Goal: Task Accomplishment & Management: Complete application form

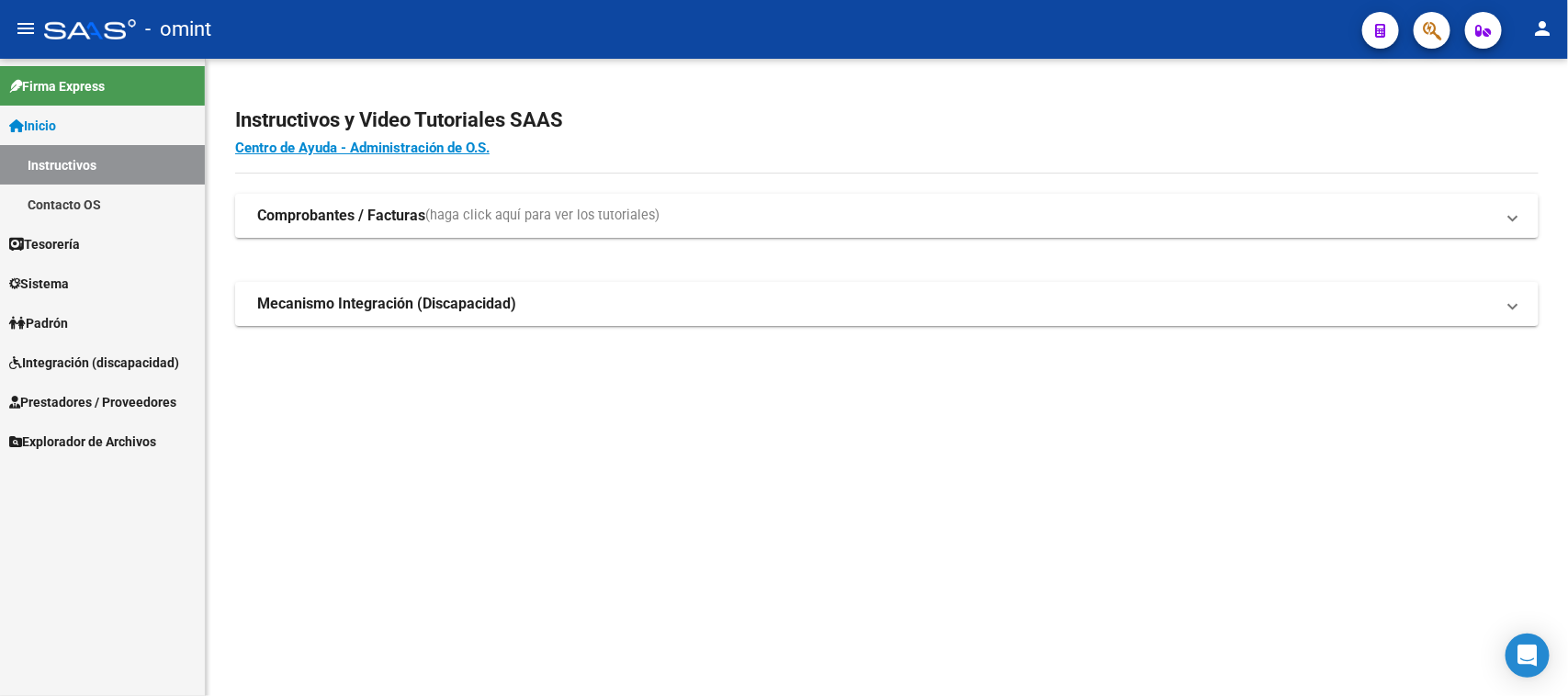
click at [88, 356] on span "Integración (discapacidad)" at bounding box center [94, 362] width 170 height 20
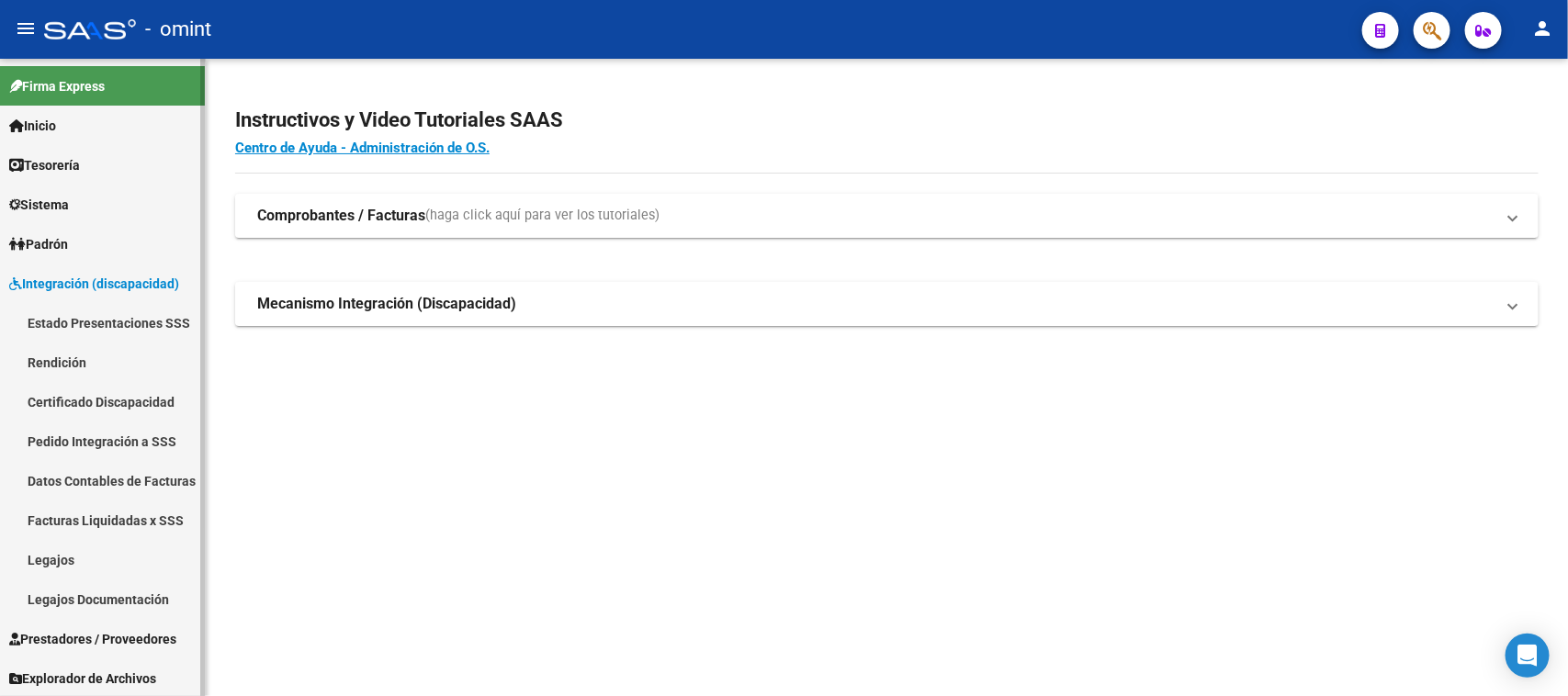
click at [44, 553] on link "Legajos" at bounding box center [103, 560] width 205 height 40
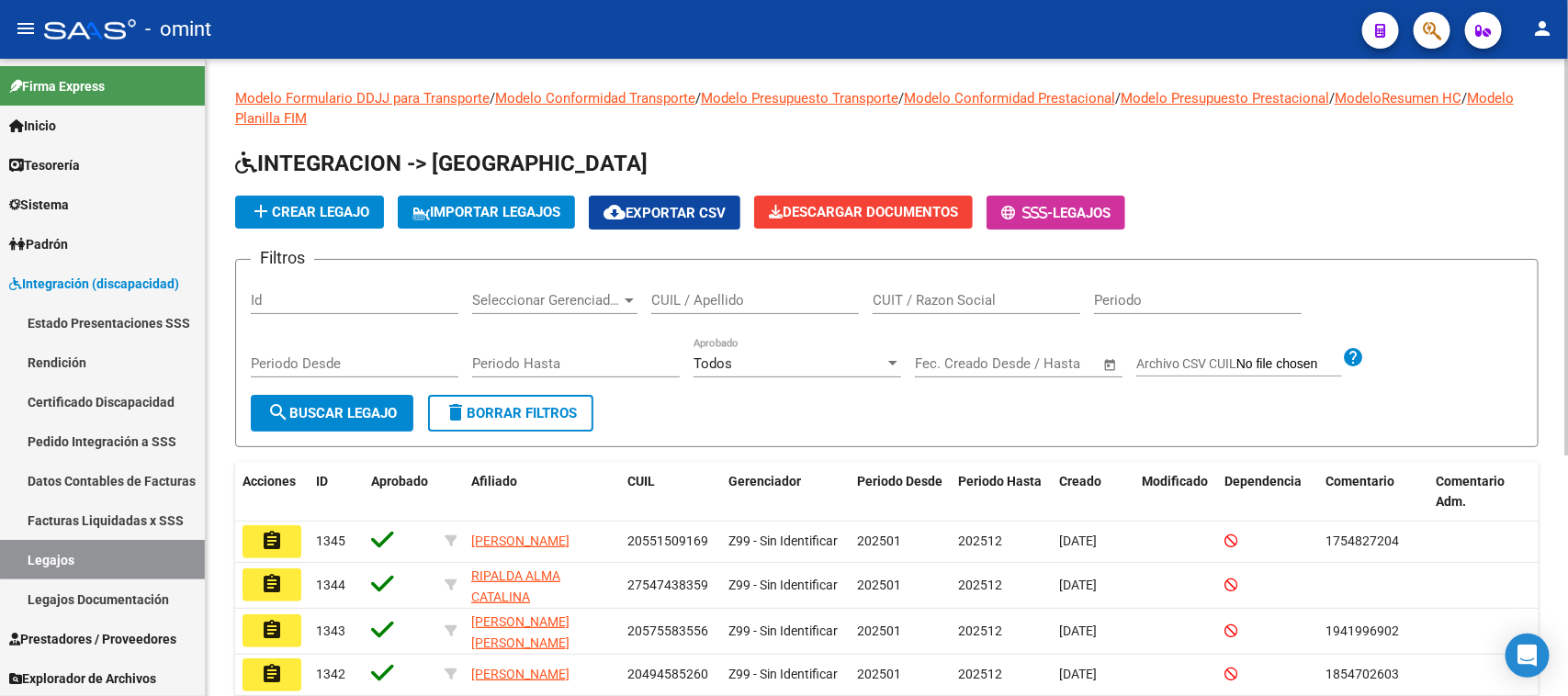
click at [727, 292] on input "CUIL / Apellido" at bounding box center [755, 300] width 207 height 17
type input "cordoba"
click at [382, 406] on span "search Buscar Legajo" at bounding box center [332, 413] width 129 height 17
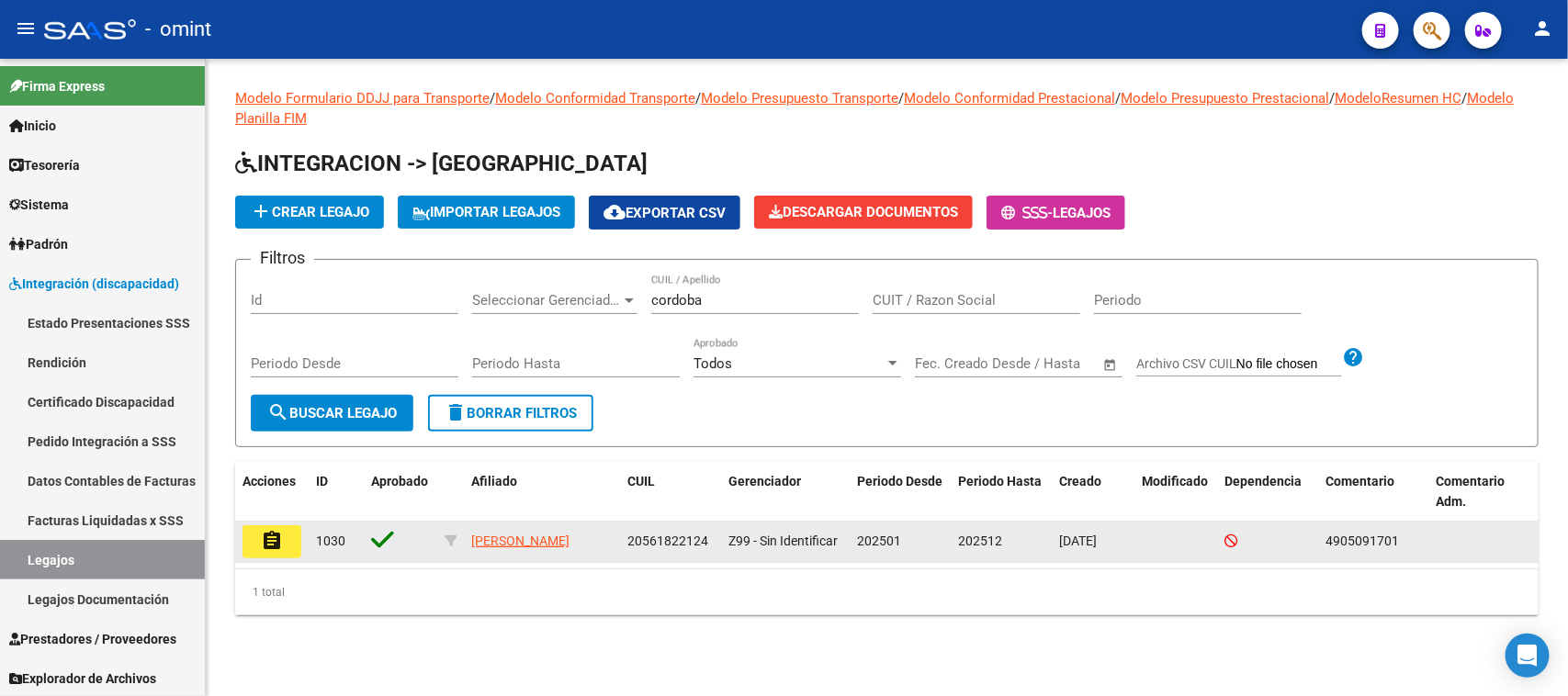
click at [311, 547] on datatable-body-cell "1030" at bounding box center [336, 542] width 55 height 41
click at [261, 539] on mat-icon "assignment" at bounding box center [272, 541] width 22 height 22
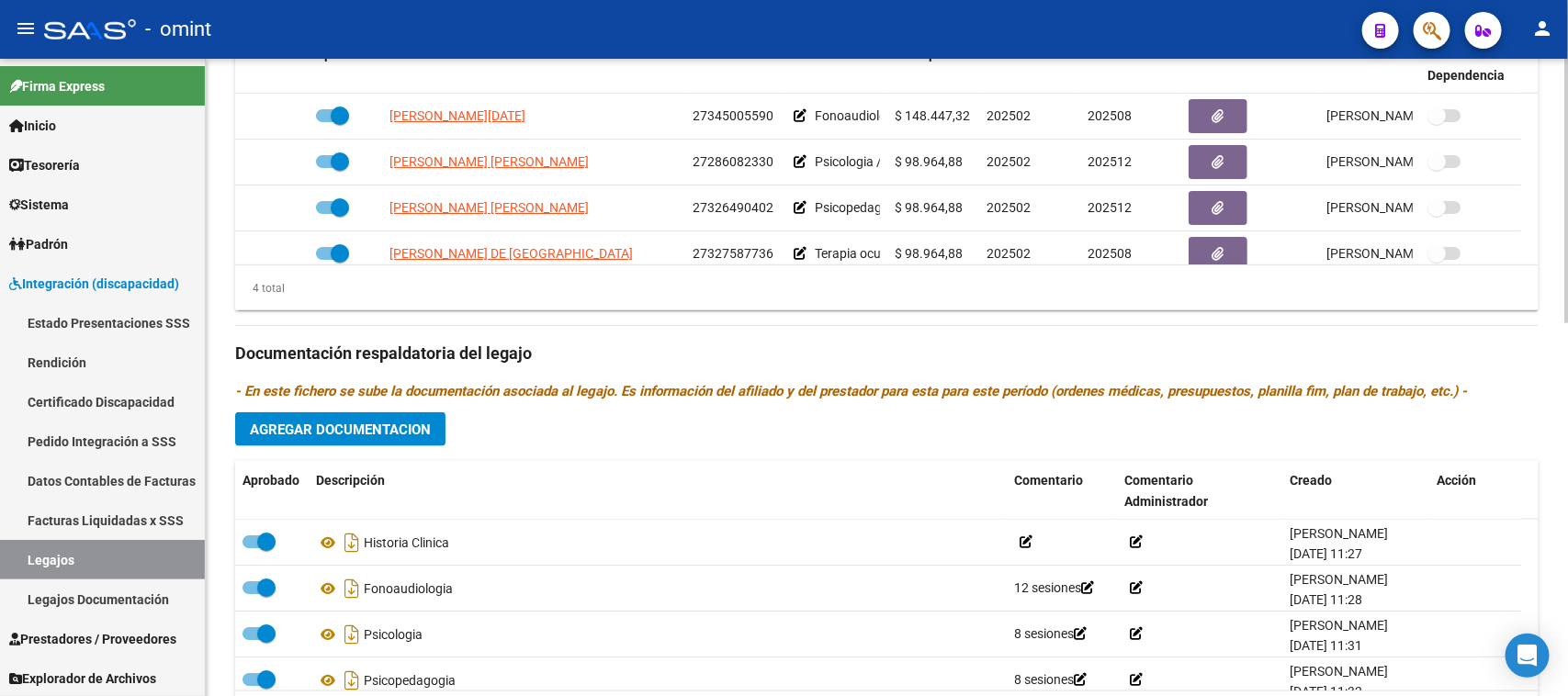
scroll to position [901, 0]
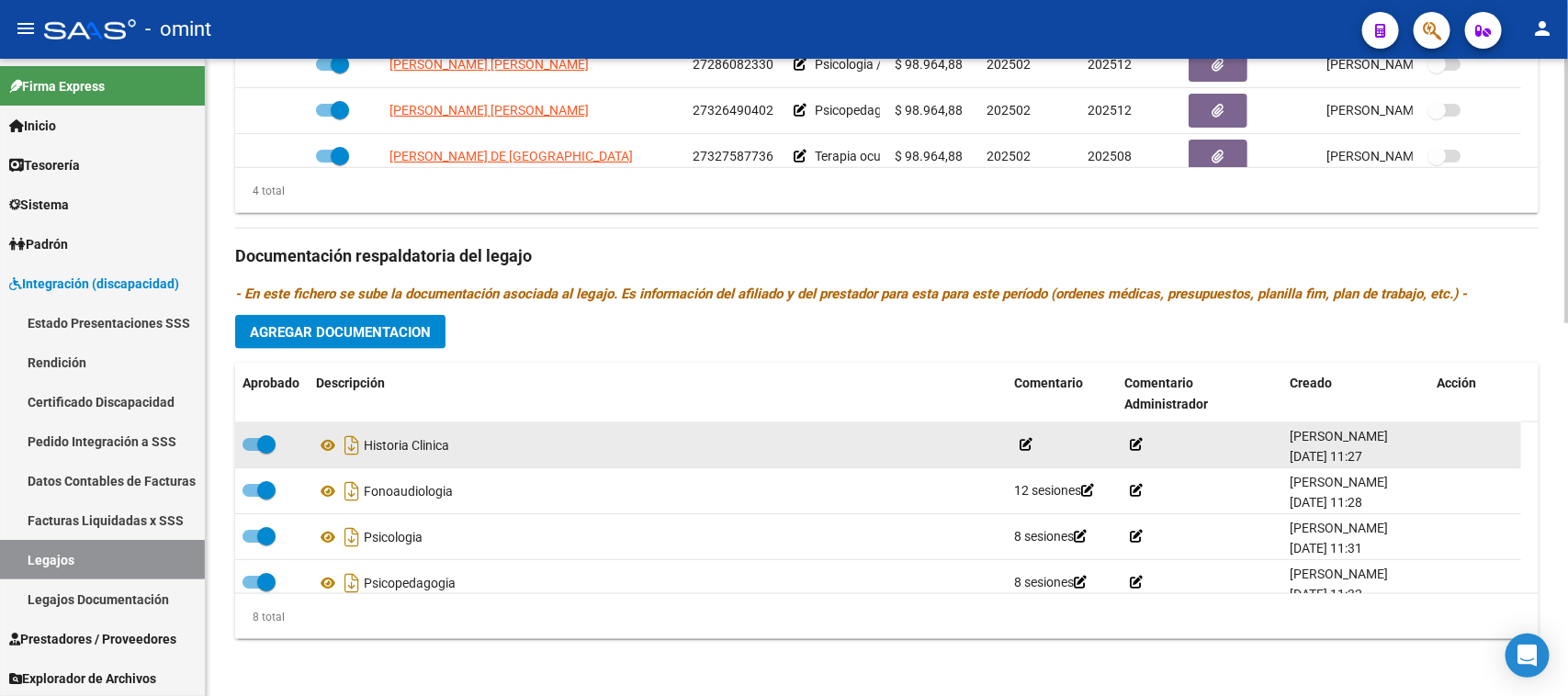
click at [265, 443] on span at bounding box center [266, 444] width 18 height 18
click at [252, 451] on input "checkbox" at bounding box center [251, 451] width 1 height 1
checkbox input "false"
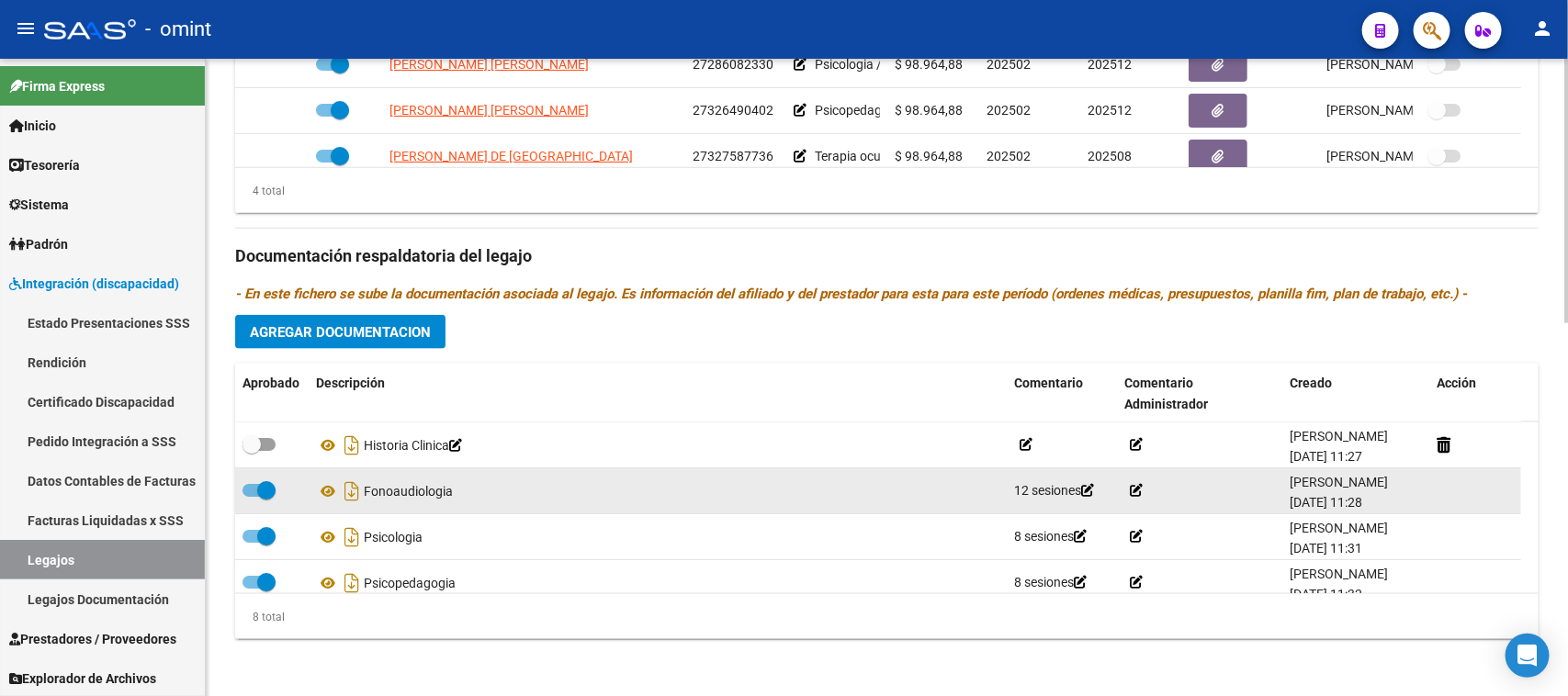
click at [243, 484] on span at bounding box center [259, 490] width 33 height 13
click at [251, 497] on input "checkbox" at bounding box center [251, 497] width 1 height 1
checkbox input "false"
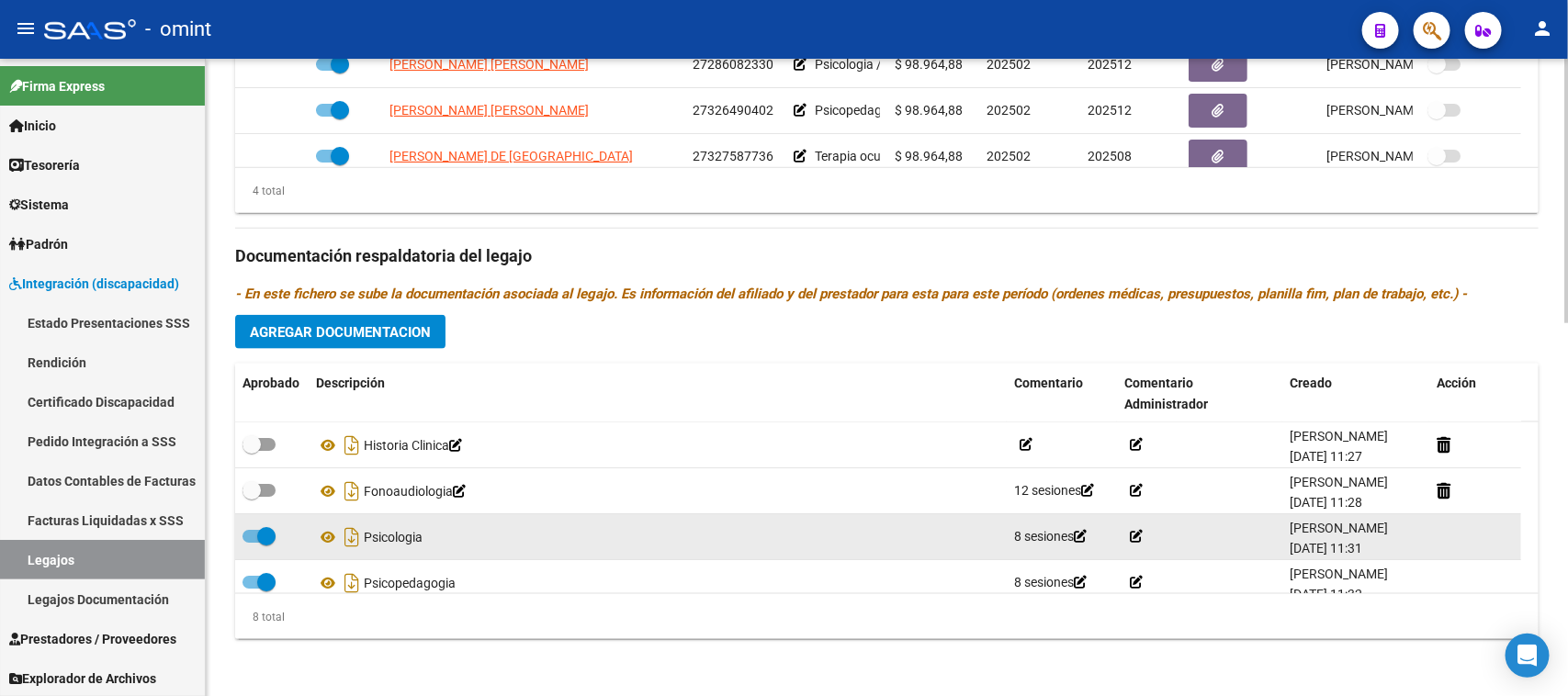
click at [254, 522] on datatable-body-cell at bounding box center [272, 537] width 74 height 45
click at [248, 539] on span at bounding box center [259, 536] width 33 height 13
click at [251, 543] on input "checkbox" at bounding box center [251, 543] width 1 height 1
checkbox input "false"
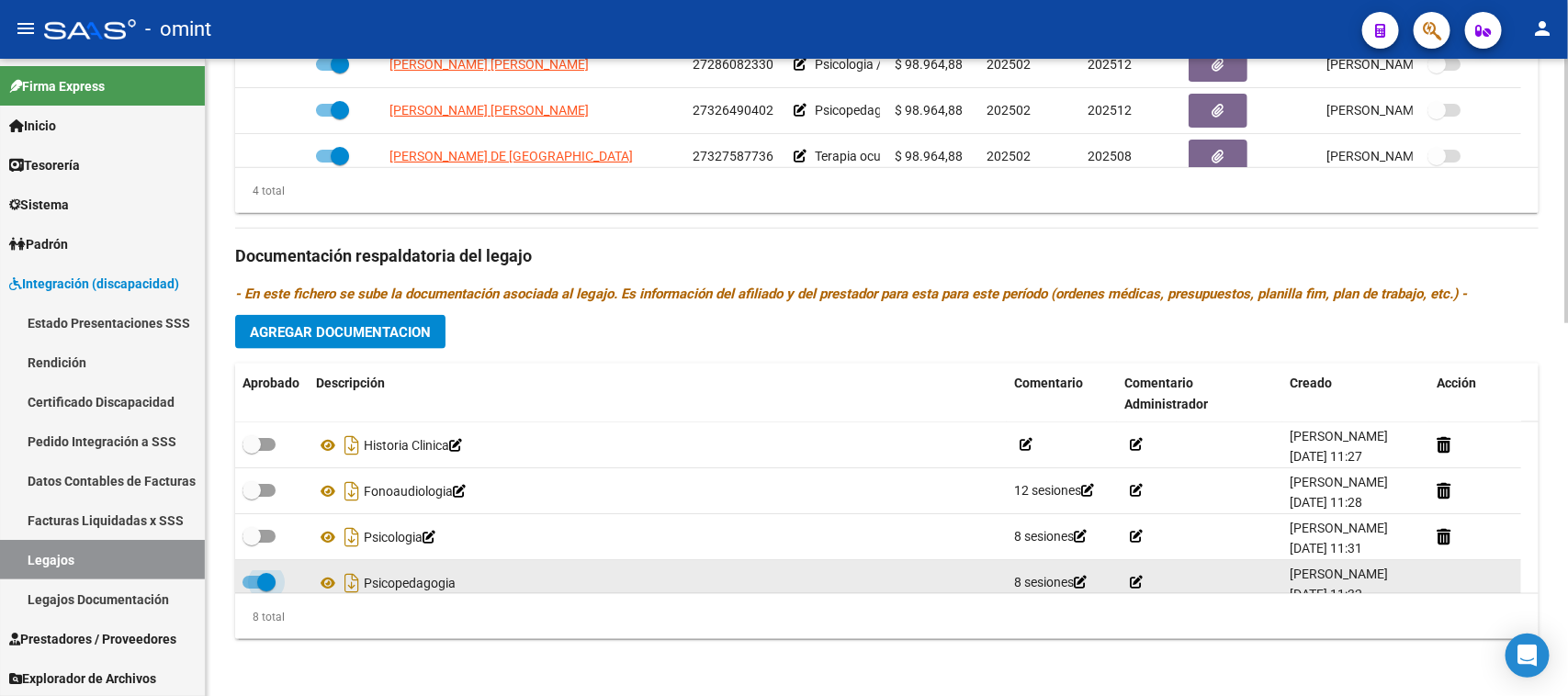
click at [248, 581] on span at bounding box center [259, 581] width 33 height 13
click at [251, 588] on input "checkbox" at bounding box center [251, 588] width 1 height 1
checkbox input "false"
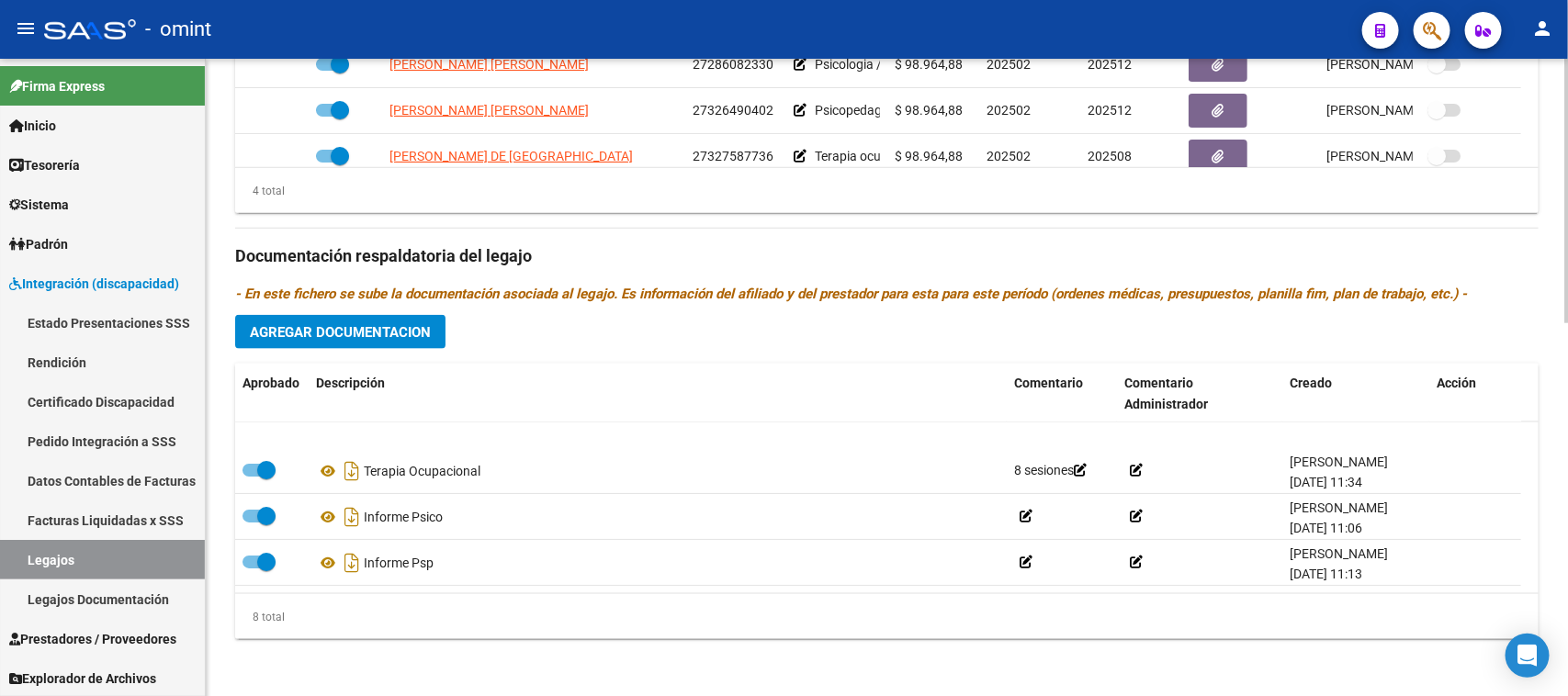
scroll to position [203, 0]
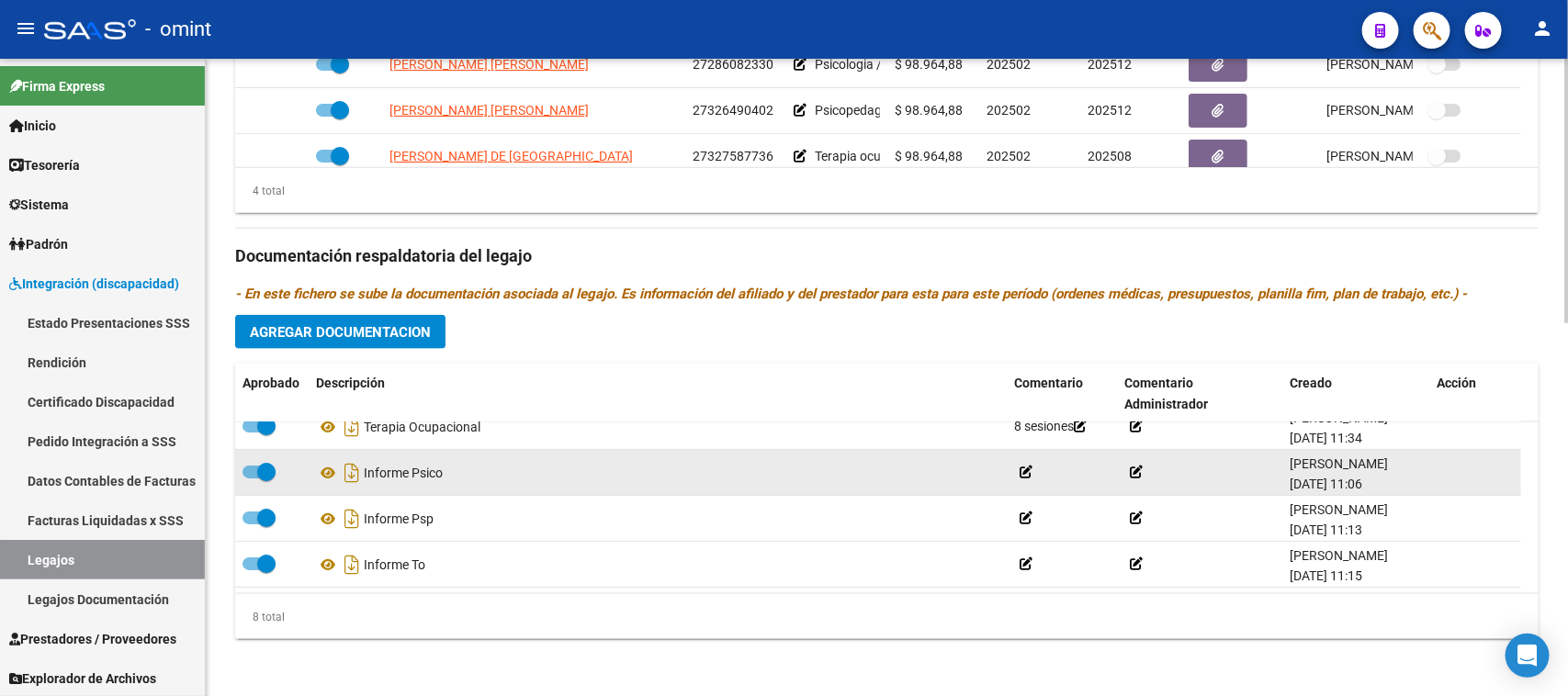
click at [254, 479] on label at bounding box center [259, 472] width 33 height 22
click at [252, 479] on input "checkbox" at bounding box center [251, 479] width 1 height 1
checkbox input "false"
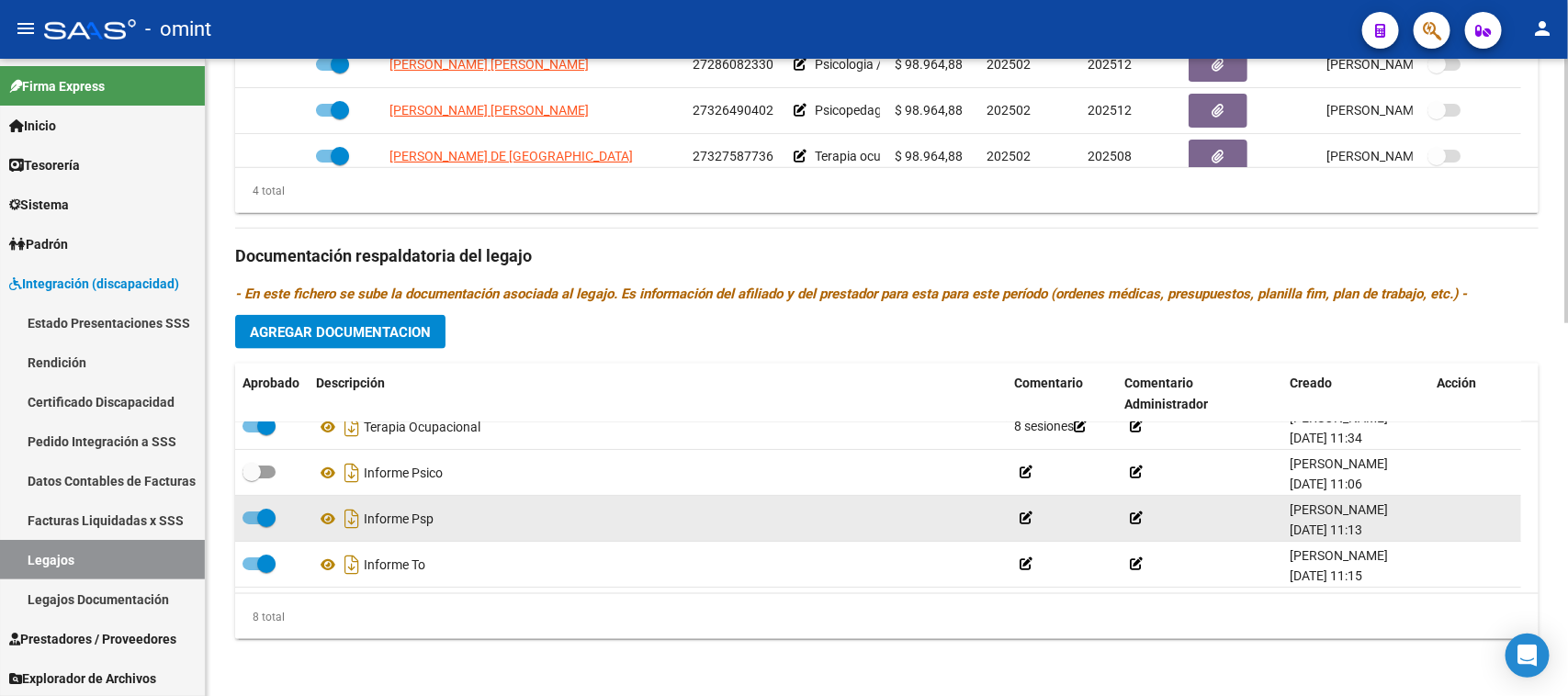
drag, startPoint x: 253, startPoint y: 515, endPoint x: 253, endPoint y: 529, distance: 14.0
click at [253, 516] on span at bounding box center [259, 518] width 33 height 13
click at [252, 525] on input "checkbox" at bounding box center [251, 525] width 1 height 1
checkbox input "false"
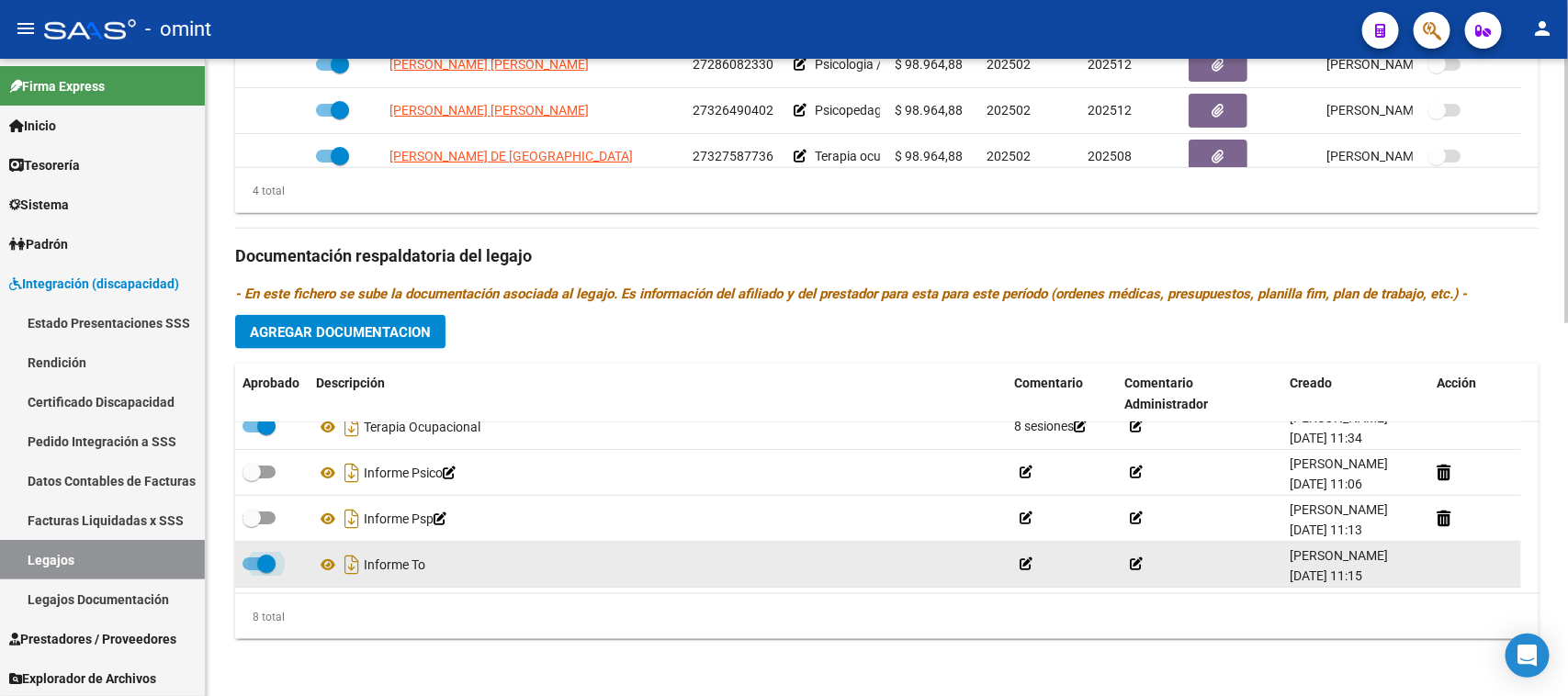
click at [251, 559] on span at bounding box center [259, 564] width 33 height 13
click at [251, 571] on input "checkbox" at bounding box center [251, 571] width 1 height 1
checkbox input "false"
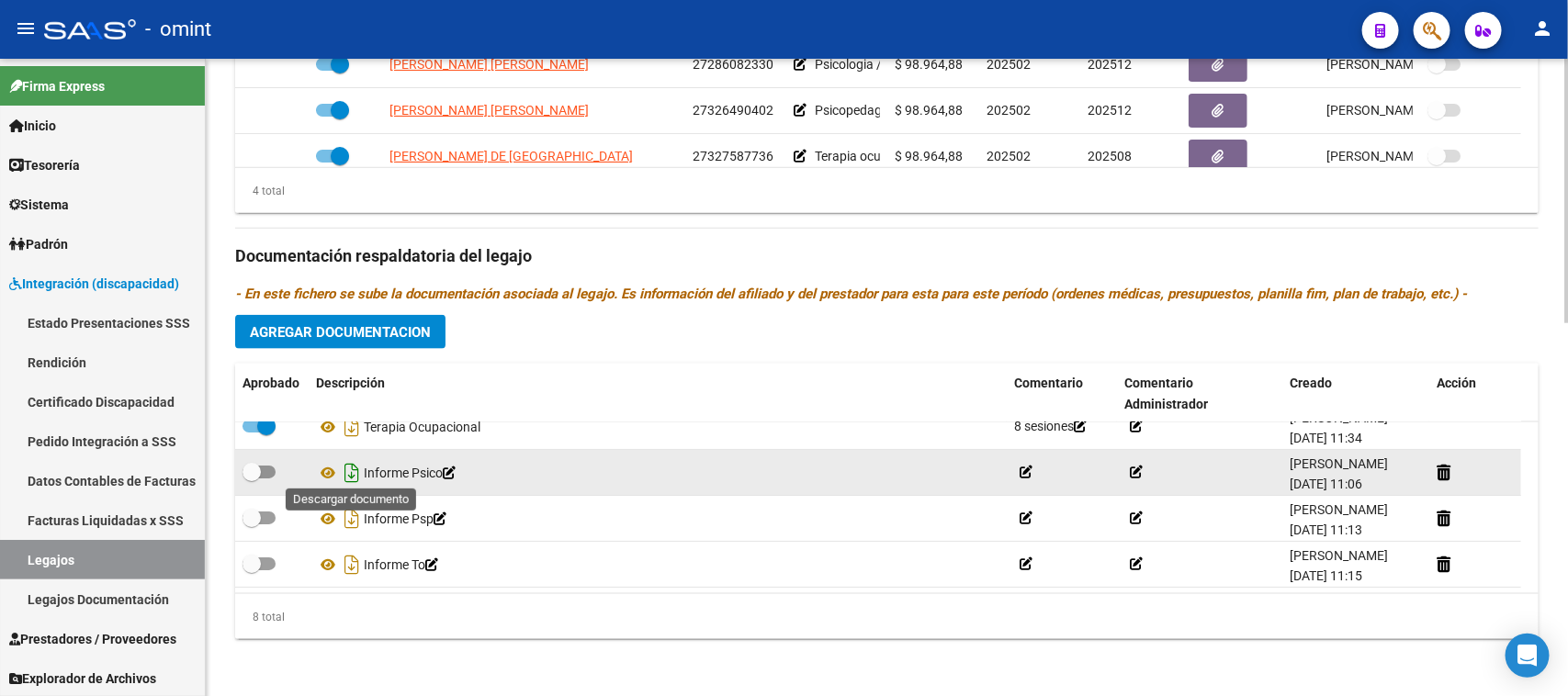
scroll to position [89, 0]
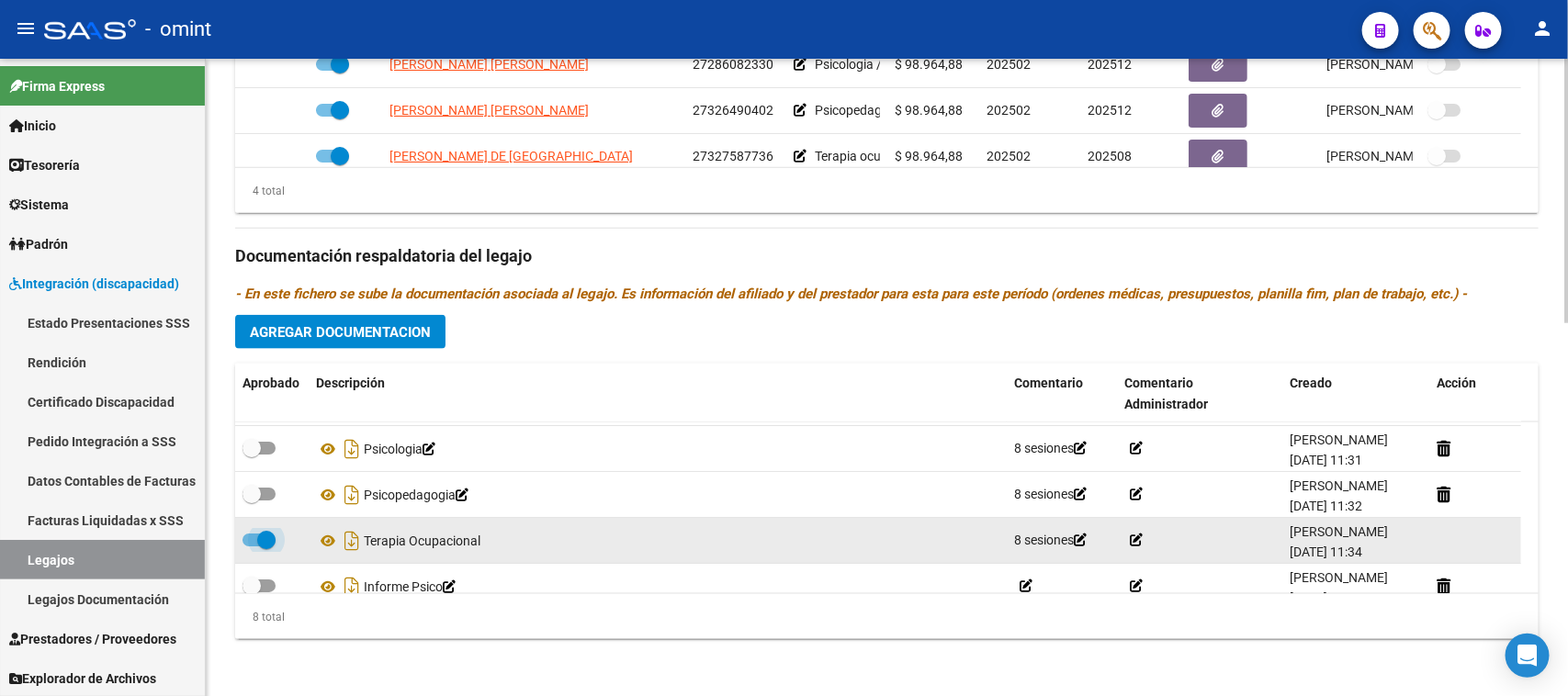
click at [250, 539] on span at bounding box center [259, 540] width 33 height 13
click at [251, 547] on input "checkbox" at bounding box center [251, 547] width 1 height 1
checkbox input "false"
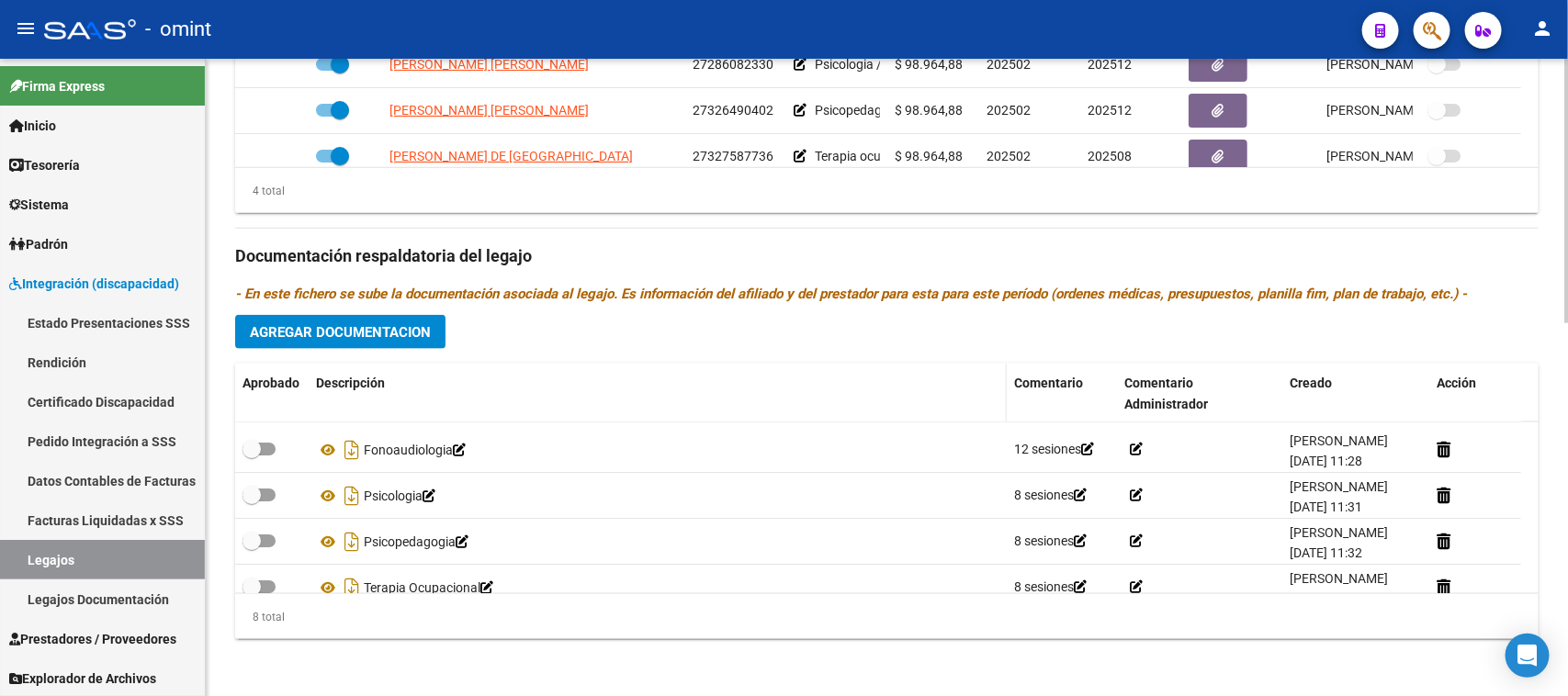
scroll to position [0, 0]
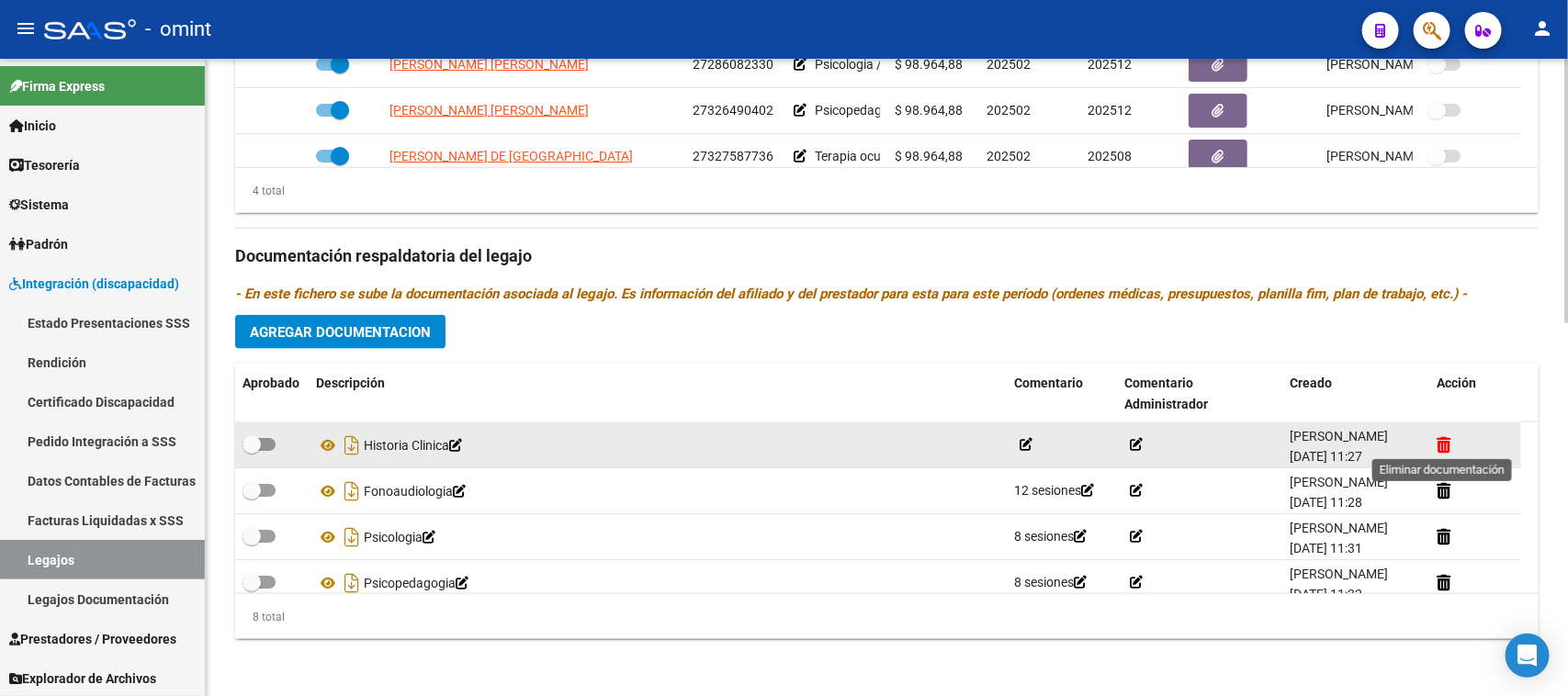
click at [1440, 444] on icon at bounding box center [1444, 445] width 14 height 18
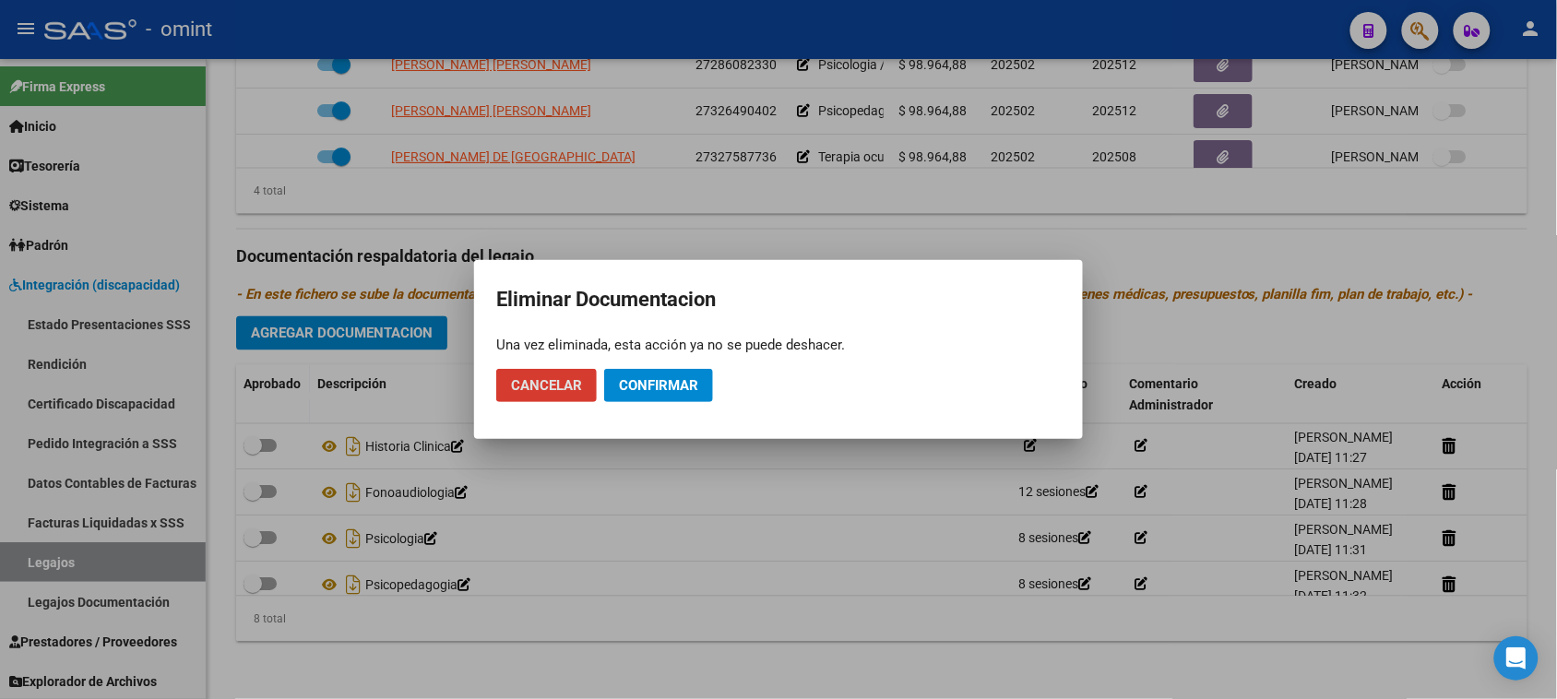
click at [541, 383] on span "Cancelar" at bounding box center [546, 385] width 71 height 17
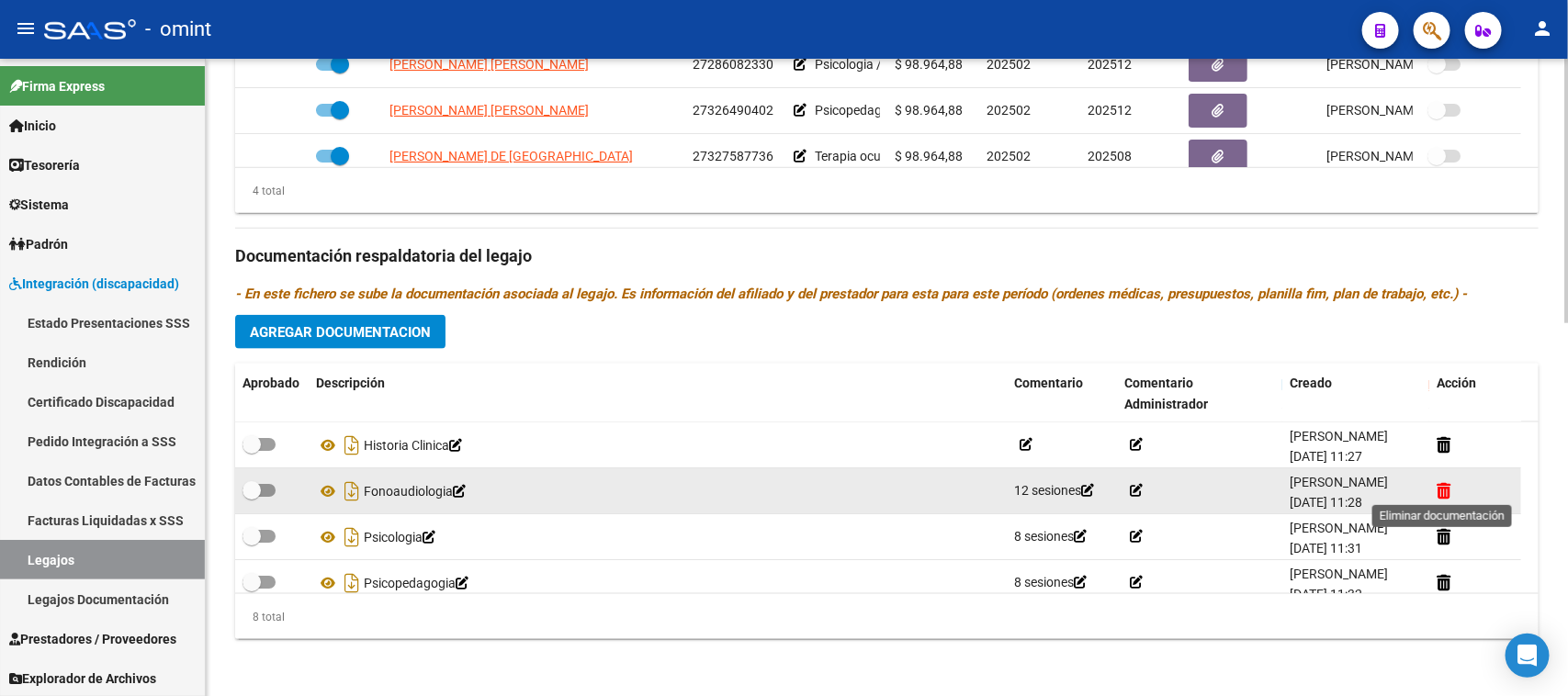
click at [1437, 489] on icon at bounding box center [1444, 491] width 14 height 18
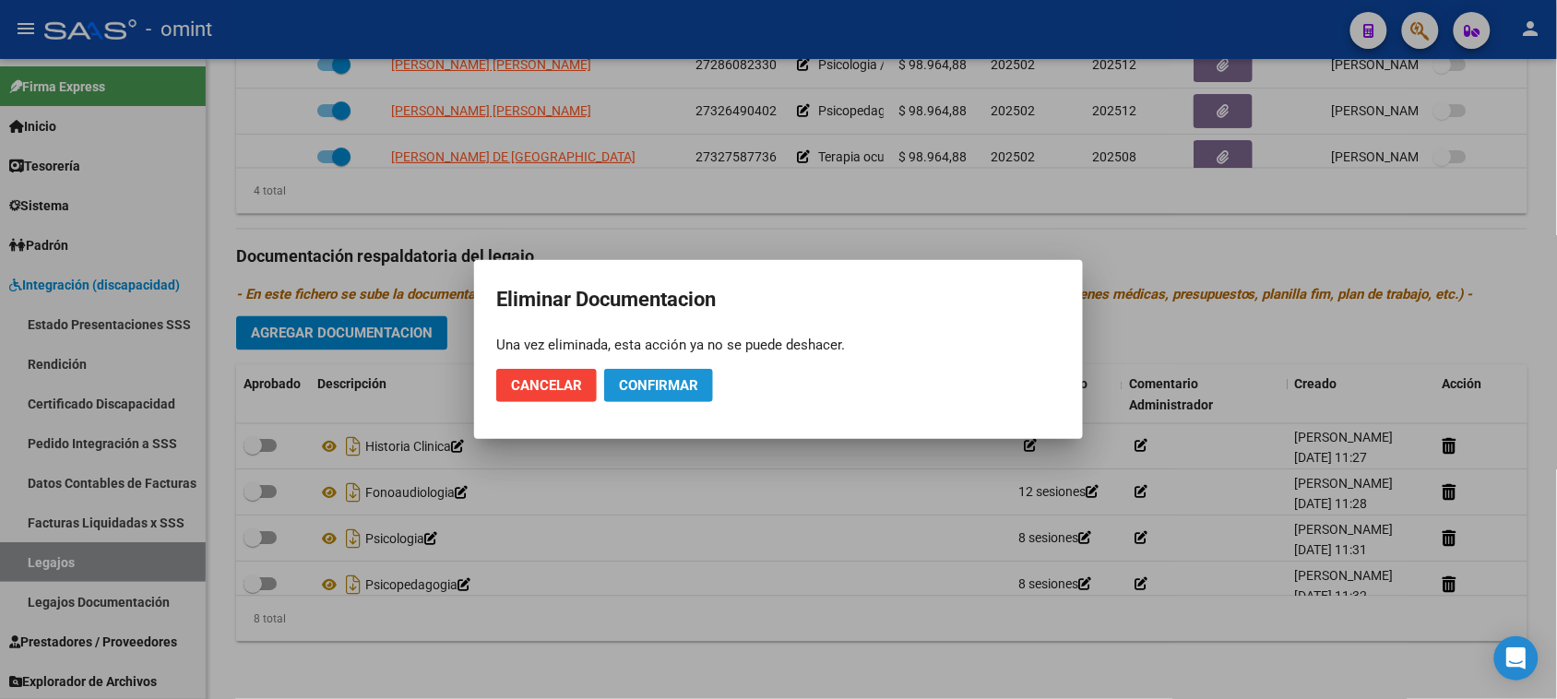
click at [637, 380] on span "Confirmar" at bounding box center [658, 385] width 79 height 17
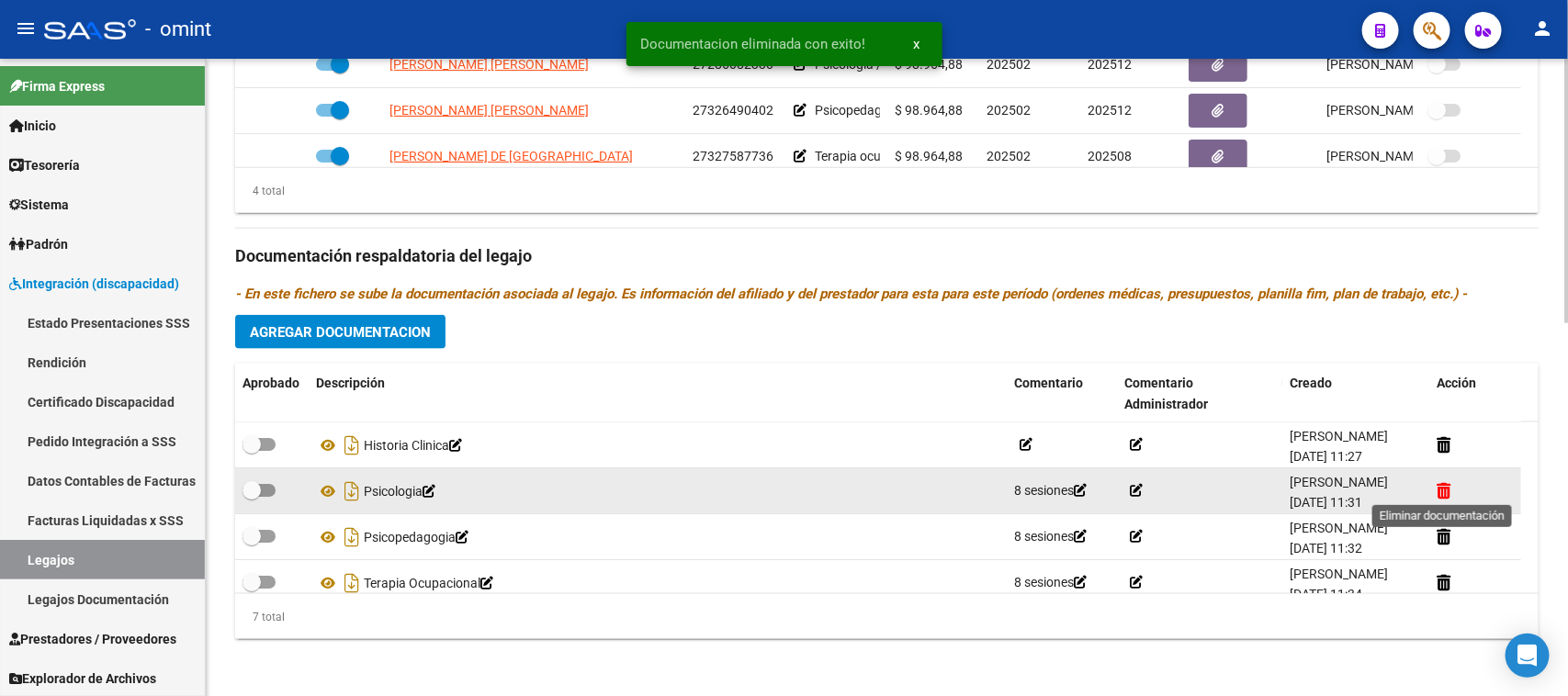
click at [1439, 484] on icon at bounding box center [1444, 491] width 14 height 18
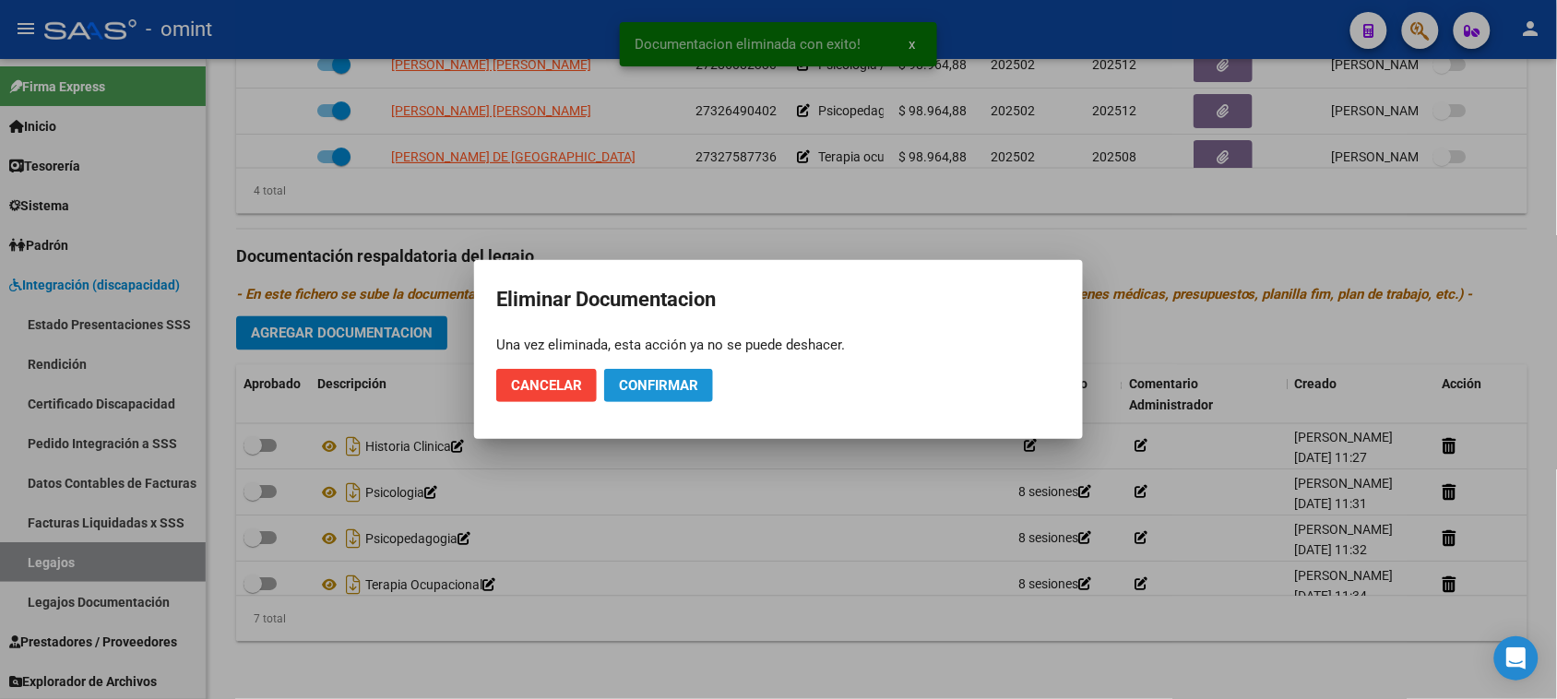
click at [699, 381] on button "Confirmar" at bounding box center [658, 385] width 109 height 33
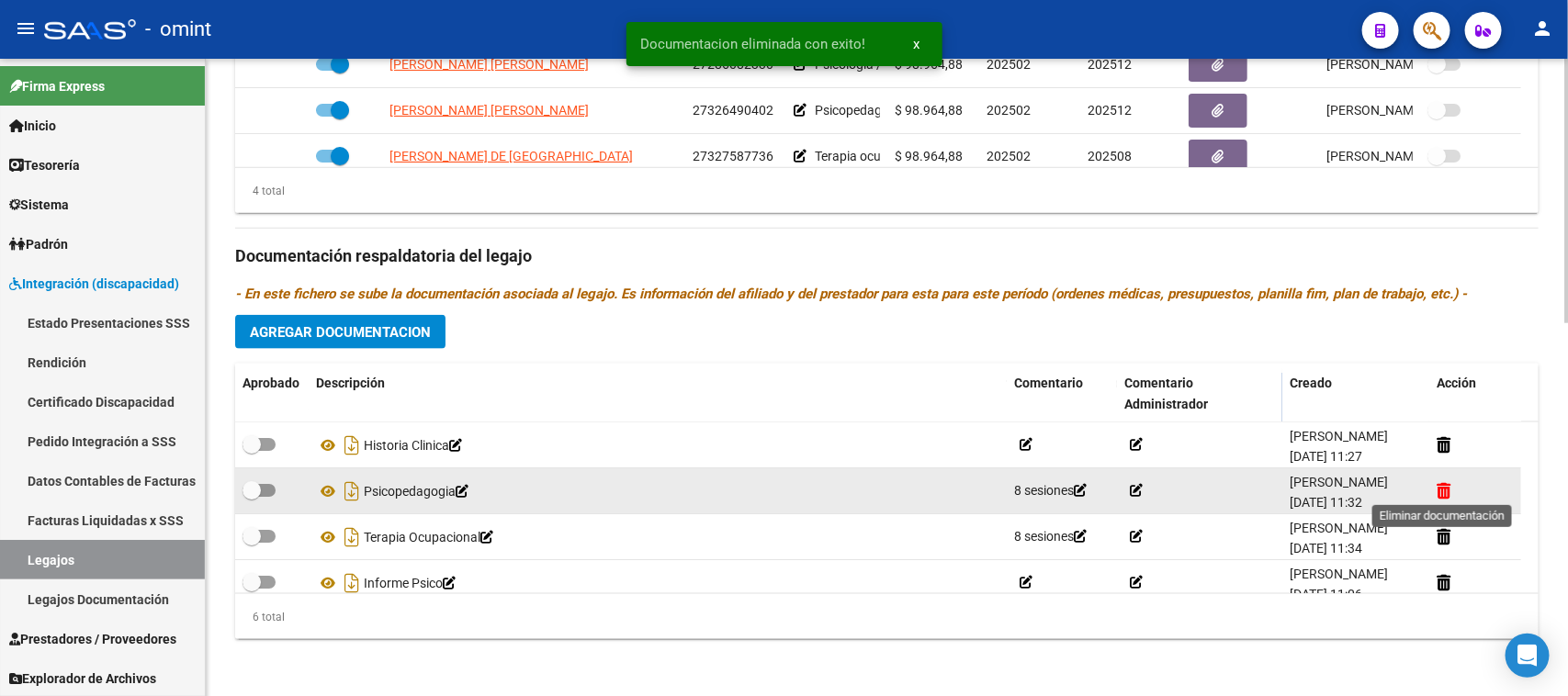
click at [1437, 492] on icon at bounding box center [1444, 491] width 14 height 18
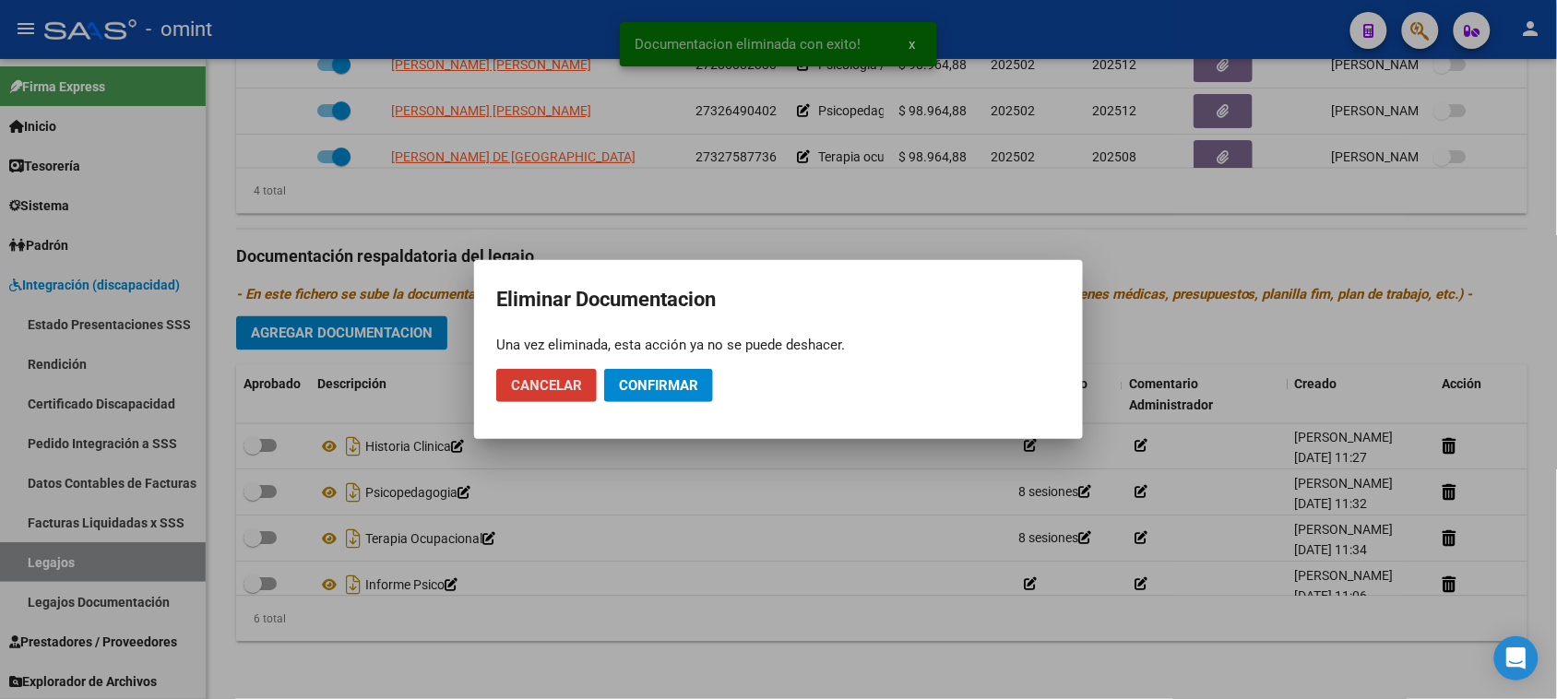
click at [672, 377] on span "Confirmar" at bounding box center [658, 385] width 79 height 17
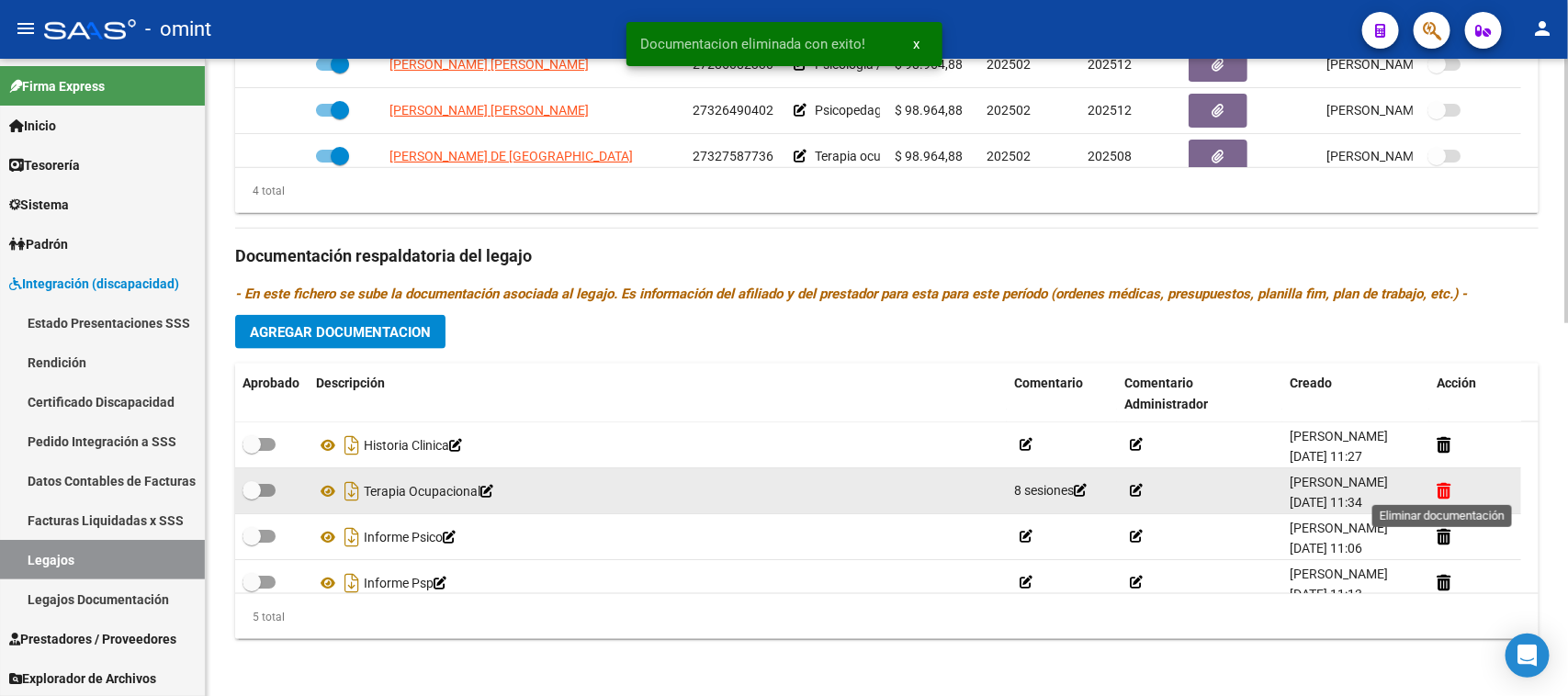
click at [1445, 489] on icon at bounding box center [1444, 491] width 14 height 18
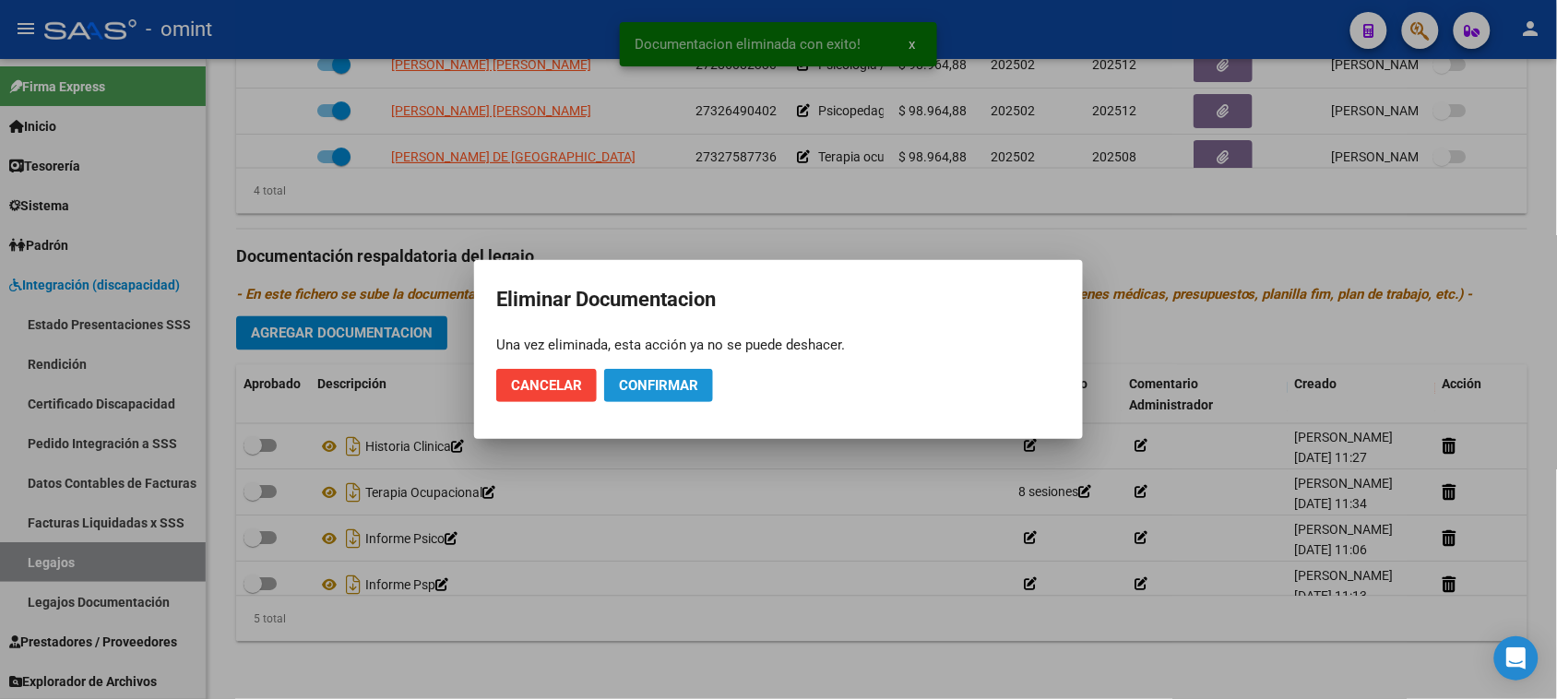
click at [650, 378] on span "Confirmar" at bounding box center [658, 385] width 79 height 17
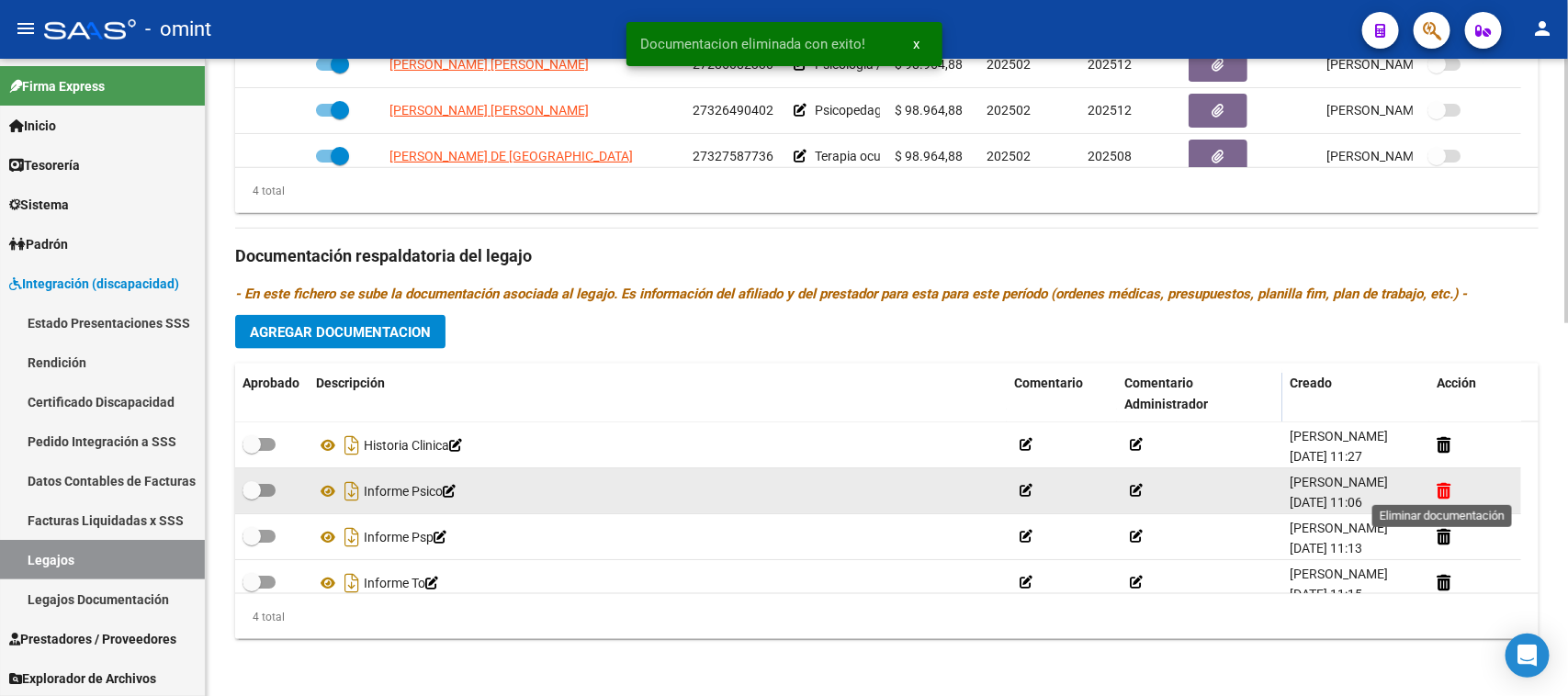
click at [1439, 482] on icon at bounding box center [1444, 491] width 14 height 18
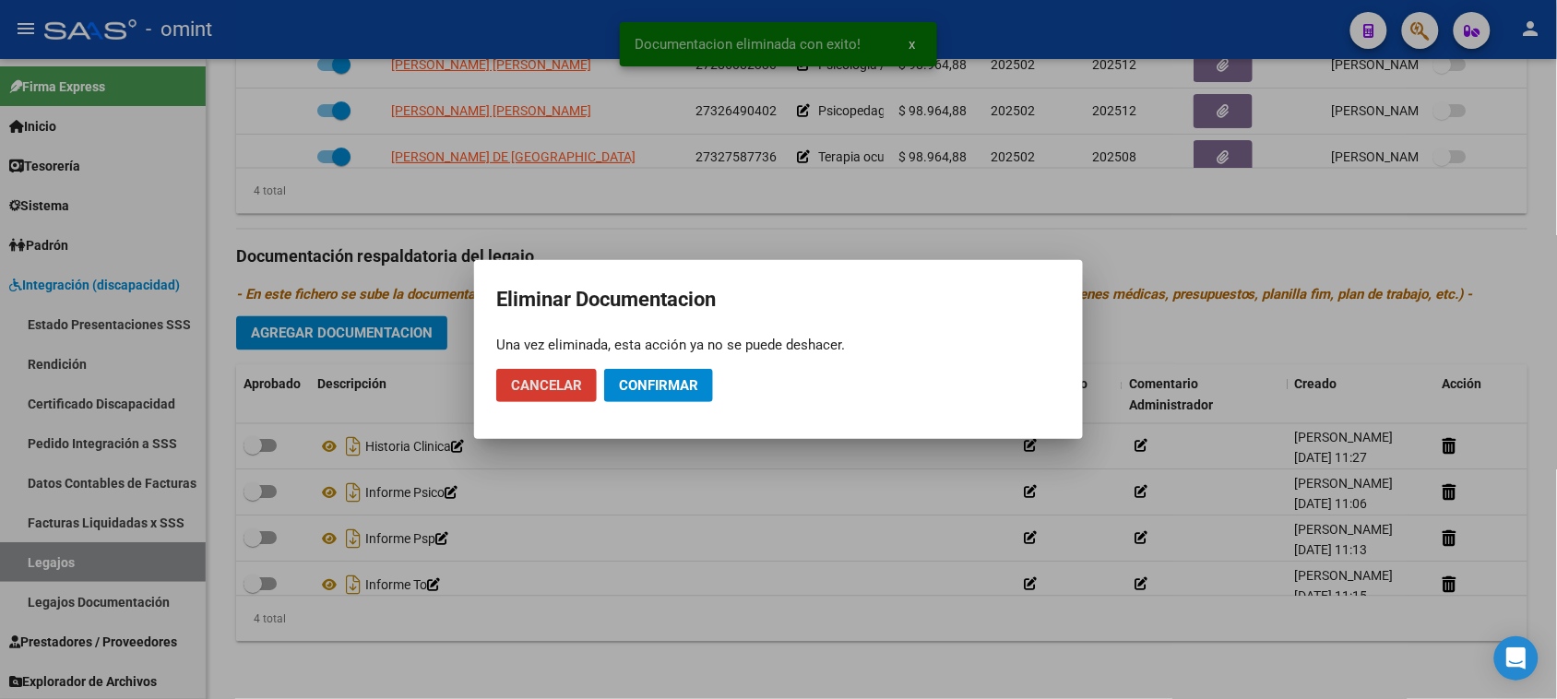
click at [652, 375] on button "Confirmar" at bounding box center [658, 385] width 109 height 33
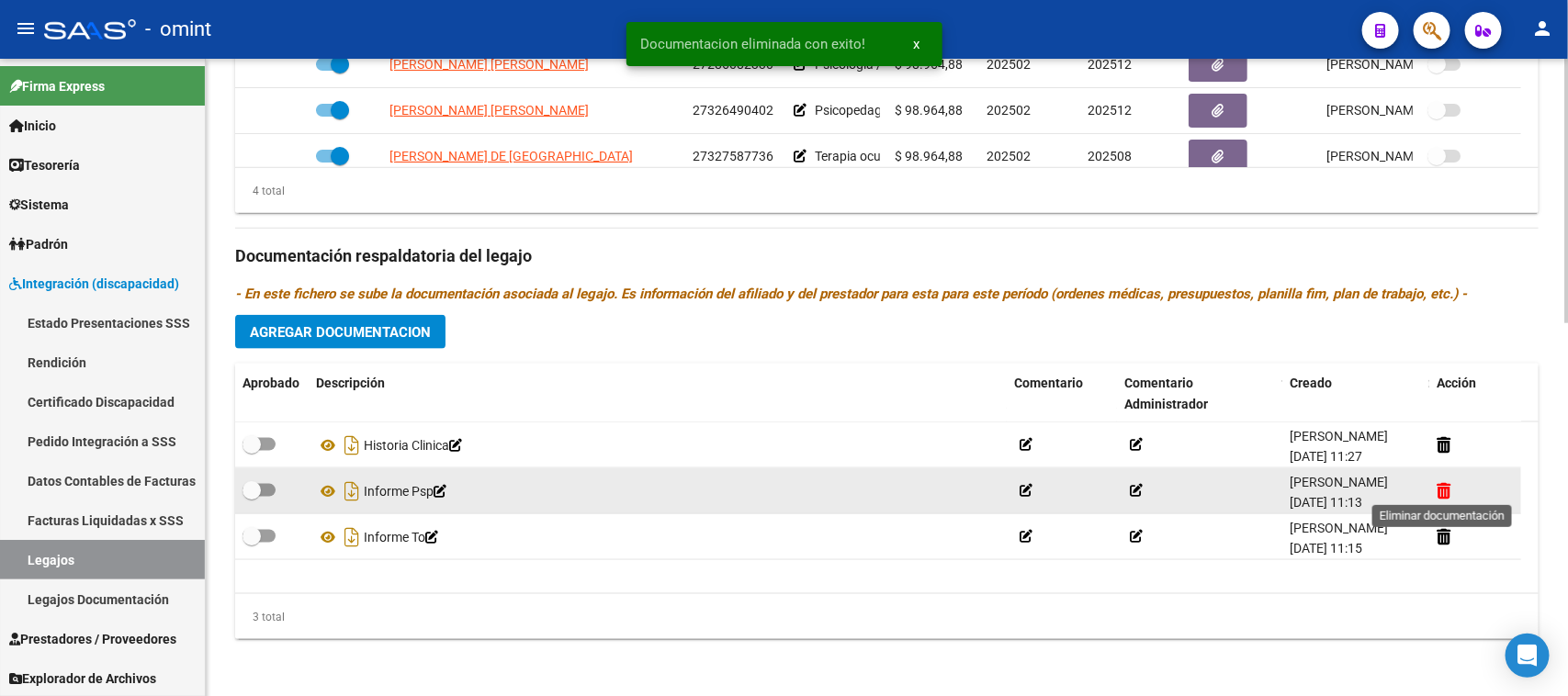
click at [1450, 492] on icon at bounding box center [1444, 491] width 14 height 18
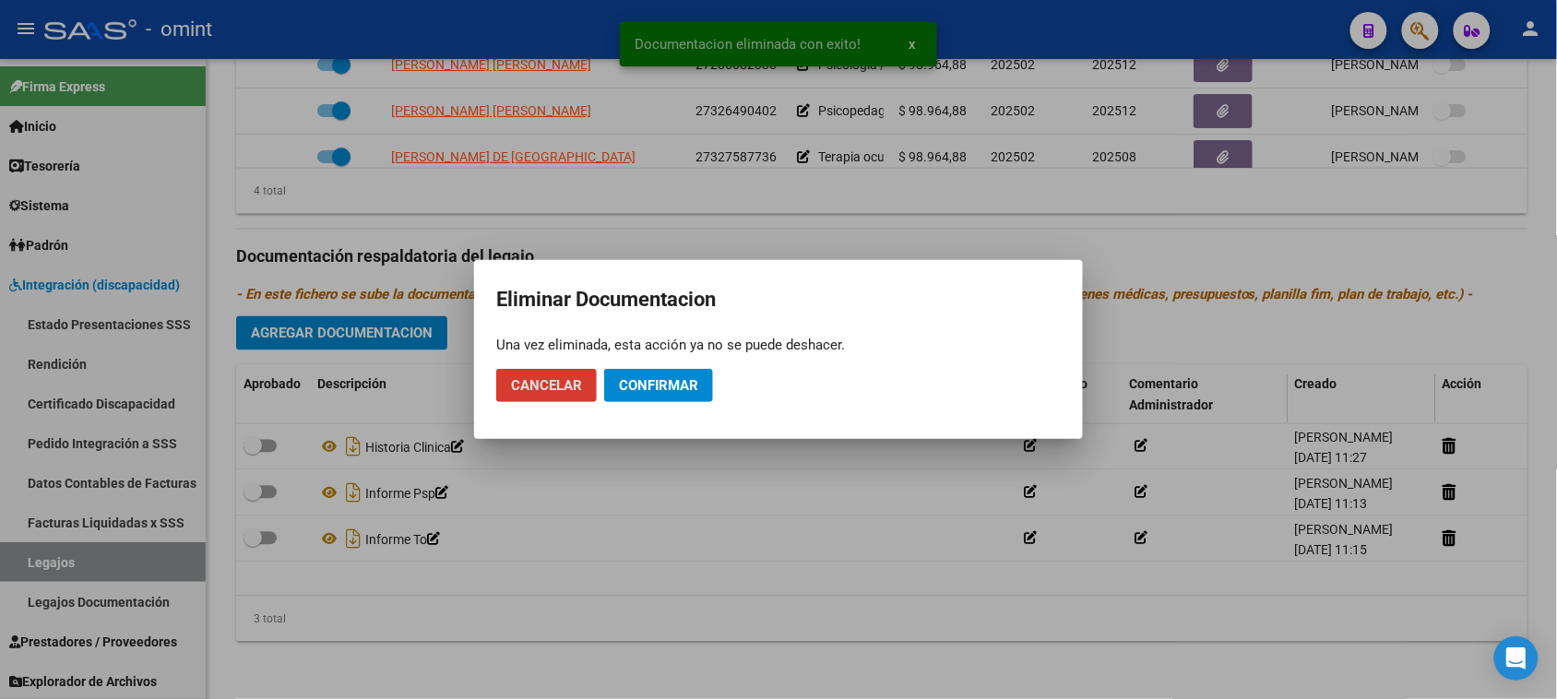
click at [648, 369] on button "Confirmar" at bounding box center [658, 385] width 109 height 33
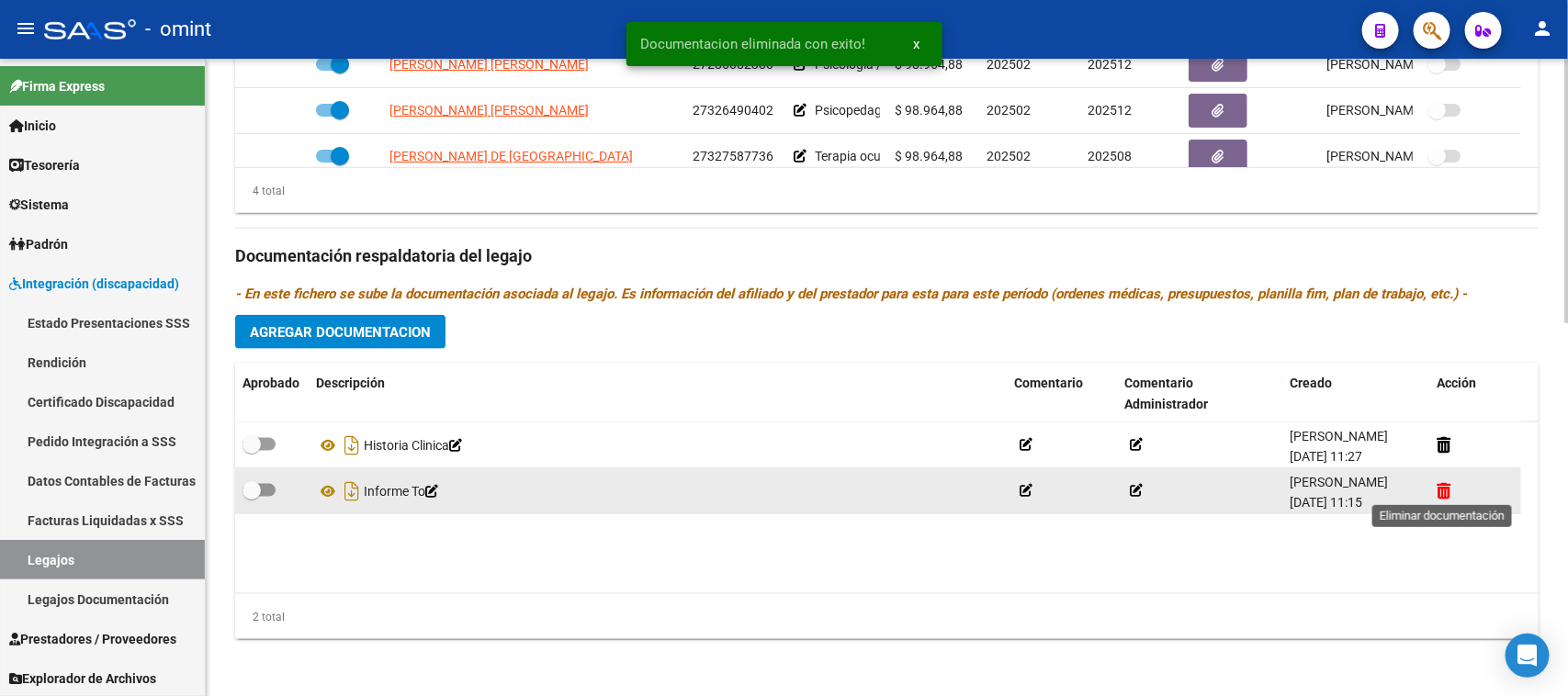
click at [1443, 489] on icon at bounding box center [1444, 491] width 14 height 18
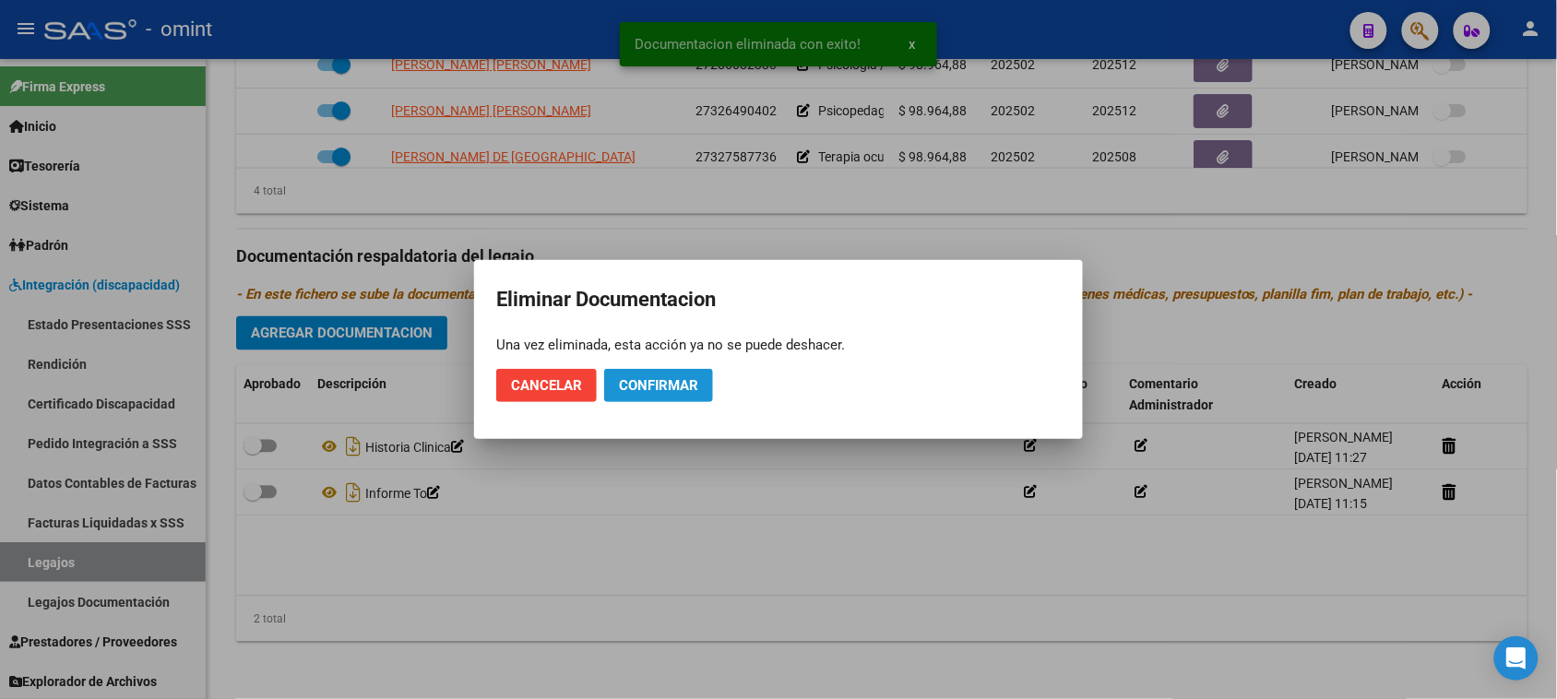
click at [658, 371] on button "Confirmar" at bounding box center [658, 385] width 109 height 33
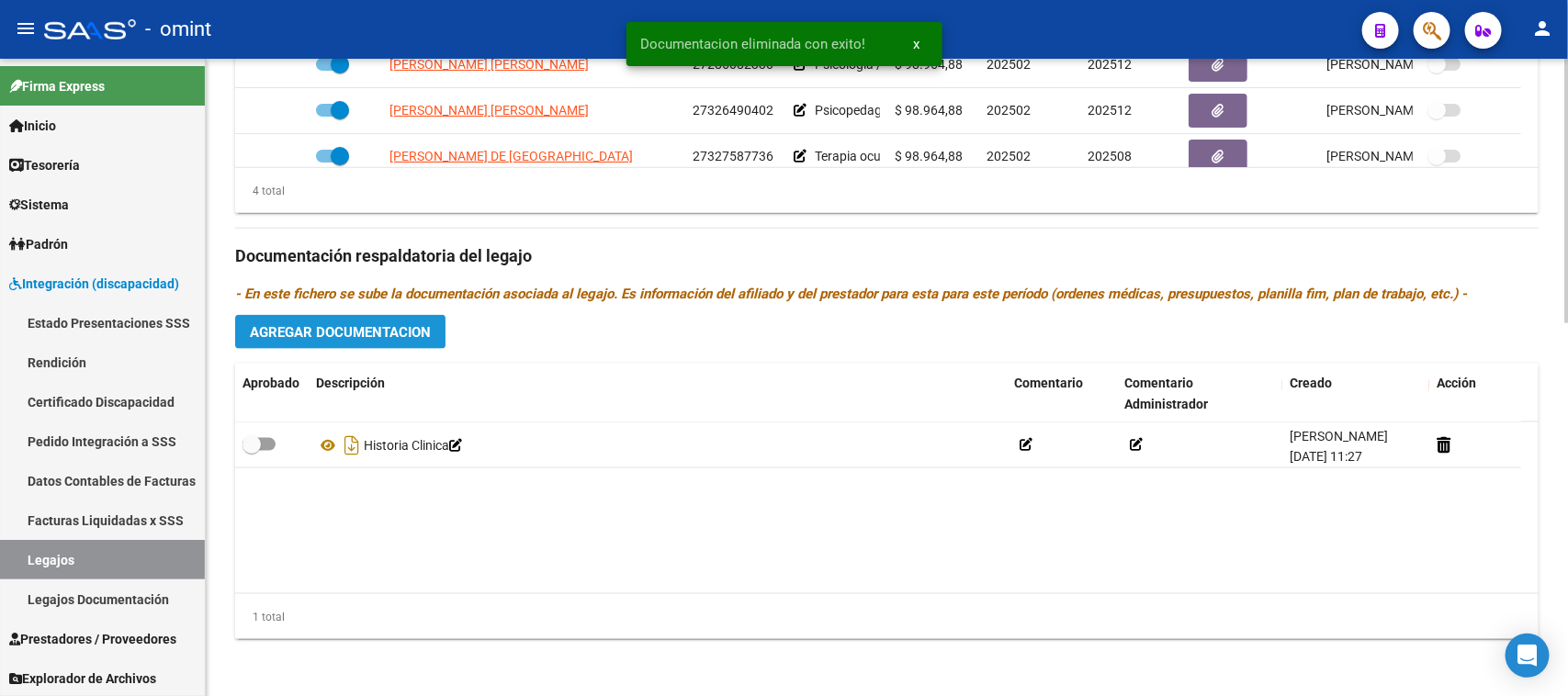
click at [290, 334] on span "Agregar Documentacion" at bounding box center [340, 333] width 181 height 17
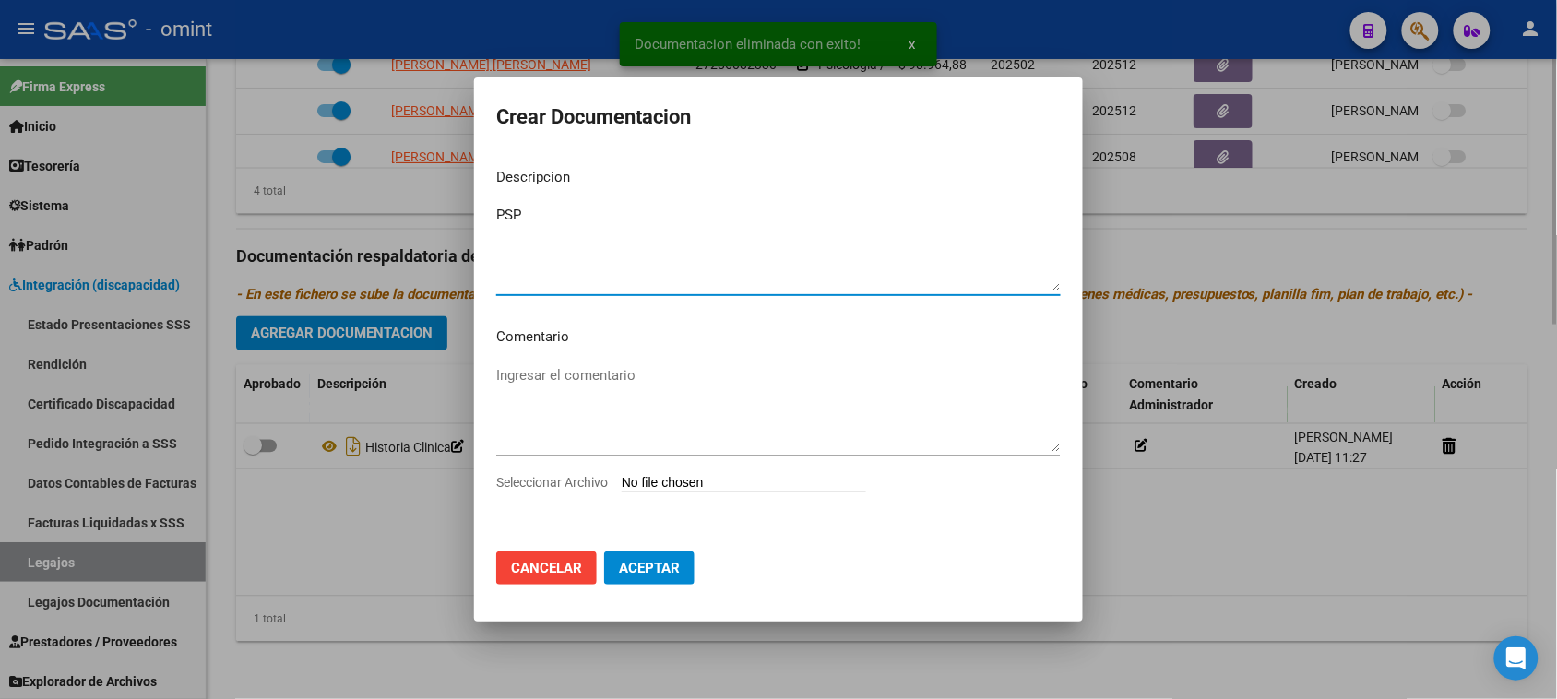
type textarea "PSP"
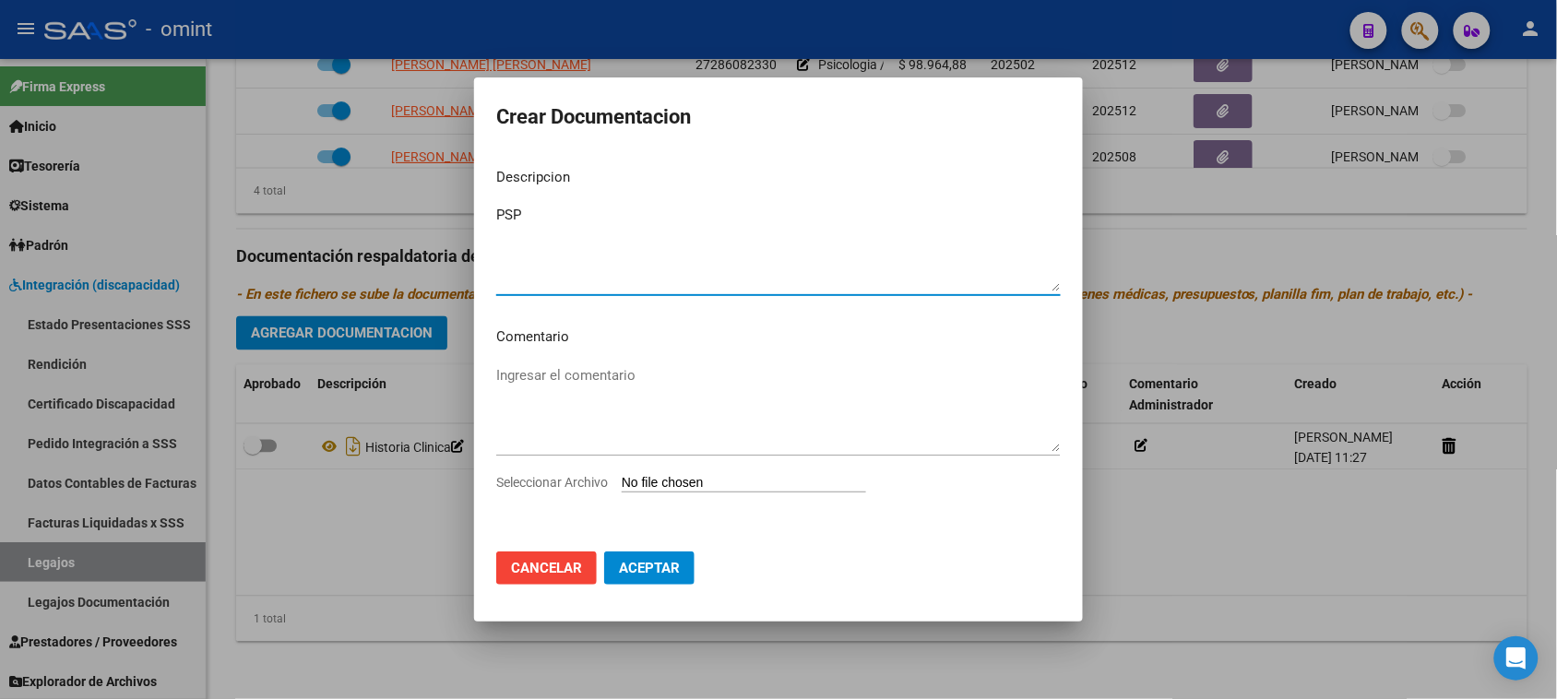
type input "C:\fakepath\PSP.pdf"
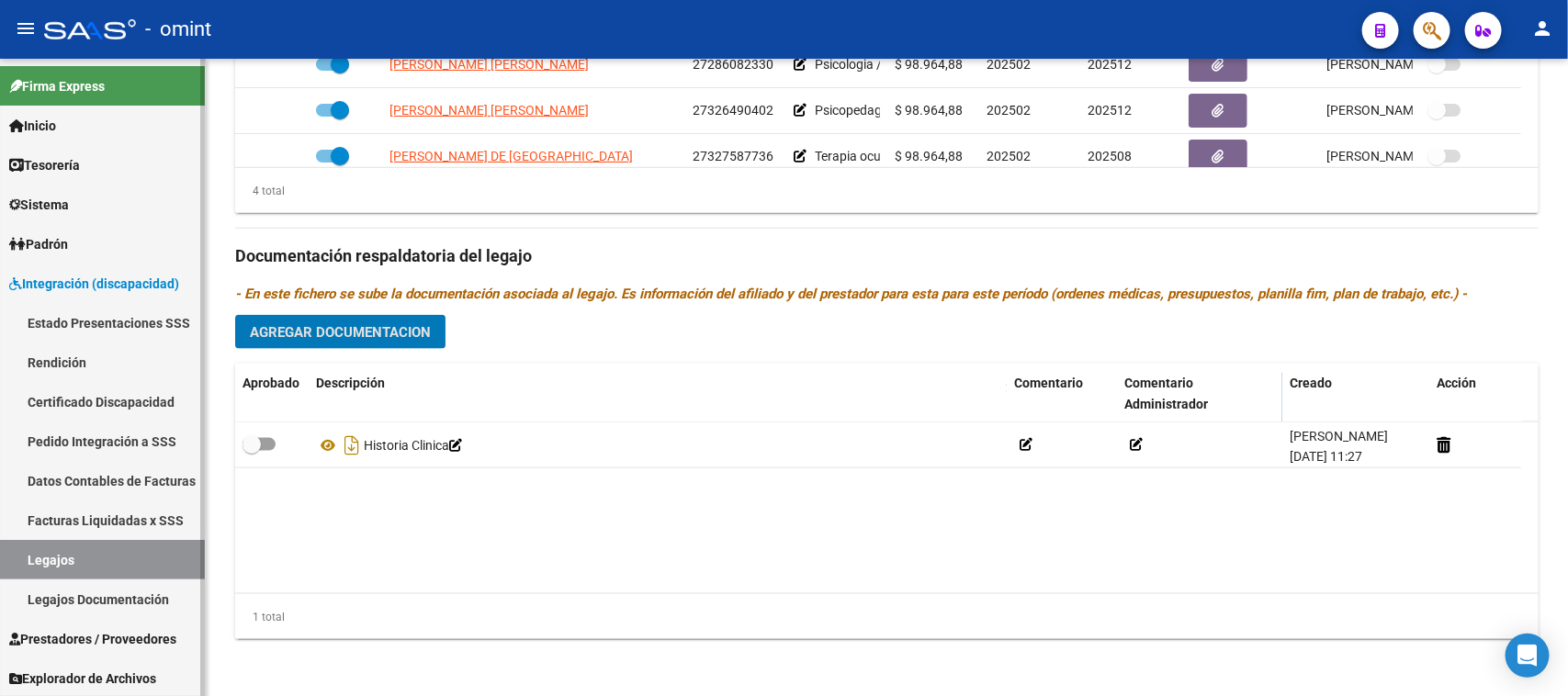
click at [124, 575] on link "Legajos" at bounding box center [103, 560] width 205 height 40
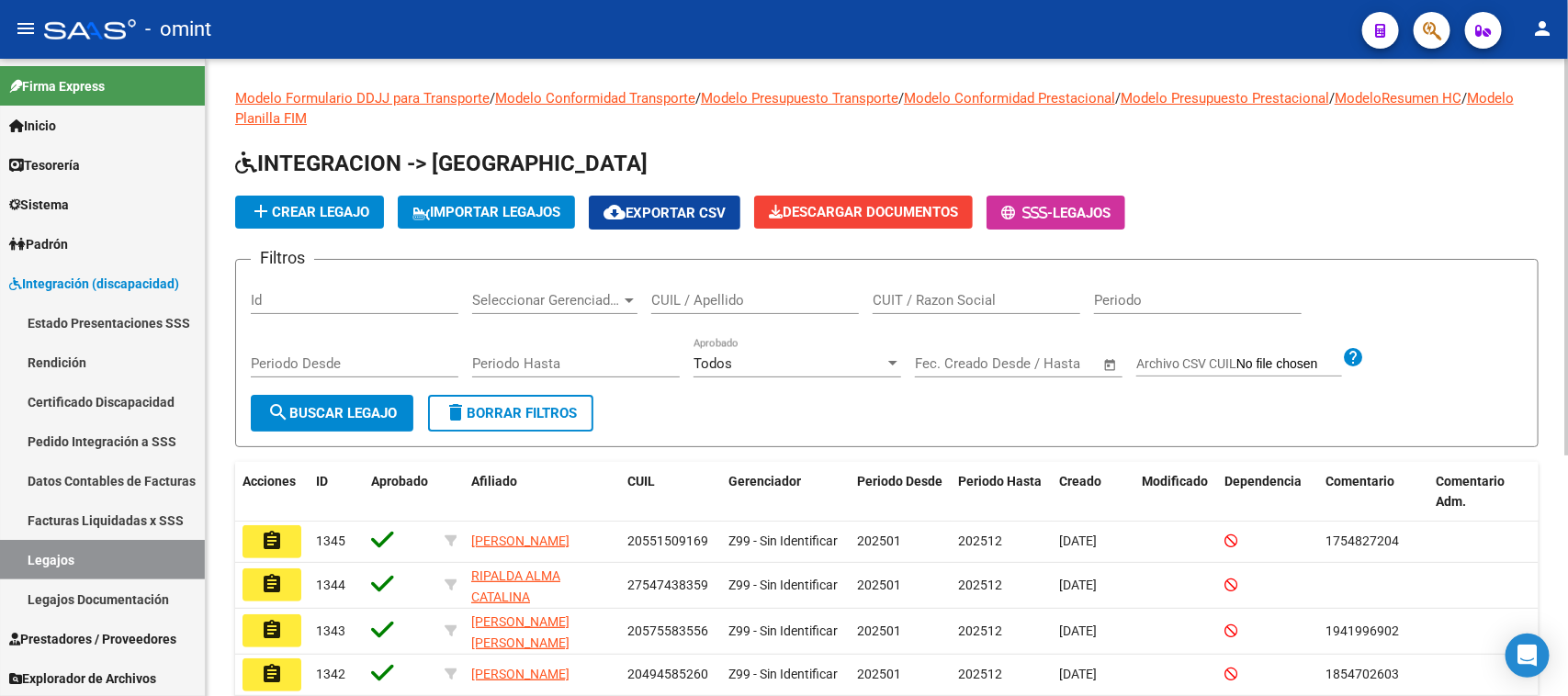
click at [728, 311] on div "CUIL / Apellido" at bounding box center [755, 295] width 207 height 40
type input "CORDOBA"
click at [420, 396] on form "Filtros Id Seleccionar Gerenciador Seleccionar Gerenciador CORDOBA CUIL / Apell…" at bounding box center [886, 352] width 1303 height 188
click at [384, 409] on span "search Buscar Legajo" at bounding box center [332, 413] width 129 height 17
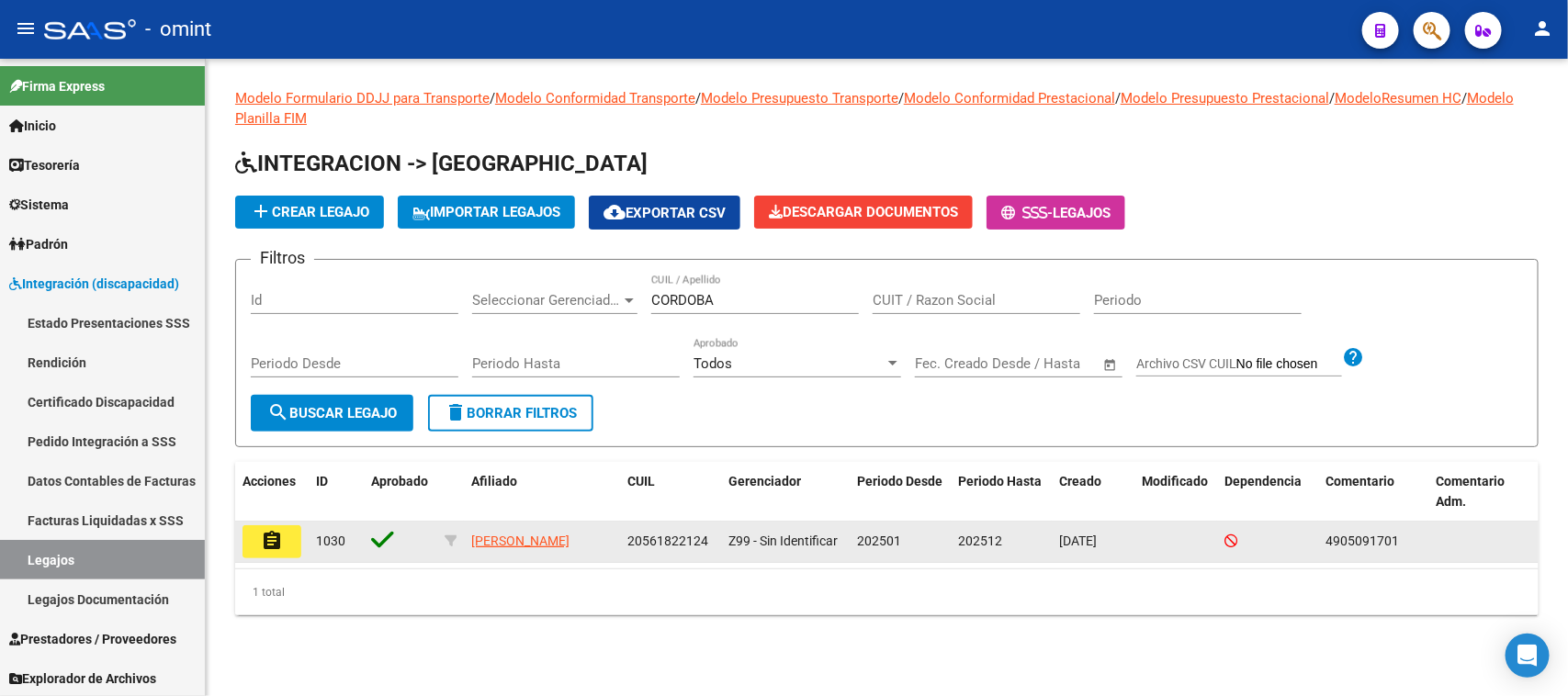
click at [327, 542] on datatable-body-cell "1030" at bounding box center [336, 542] width 55 height 41
click at [287, 557] on button "assignment" at bounding box center [272, 542] width 59 height 33
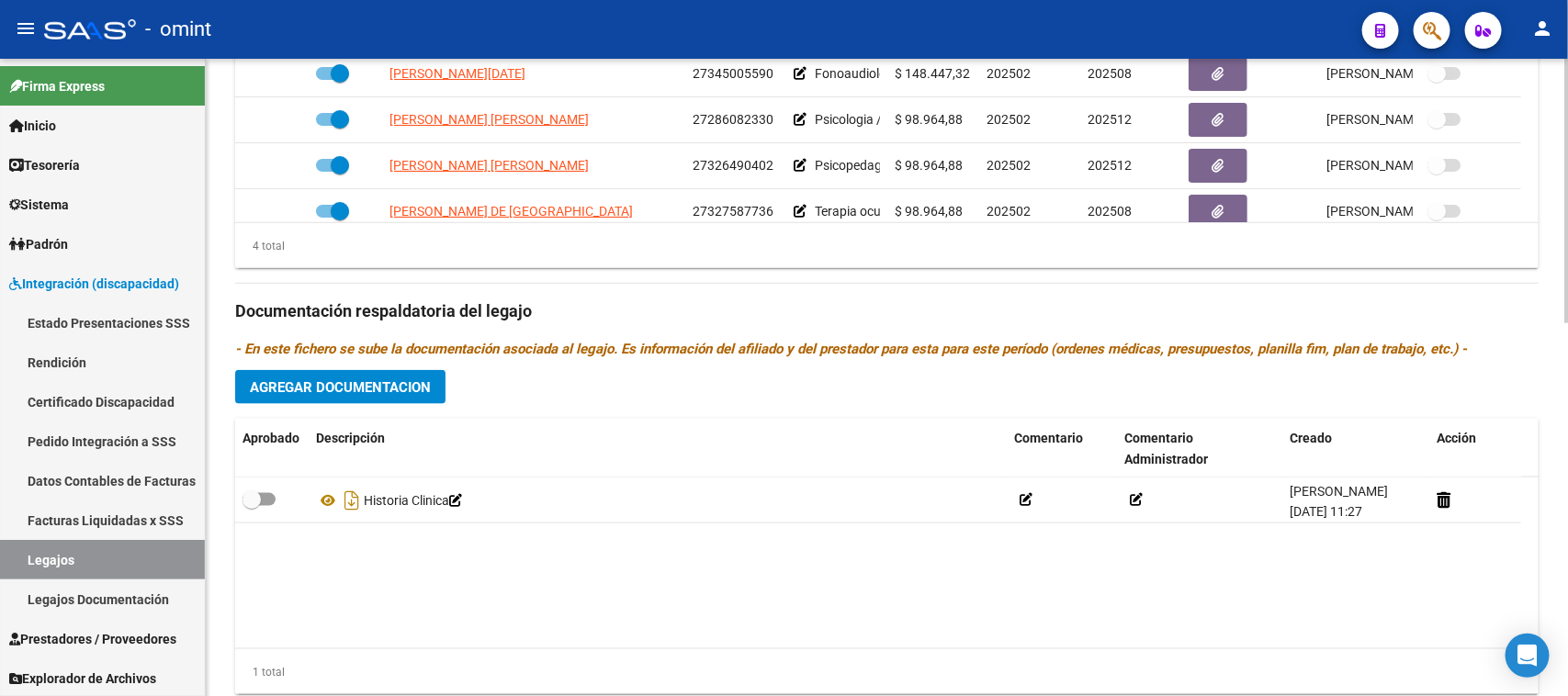
scroll to position [901, 0]
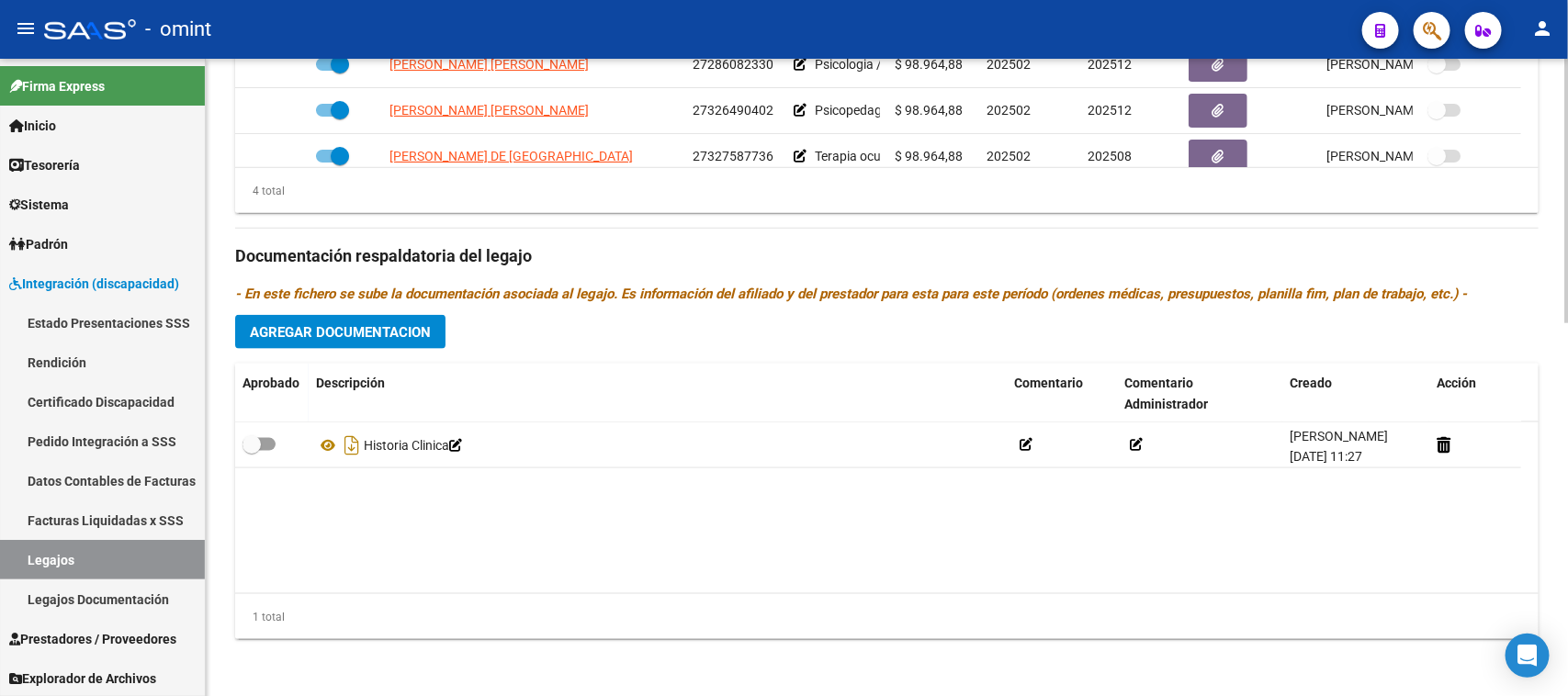
click at [395, 337] on span "Agregar Documentacion" at bounding box center [340, 333] width 181 height 17
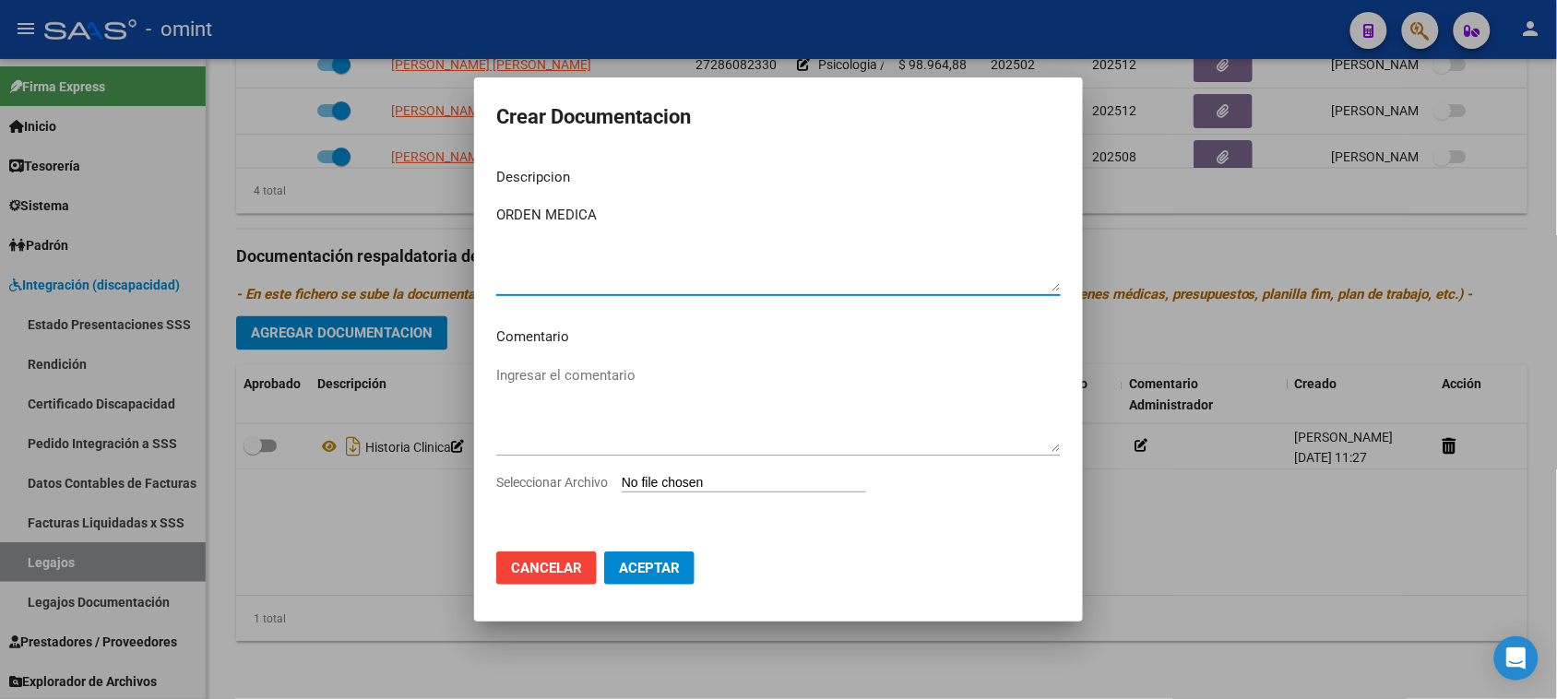
type textarea "ORDEN MEDICA"
type input "C:\fakepath\OM.pdf"
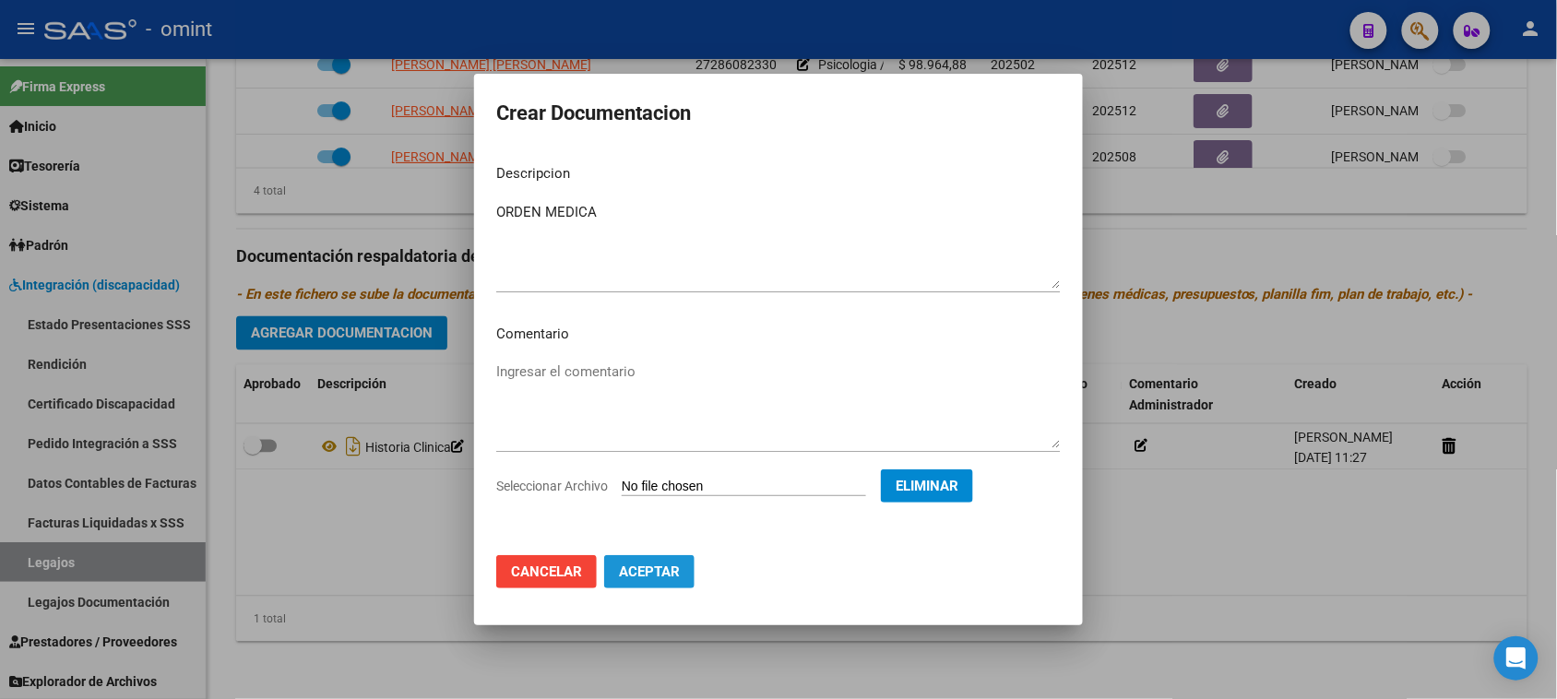
click at [681, 559] on button "Aceptar" at bounding box center [649, 571] width 90 height 33
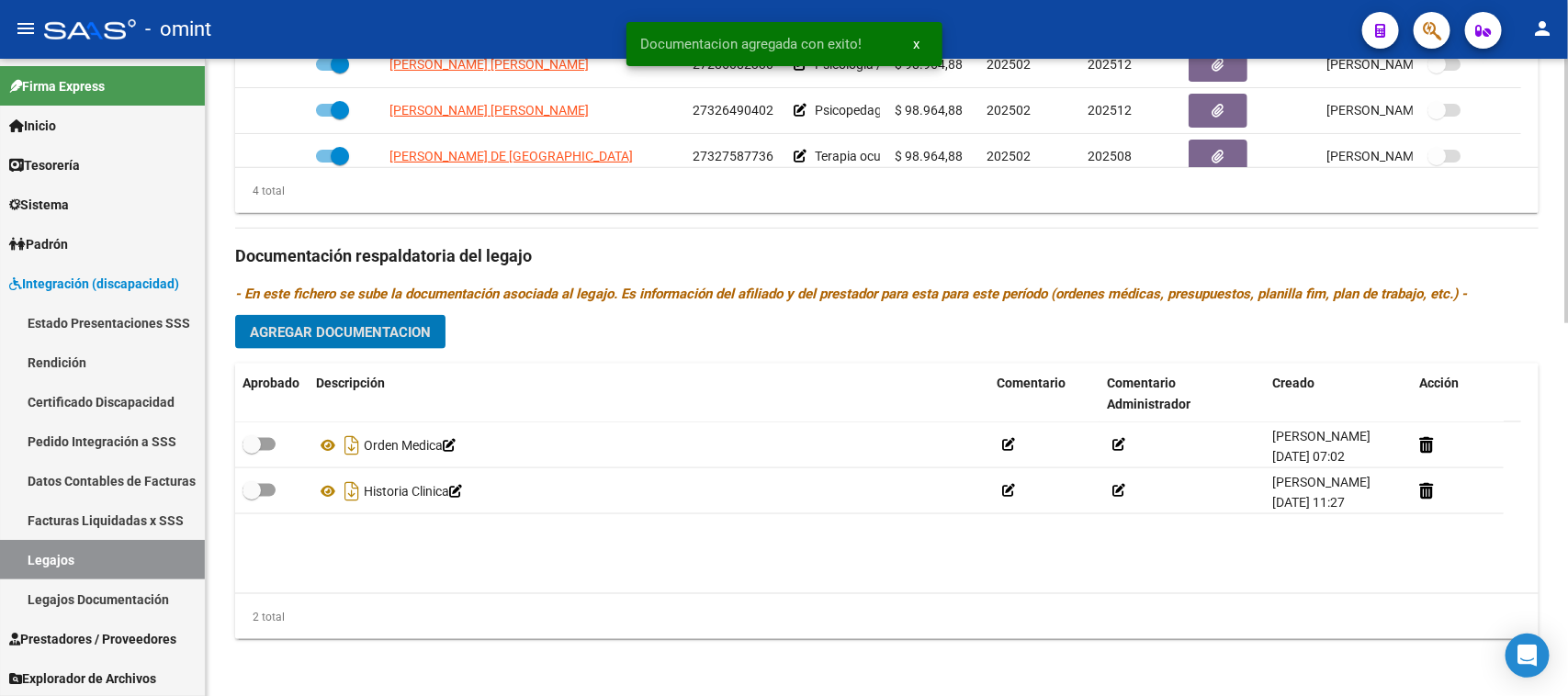
click at [373, 328] on span "Agregar Documentacion" at bounding box center [340, 333] width 181 height 17
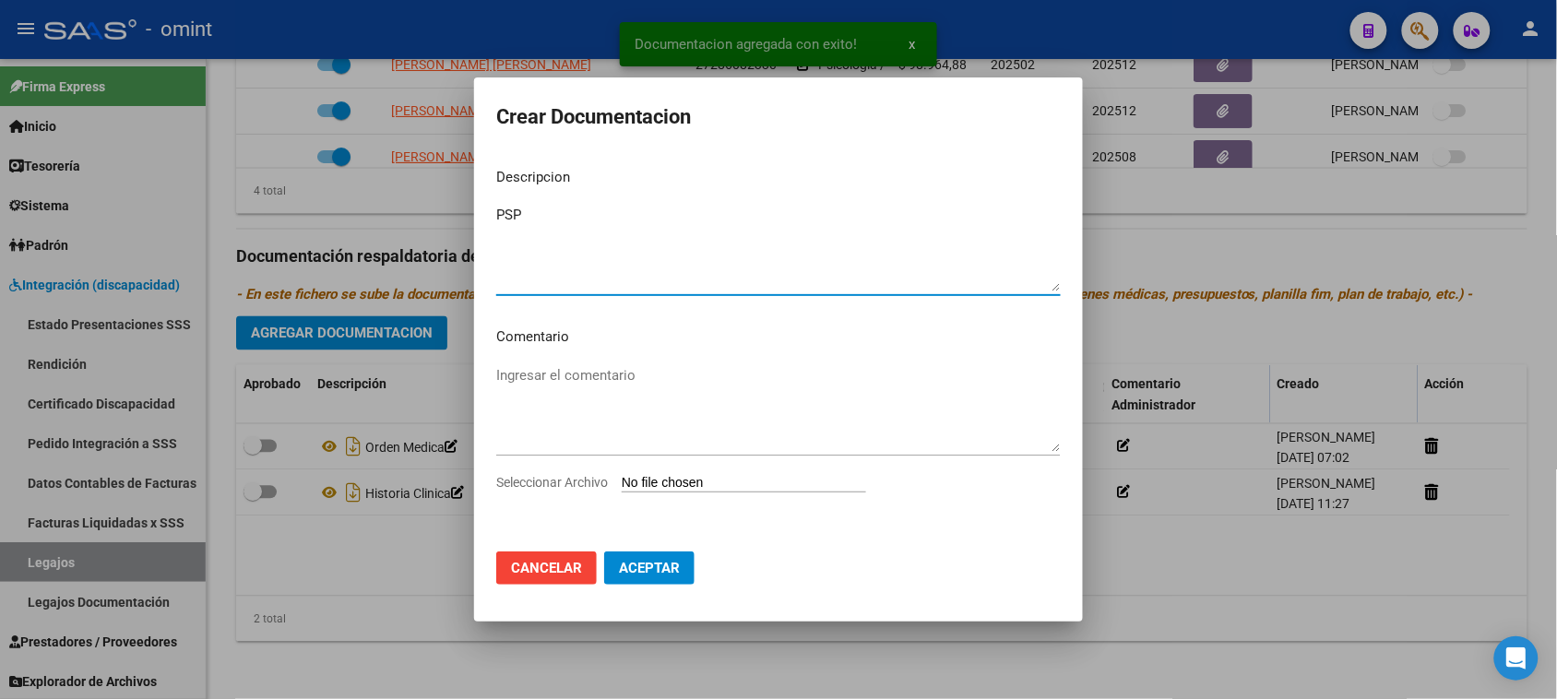
type textarea "PSP"
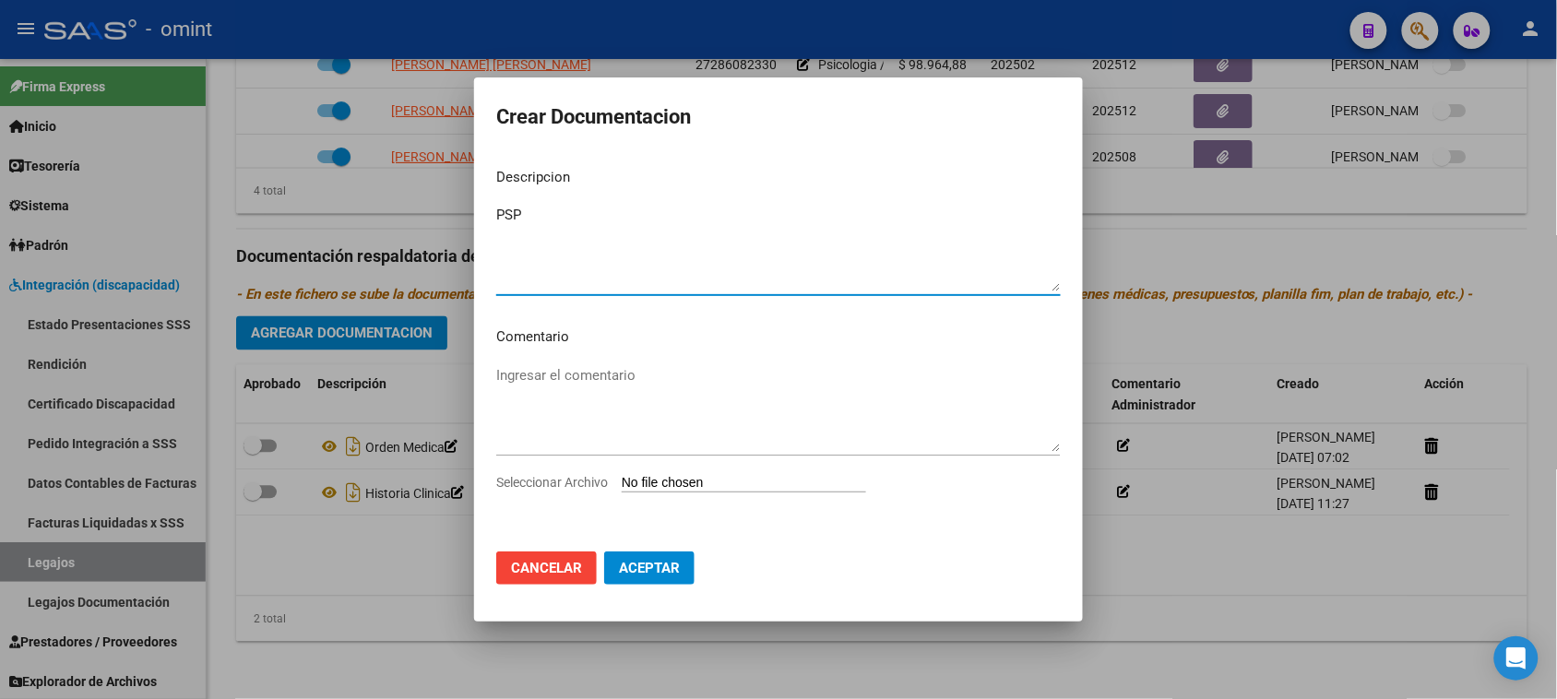
type input "C:\fakepath\PSP.pdf"
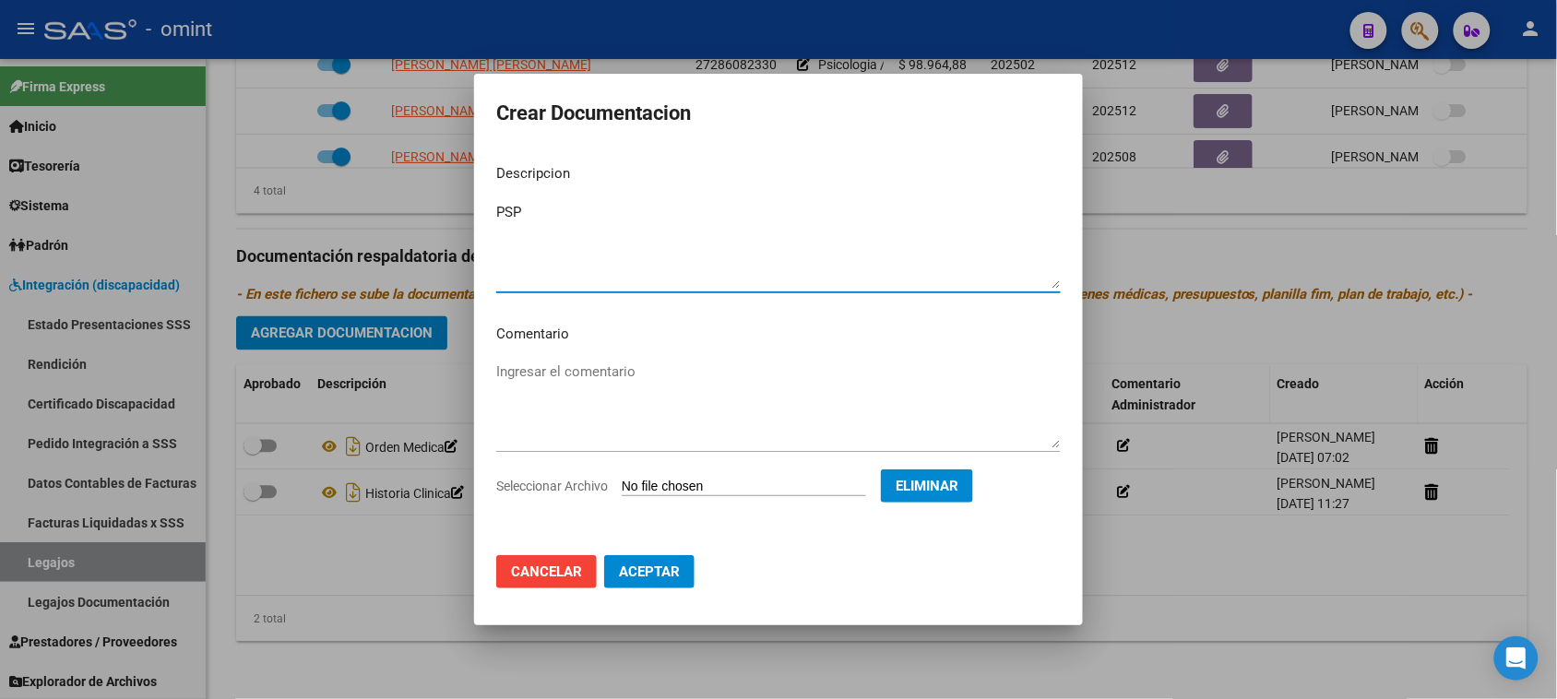
click at [643, 573] on span "Aceptar" at bounding box center [649, 572] width 61 height 17
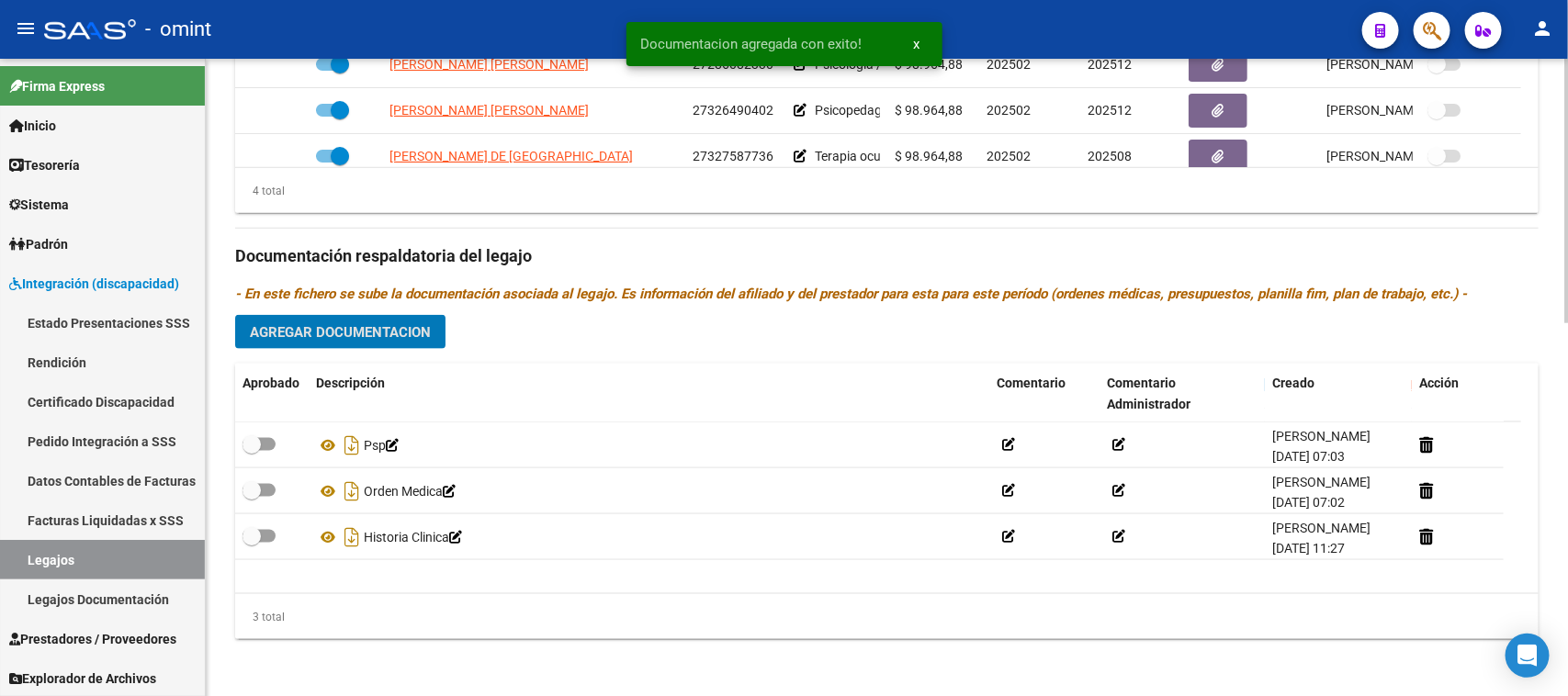
click at [329, 337] on span "Agregar Documentacion" at bounding box center [340, 333] width 181 height 17
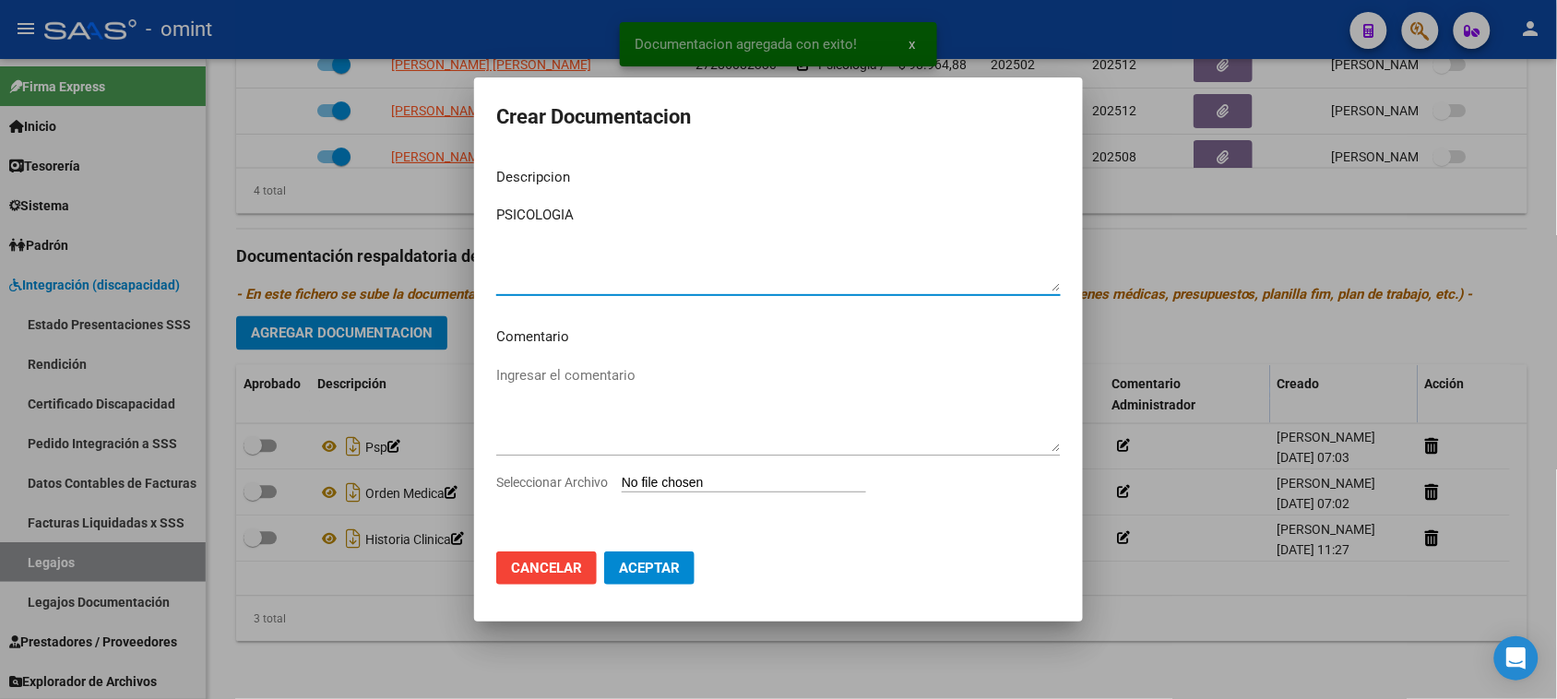
type textarea "PSICOLOGIA"
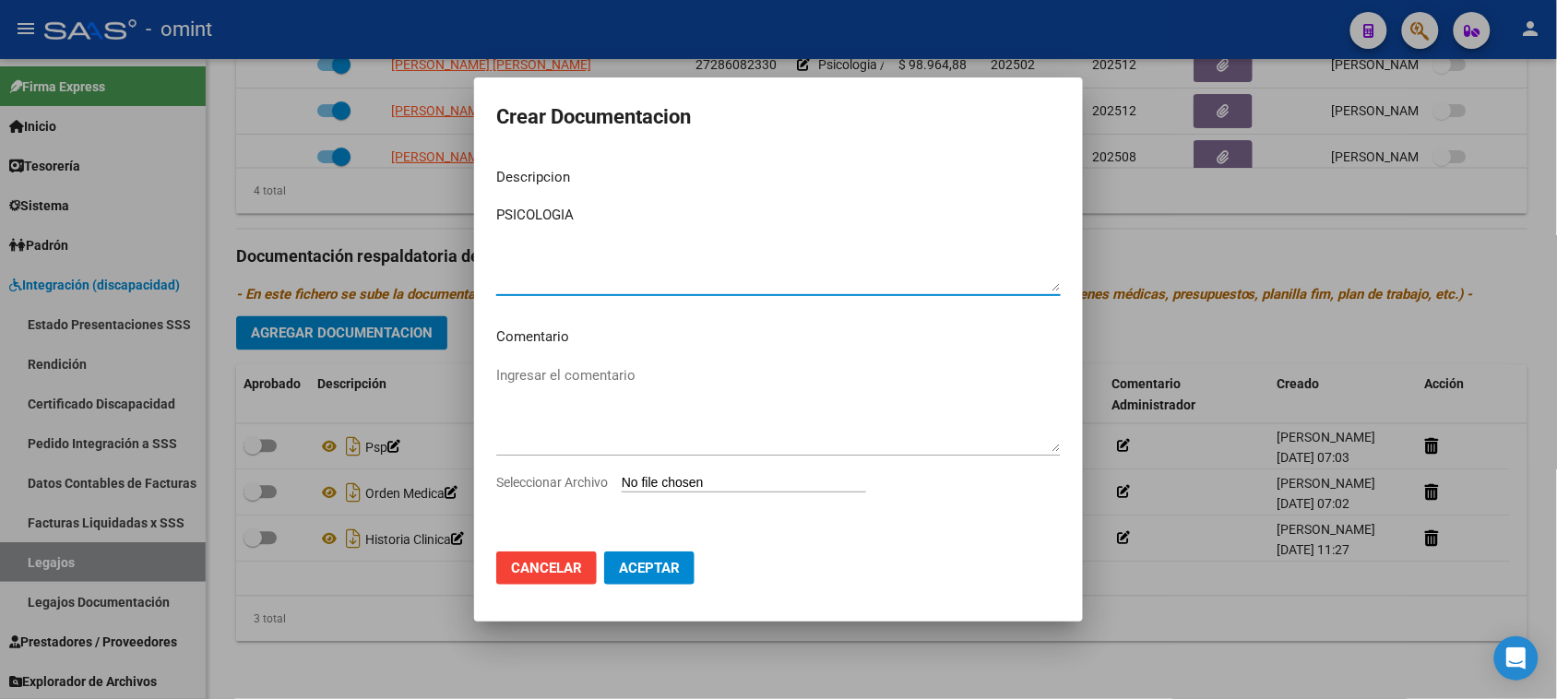
type input "C:\fakepath\PSICOLOGIA.pdf"
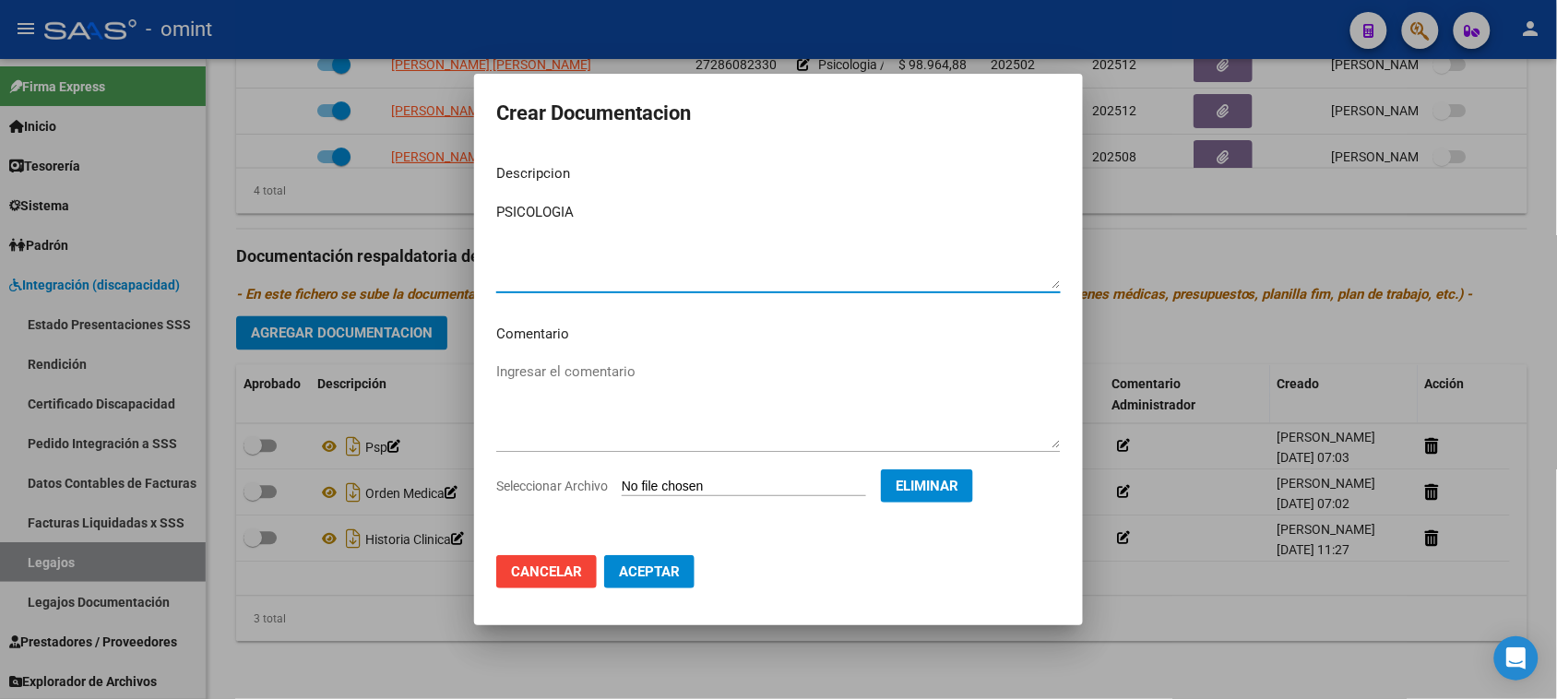
click at [648, 561] on button "Aceptar" at bounding box center [649, 571] width 90 height 33
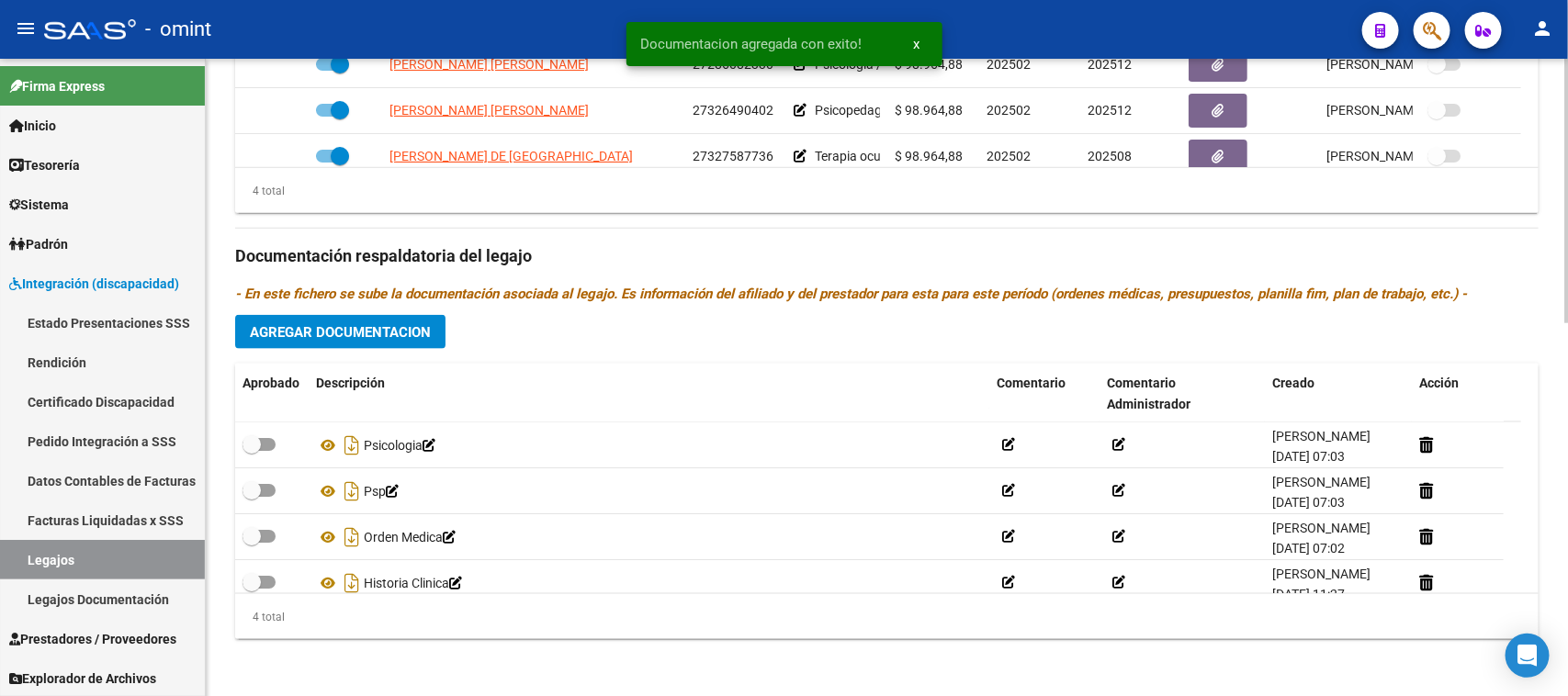
click at [339, 313] on div "Prestadores asociados al legajo Agregar Prestador Aprobado Prestador CUIT Comen…" at bounding box center [886, 244] width 1303 height 820
click at [345, 334] on span "Agregar Documentacion" at bounding box center [340, 333] width 181 height 17
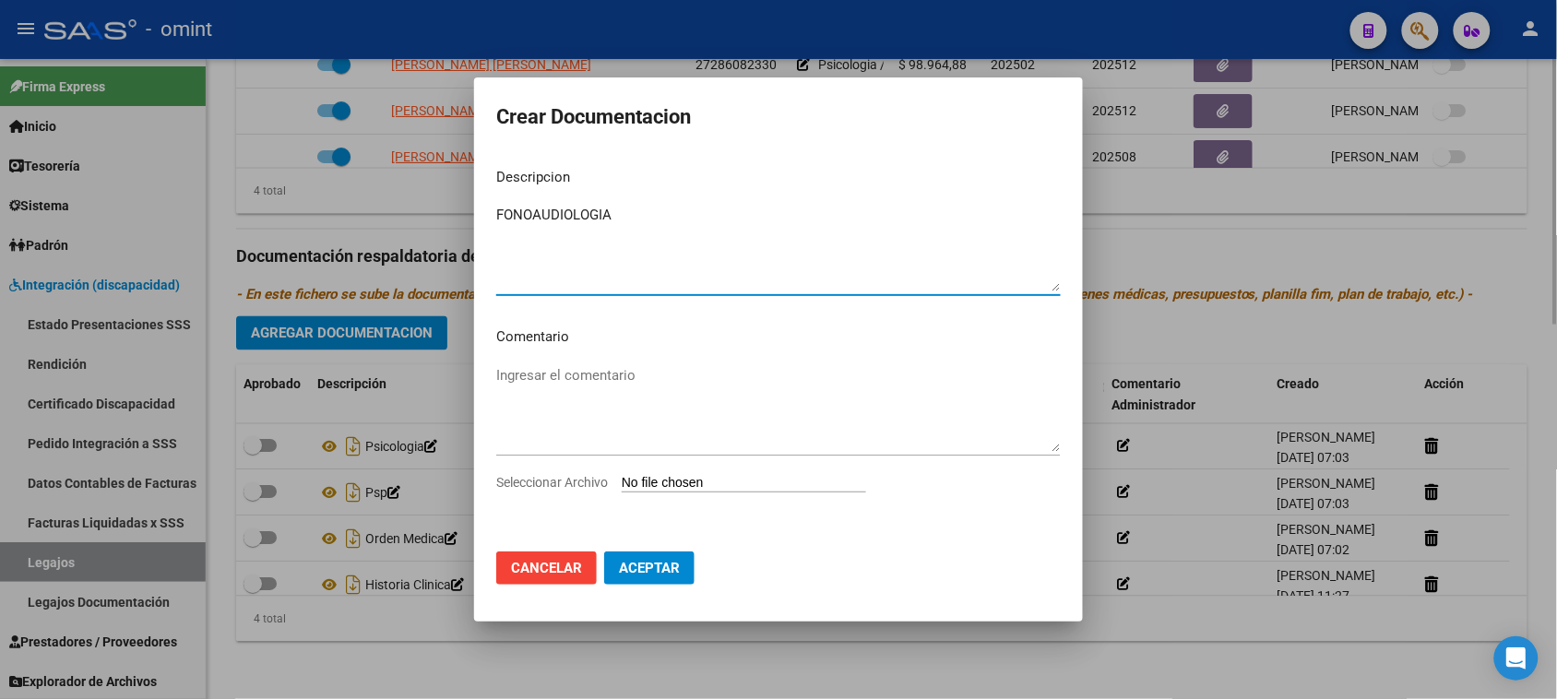
type textarea "FONOAUDIOLOGIA"
type input "C:\fakepath\FONO.pdf"
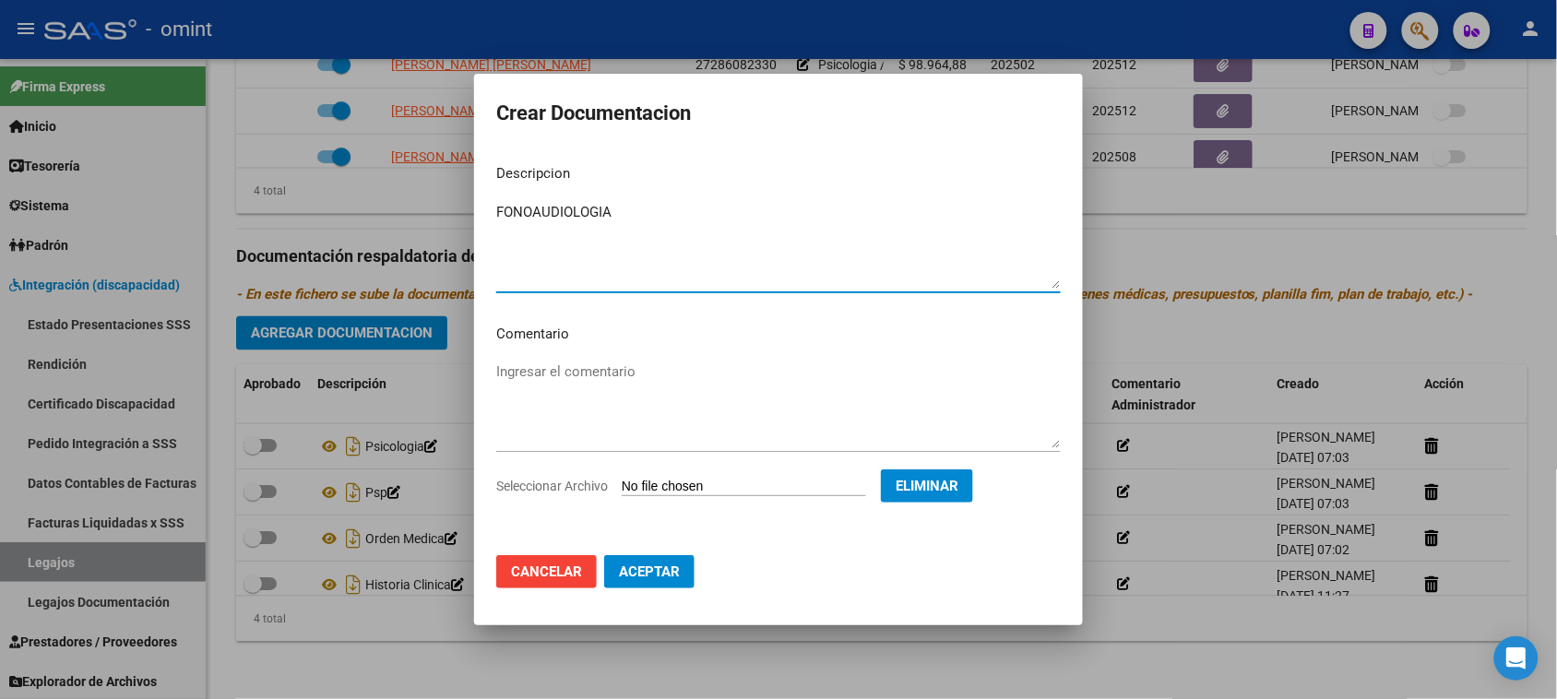
click at [651, 579] on button "Aceptar" at bounding box center [649, 571] width 90 height 33
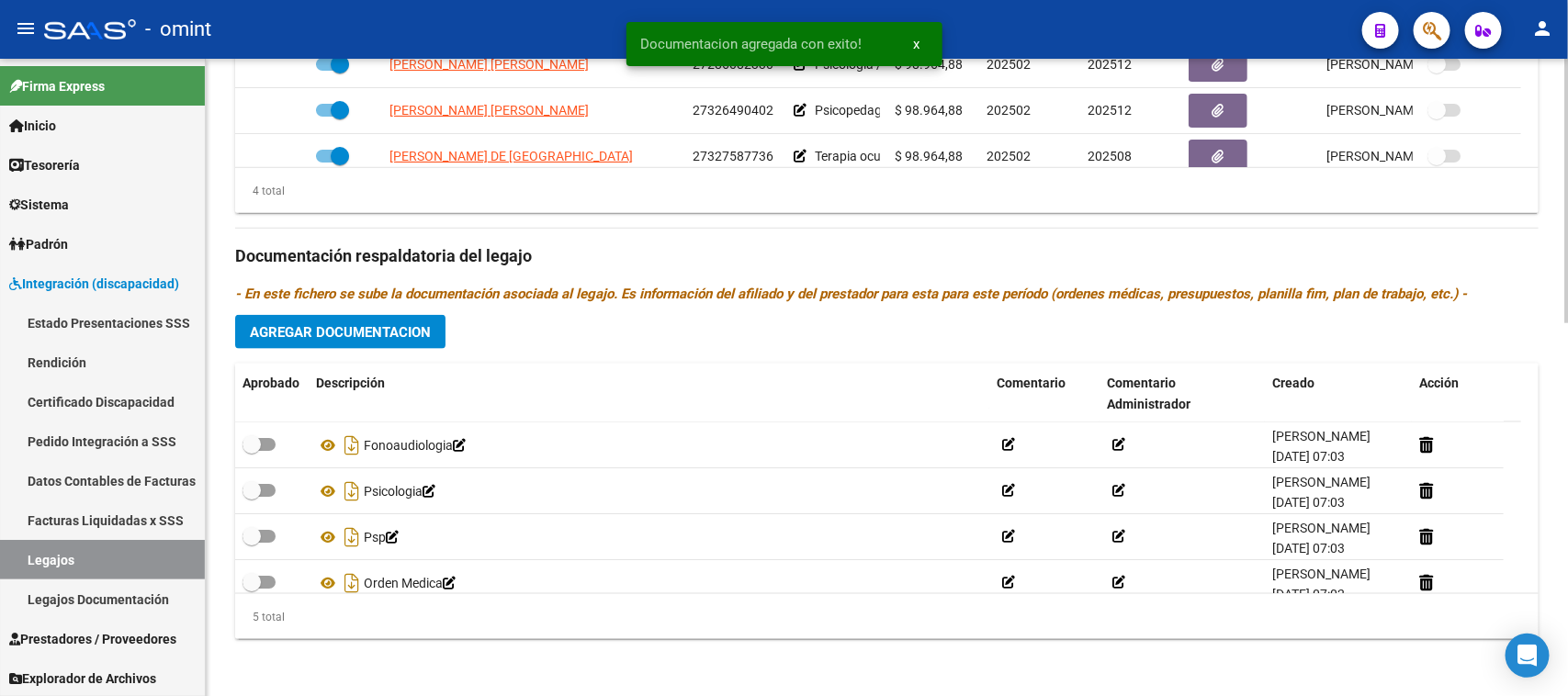
click at [379, 314] on div "Prestadores asociados al legajo Agregar Prestador Aprobado Prestador CUIT Comen…" at bounding box center [886, 244] width 1303 height 820
click at [376, 327] on span "Agregar Documentacion" at bounding box center [340, 333] width 181 height 17
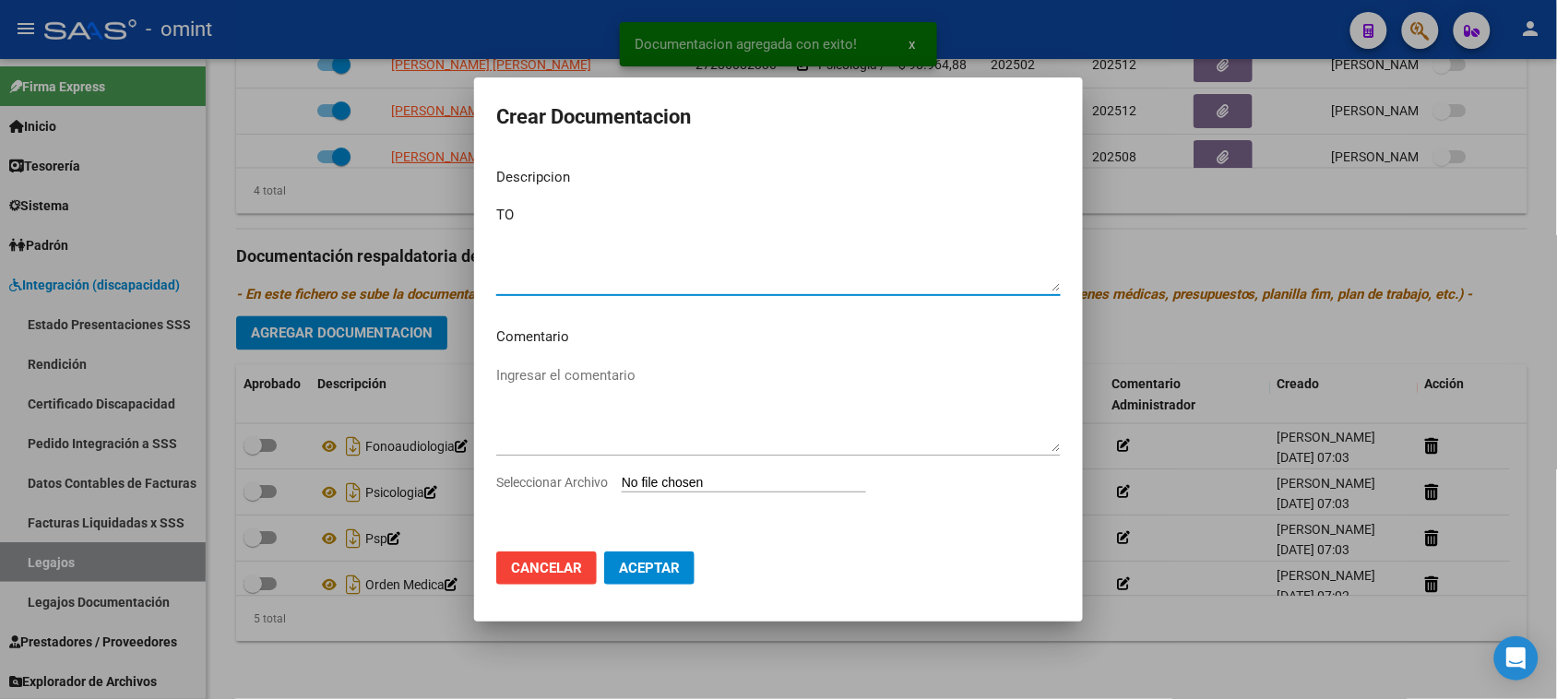
type textarea "TO"
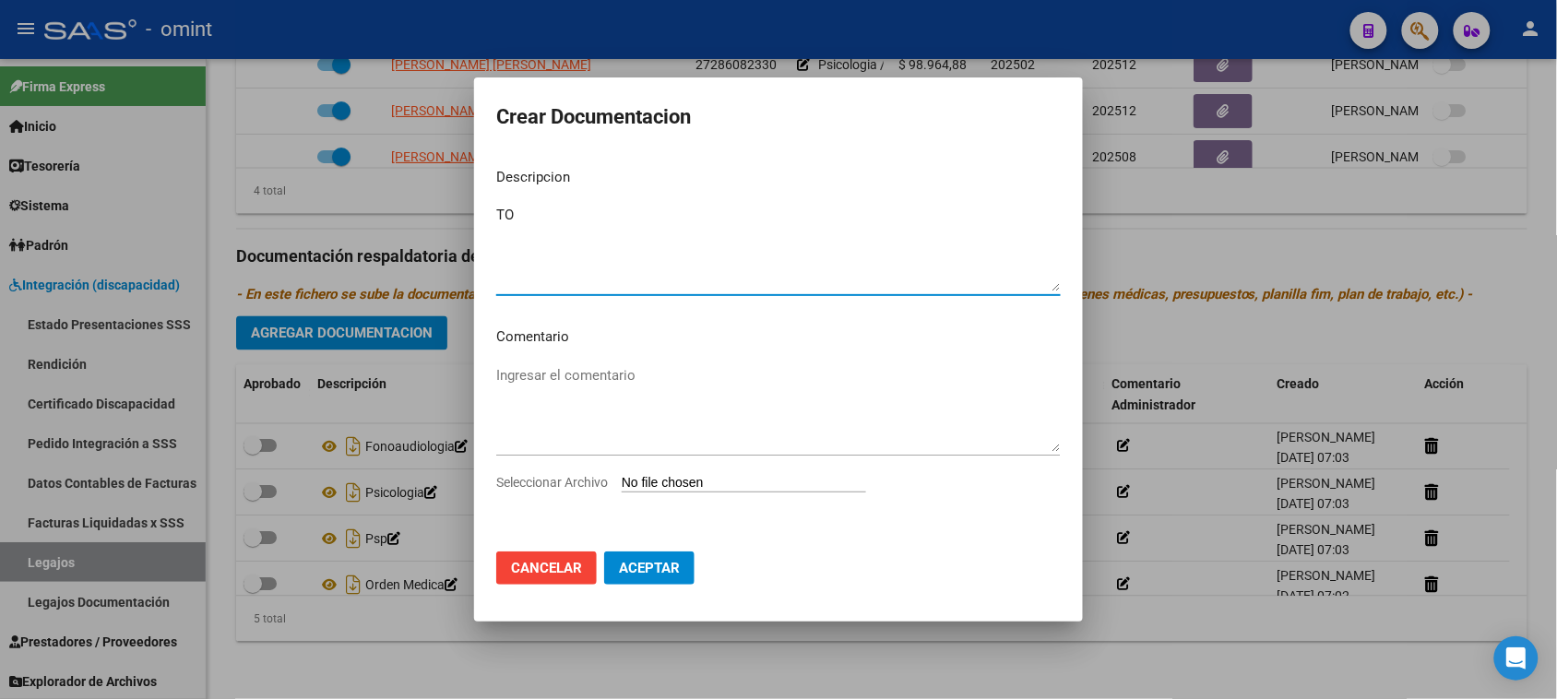
type input "C:\fakepath\TO.pdf"
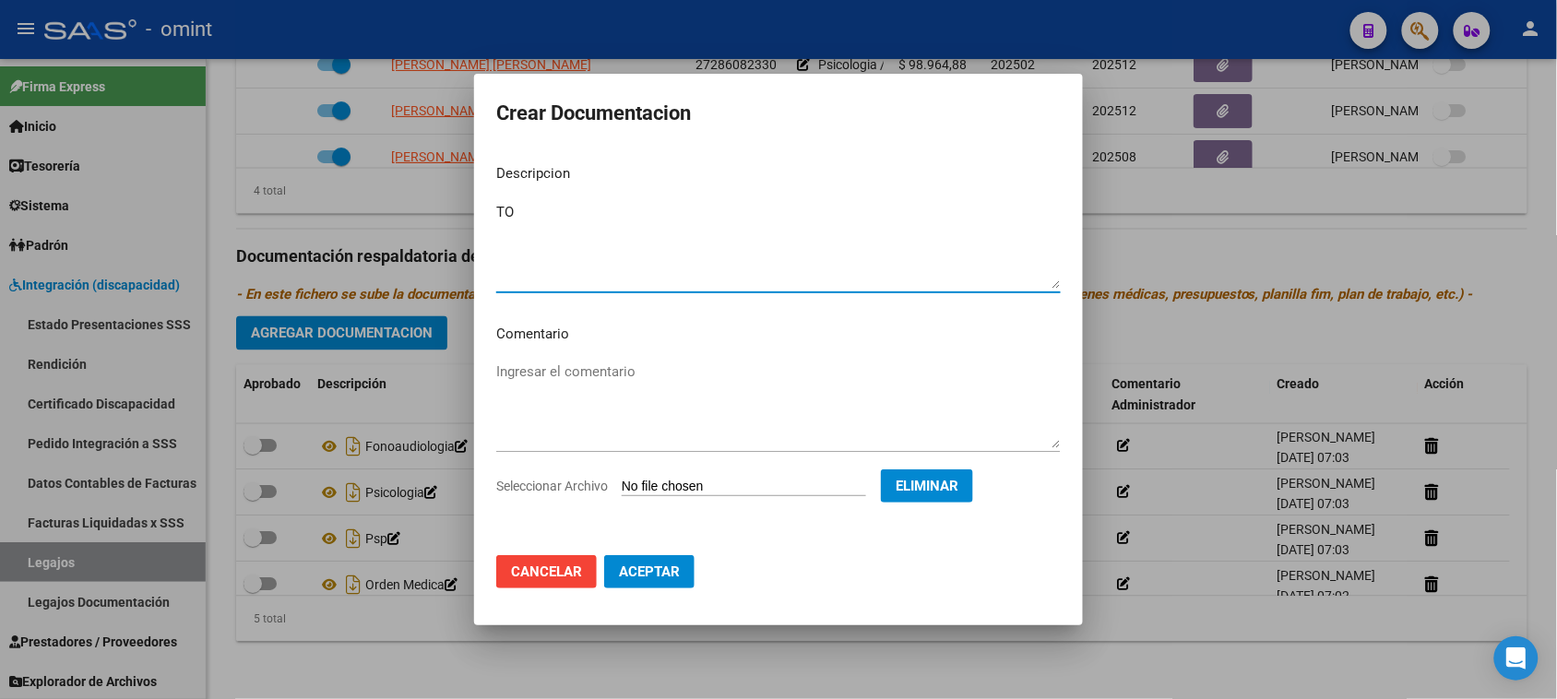
click at [648, 577] on span "Aceptar" at bounding box center [649, 572] width 61 height 17
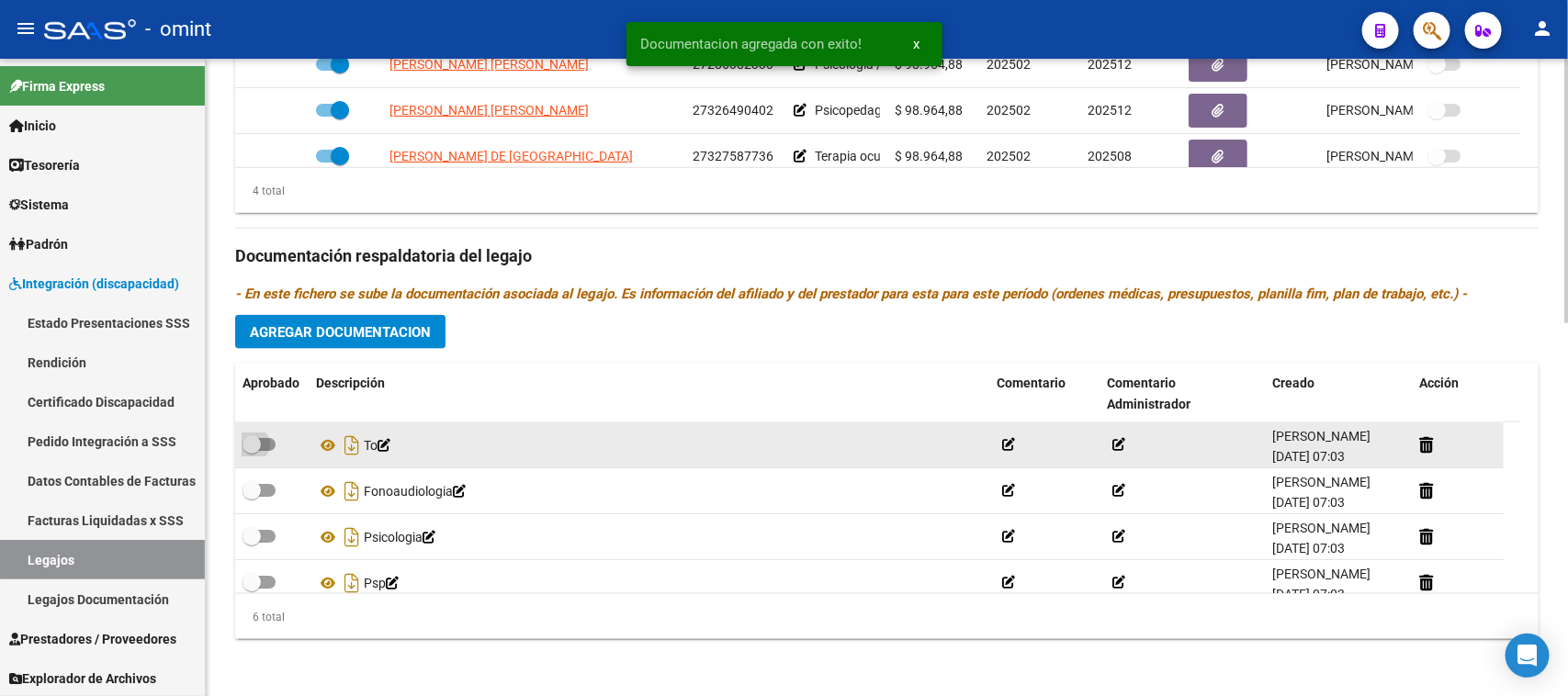
click at [259, 443] on span at bounding box center [252, 444] width 18 height 18
click at [252, 451] on input "checkbox" at bounding box center [251, 451] width 1 height 1
checkbox input "true"
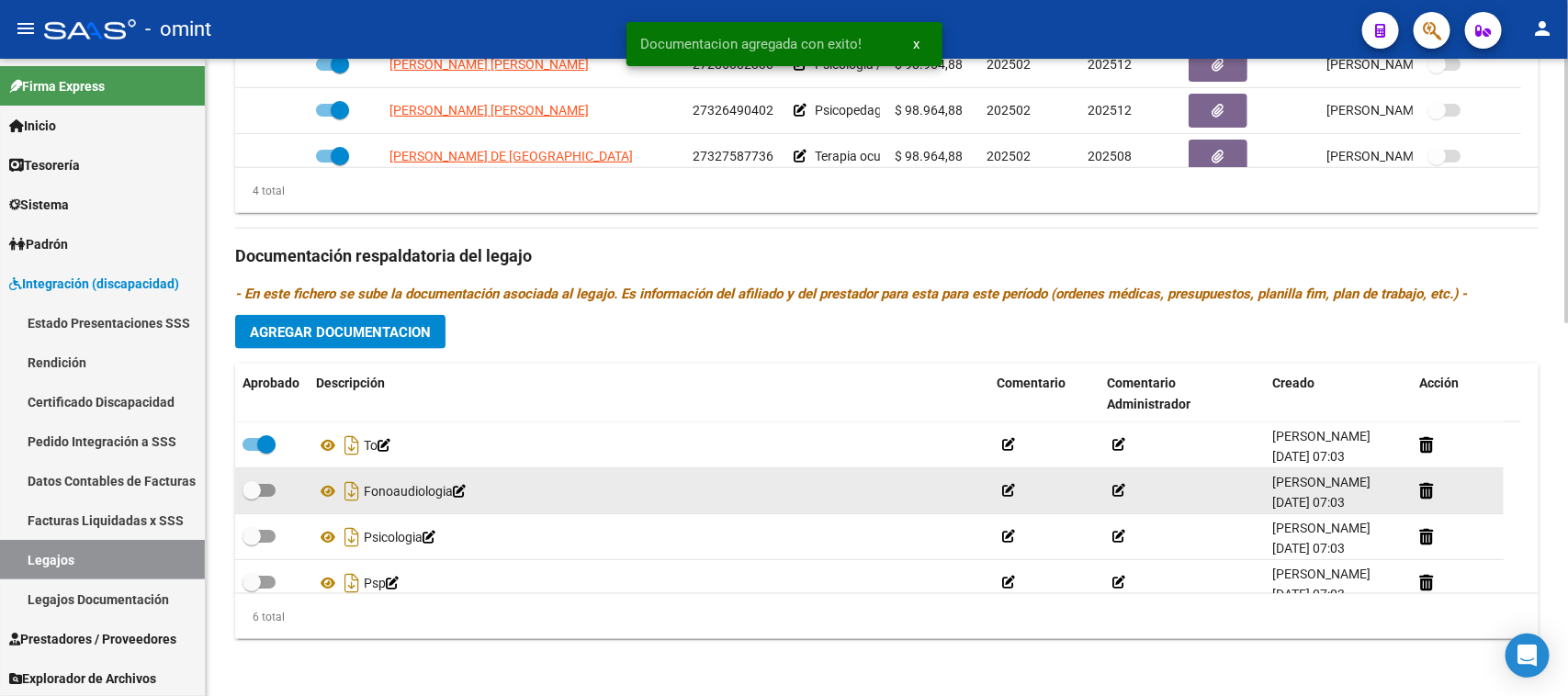
click at [263, 489] on span at bounding box center [259, 490] width 33 height 13
click at [252, 497] on input "checkbox" at bounding box center [251, 497] width 1 height 1
checkbox input "true"
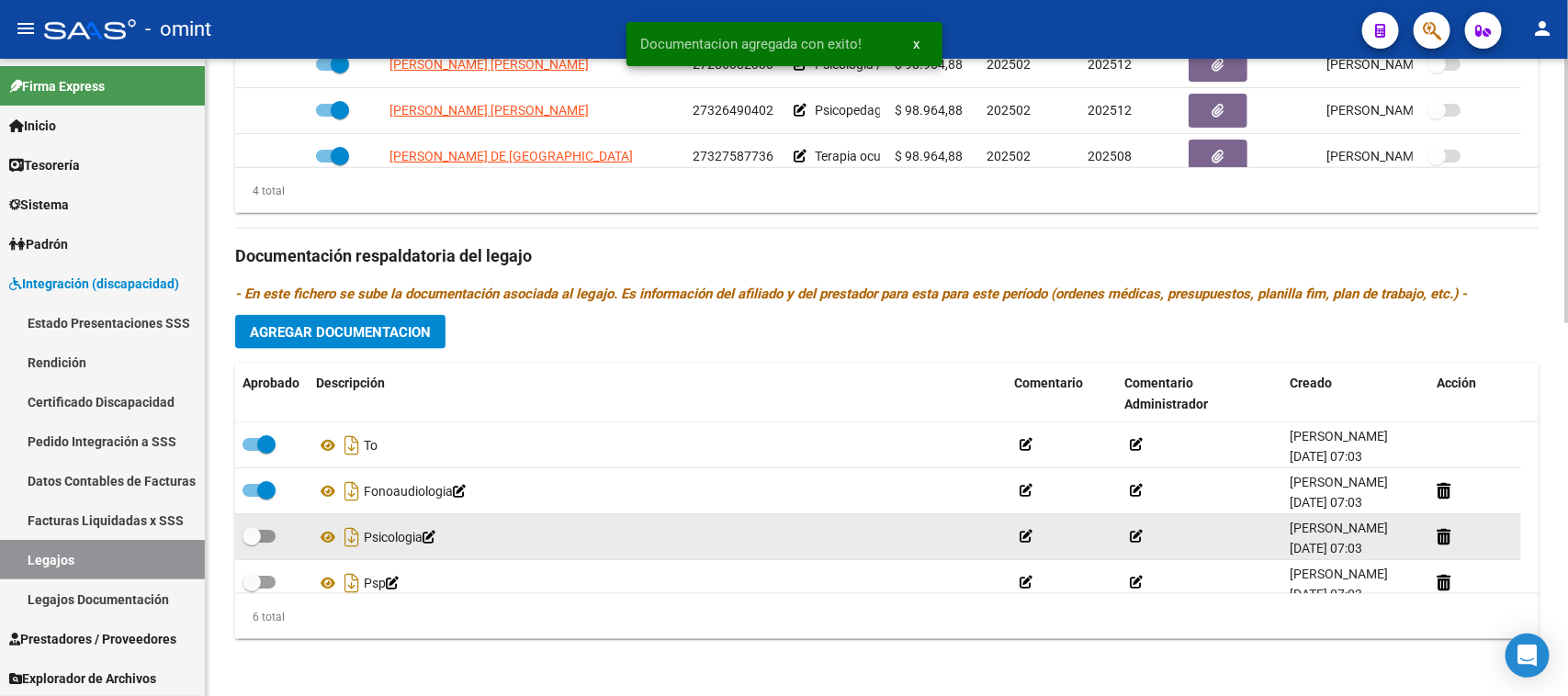
click at [262, 531] on span at bounding box center [259, 536] width 33 height 13
click at [252, 543] on input "checkbox" at bounding box center [251, 543] width 1 height 1
checkbox input "true"
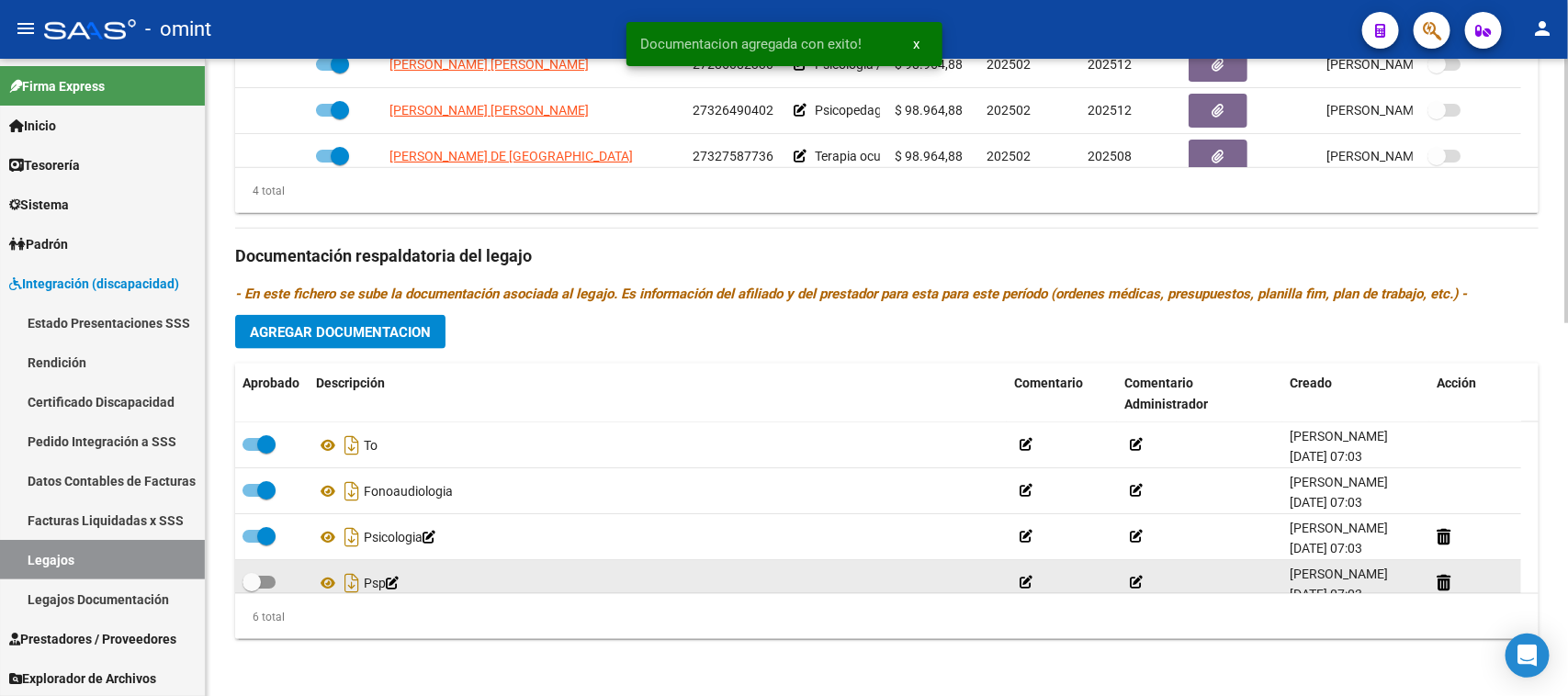
click at [263, 580] on span at bounding box center [259, 581] width 33 height 13
click at [252, 588] on input "checkbox" at bounding box center [251, 588] width 1 height 1
checkbox input "true"
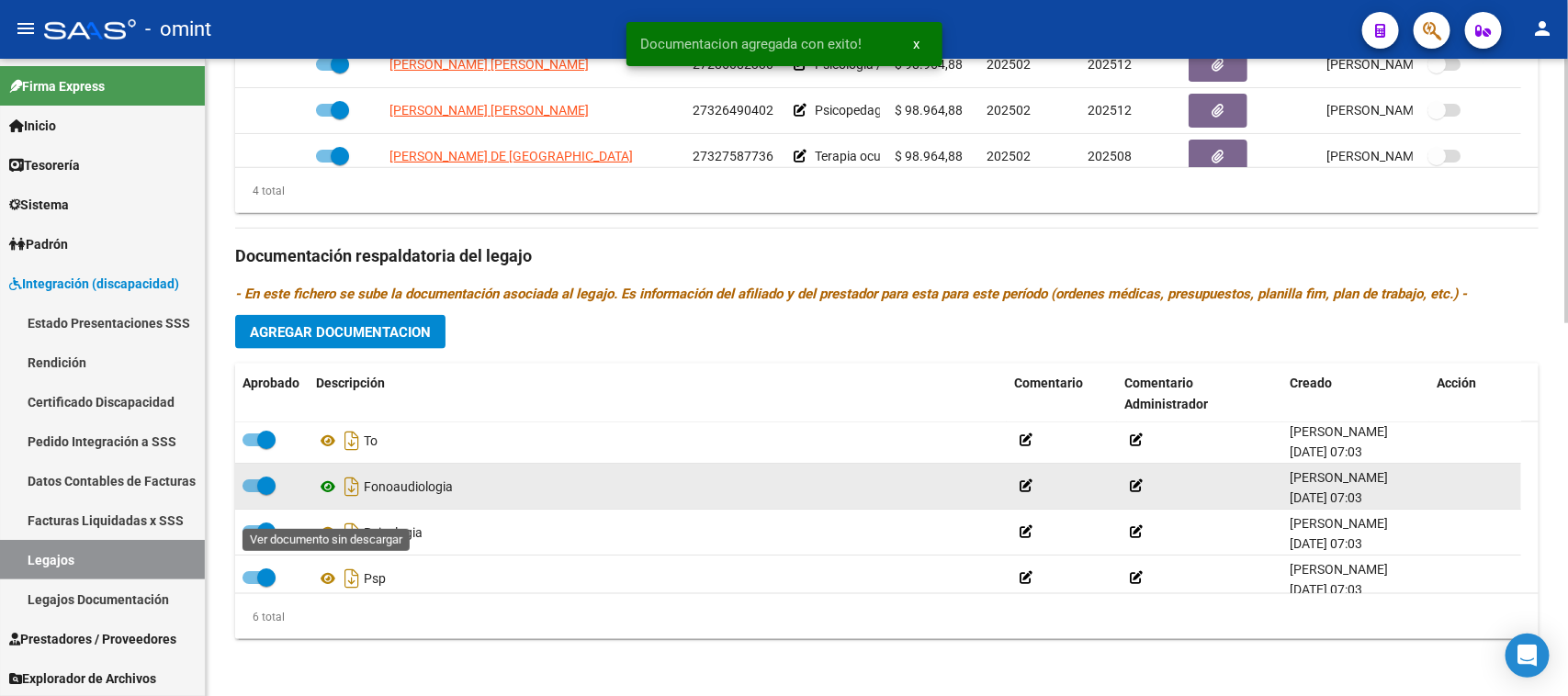
scroll to position [112, 0]
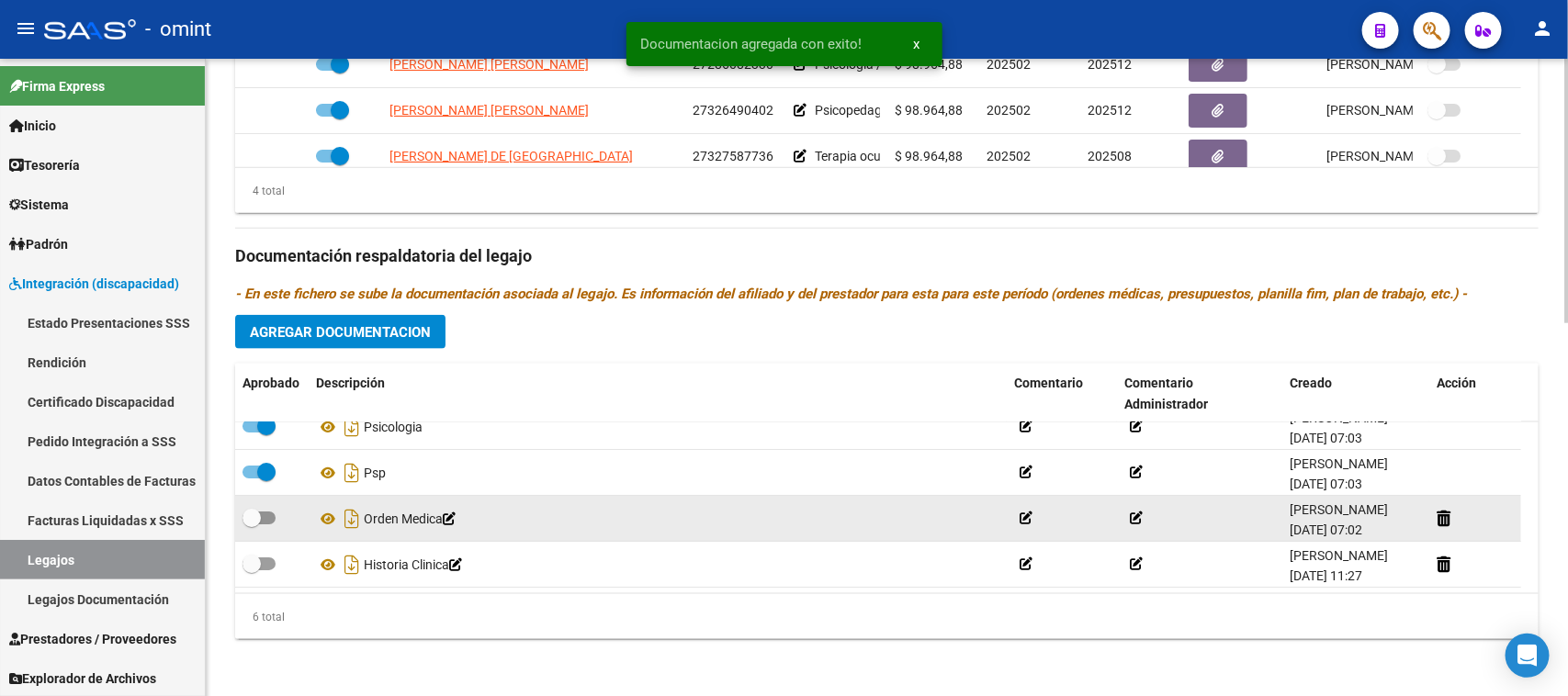
drag, startPoint x: 265, startPoint y: 515, endPoint x: 267, endPoint y: 539, distance: 24.1
click at [265, 515] on span at bounding box center [259, 518] width 33 height 13
click at [252, 525] on input "checkbox" at bounding box center [251, 525] width 1 height 1
checkbox input "true"
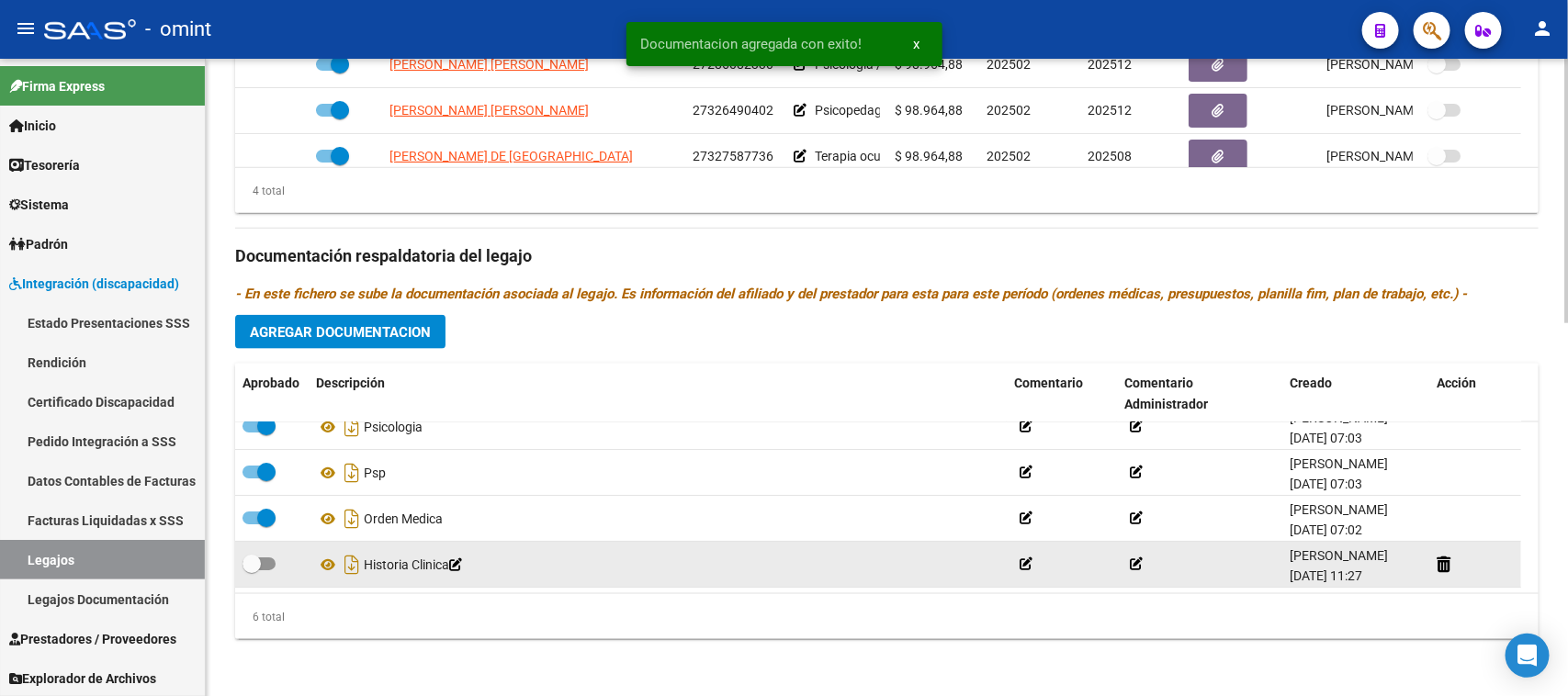
click at [267, 566] on span at bounding box center [259, 564] width 33 height 13
click at [252, 571] on input "checkbox" at bounding box center [251, 571] width 1 height 1
checkbox input "true"
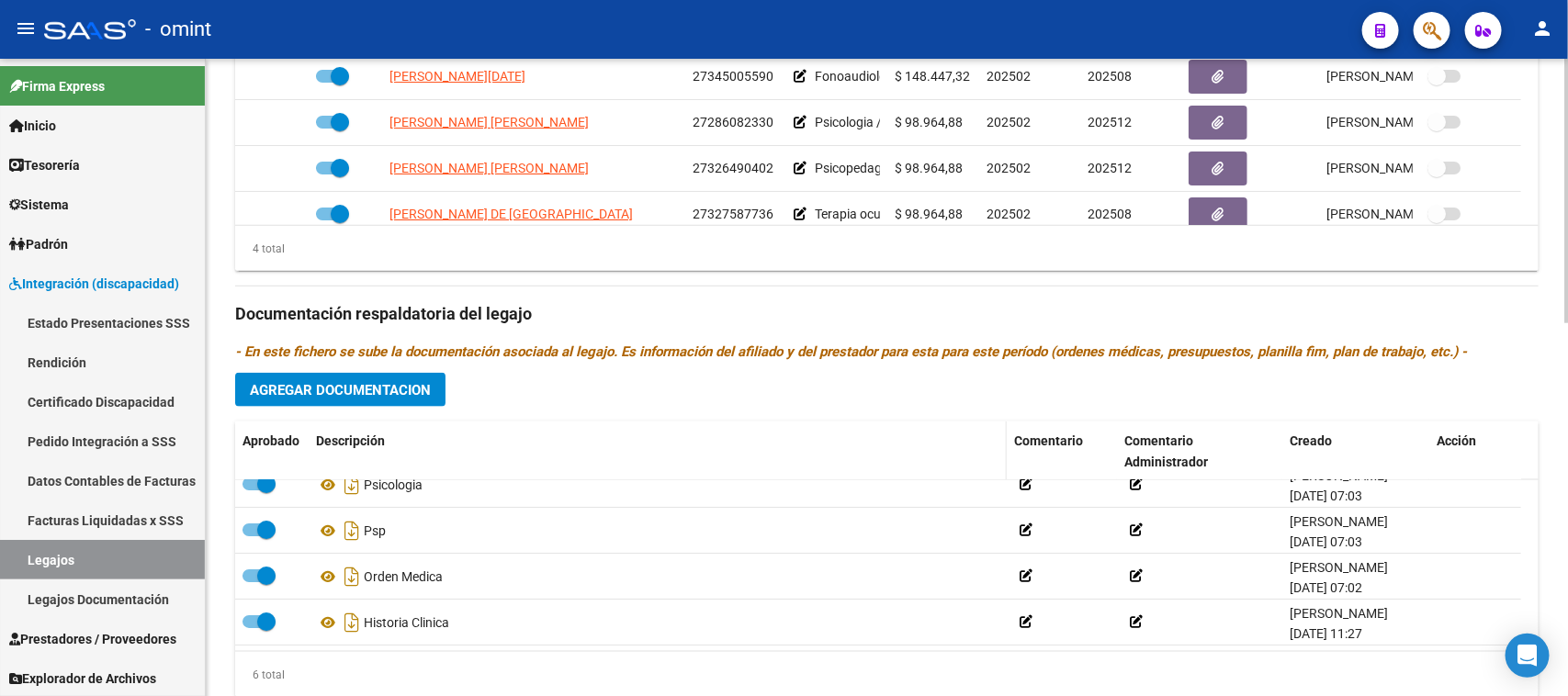
scroll to position [557, 0]
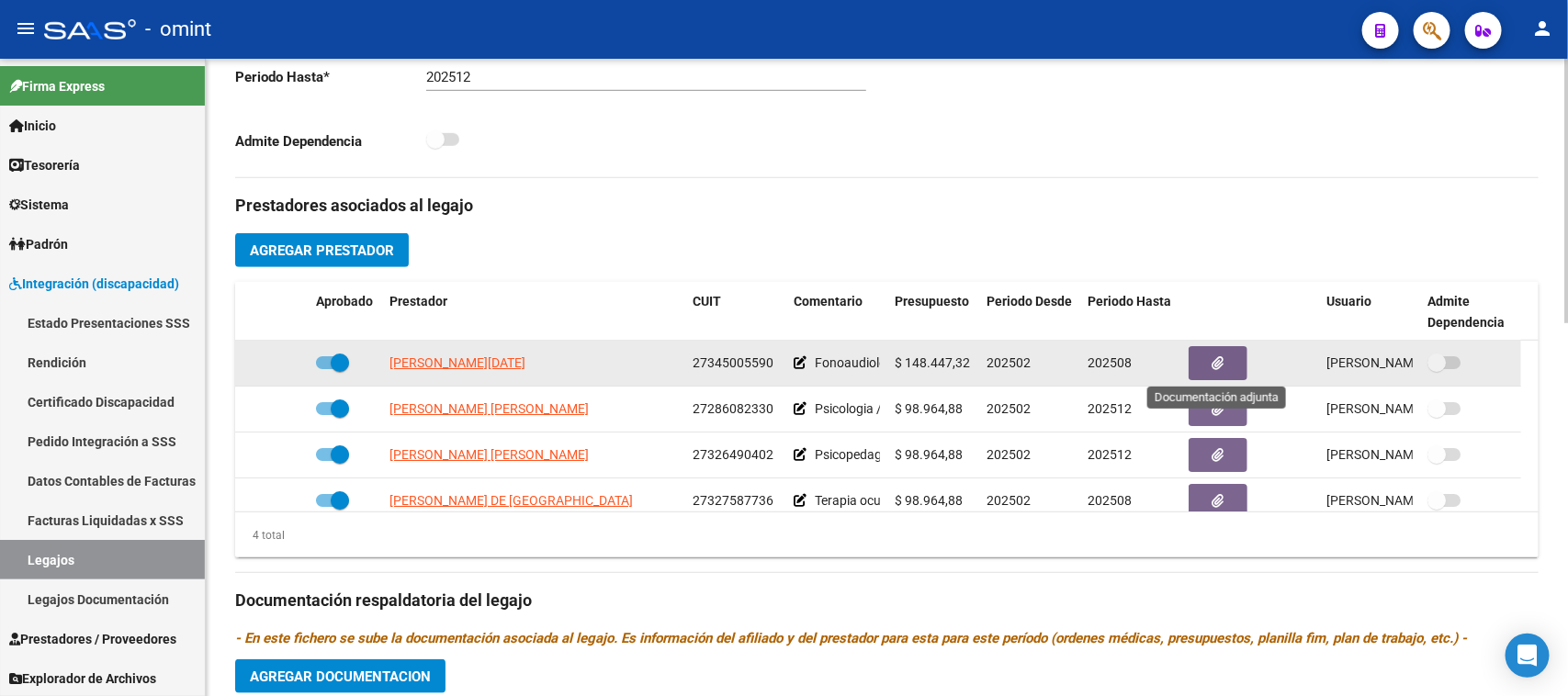
click at [1223, 365] on icon "button" at bounding box center [1219, 363] width 12 height 14
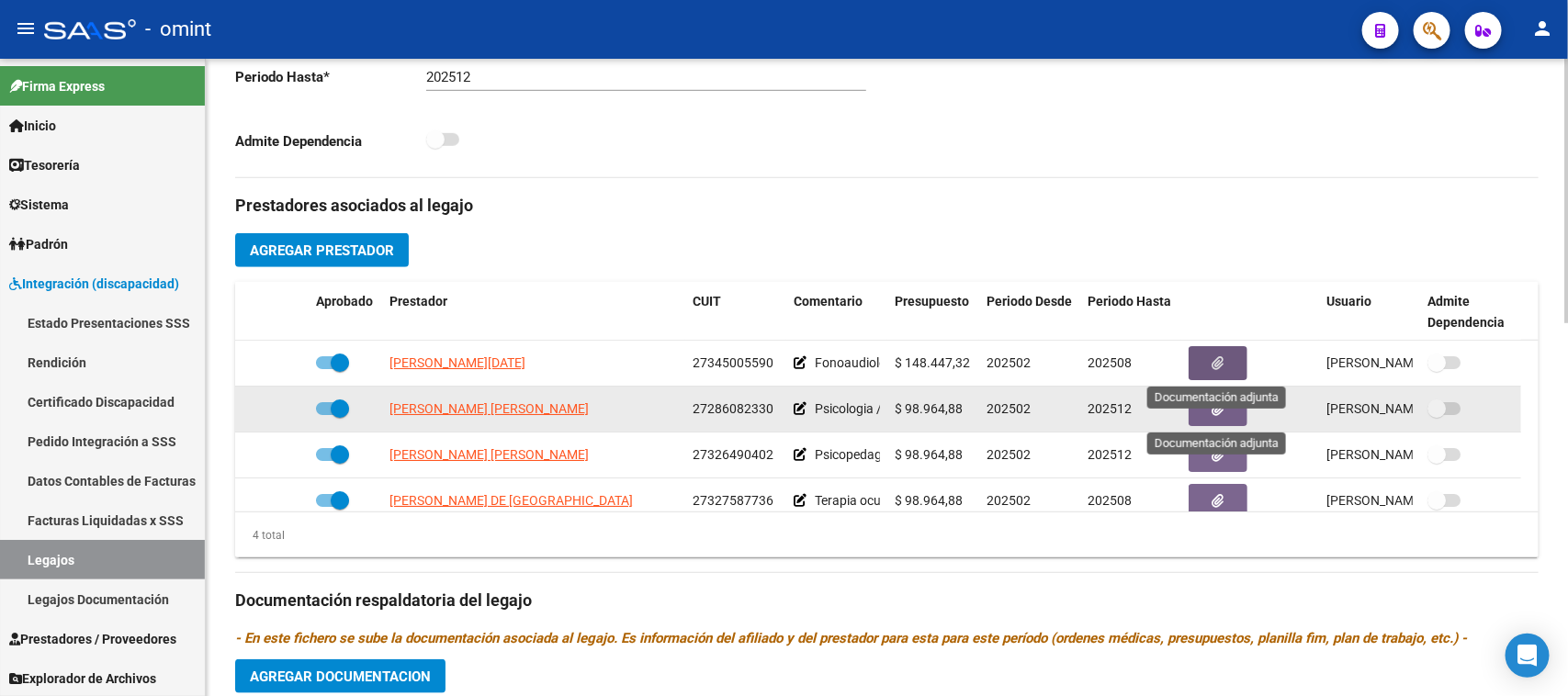
click at [1237, 396] on button "button" at bounding box center [1218, 409] width 59 height 34
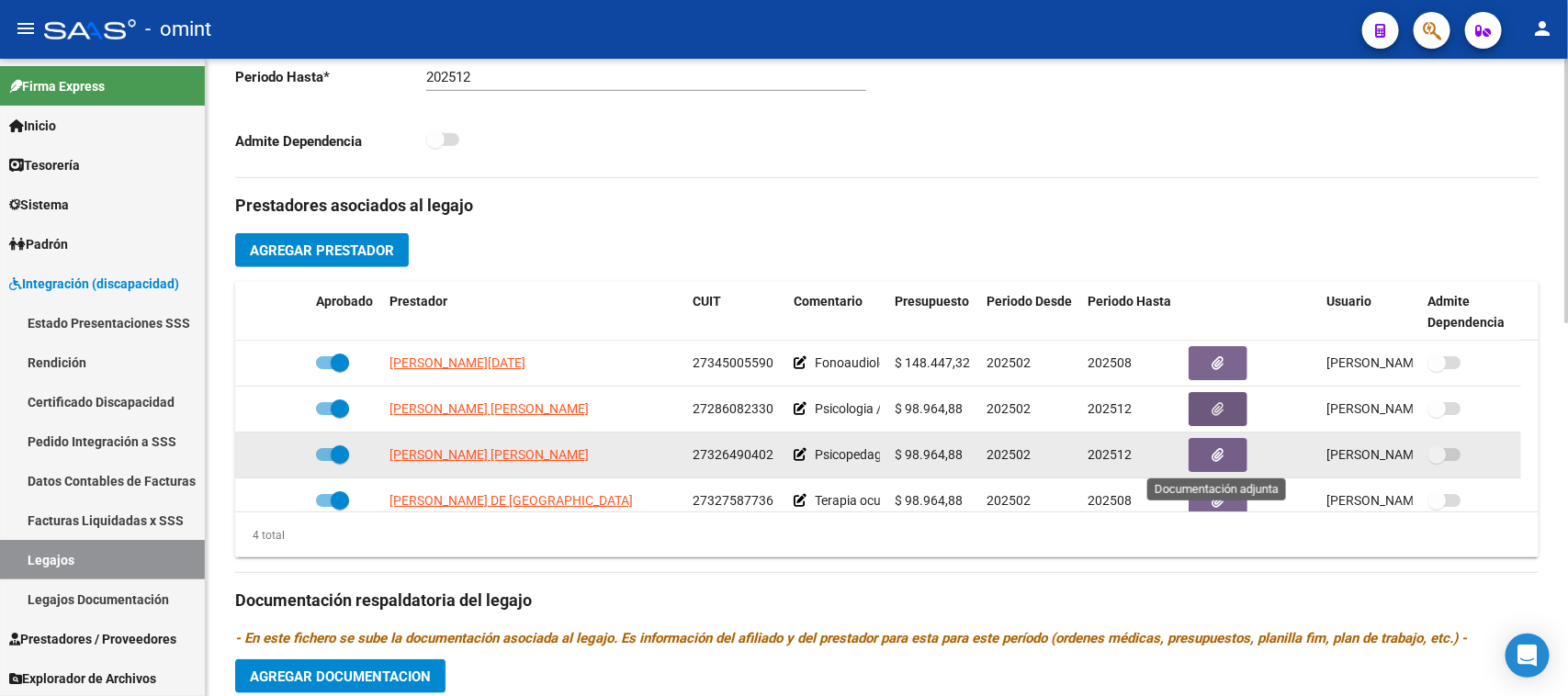
click at [1220, 451] on icon "button" at bounding box center [1219, 455] width 12 height 14
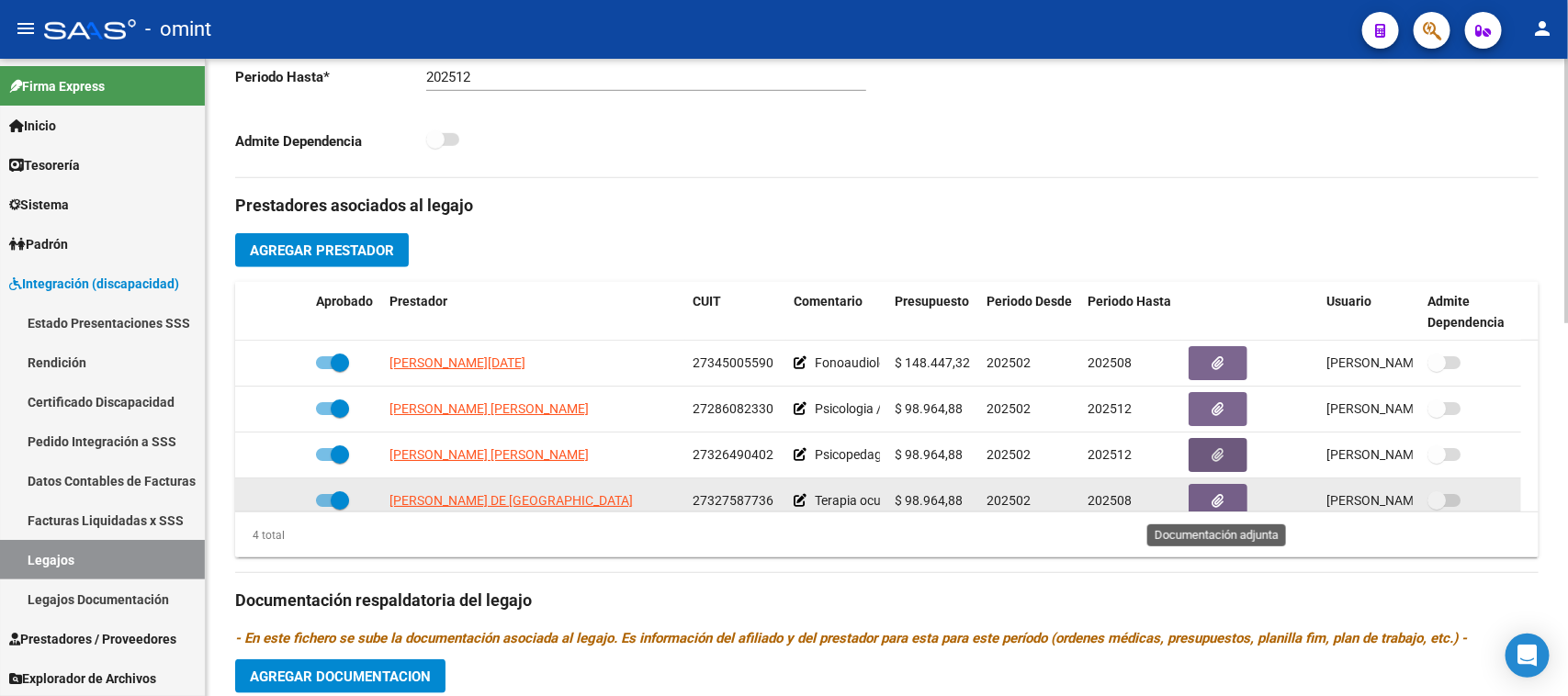
click at [1220, 487] on button "button" at bounding box center [1218, 501] width 59 height 34
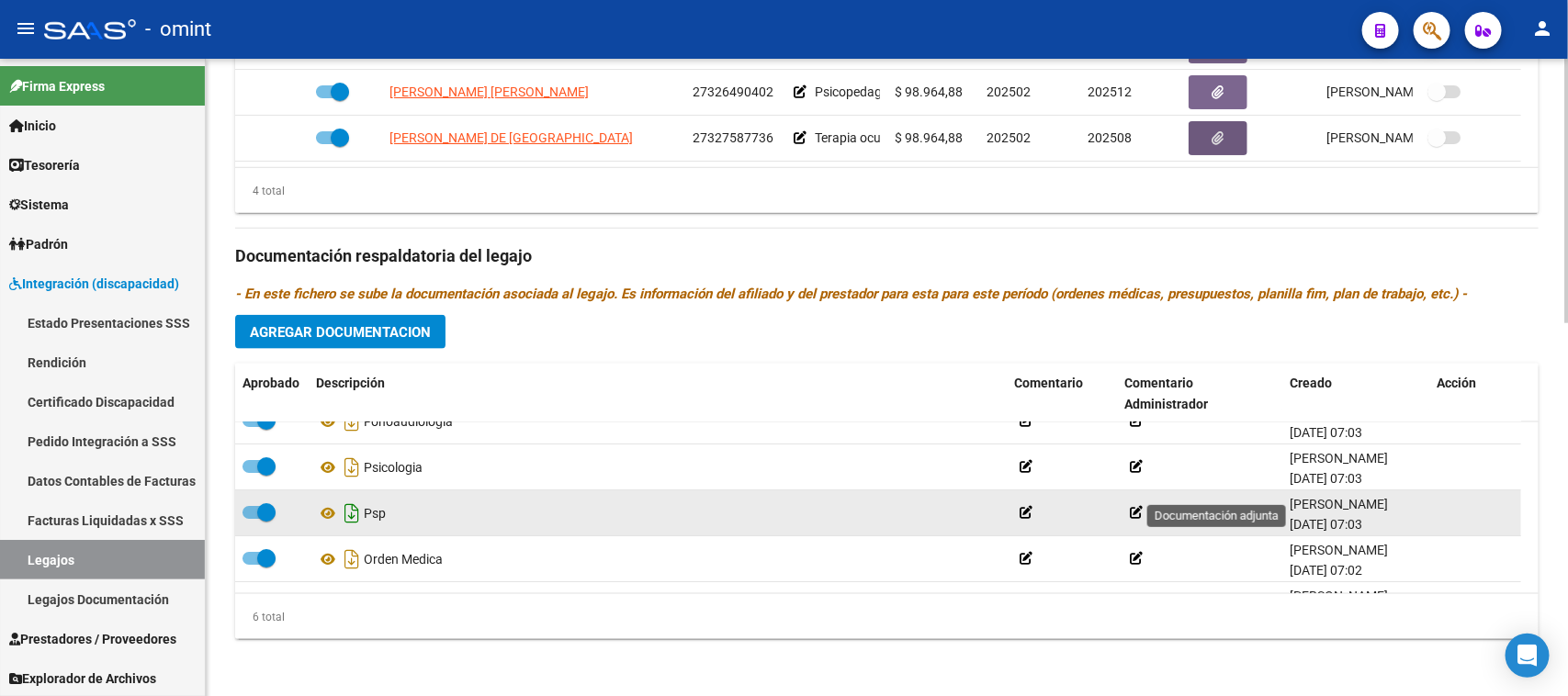
scroll to position [112, 0]
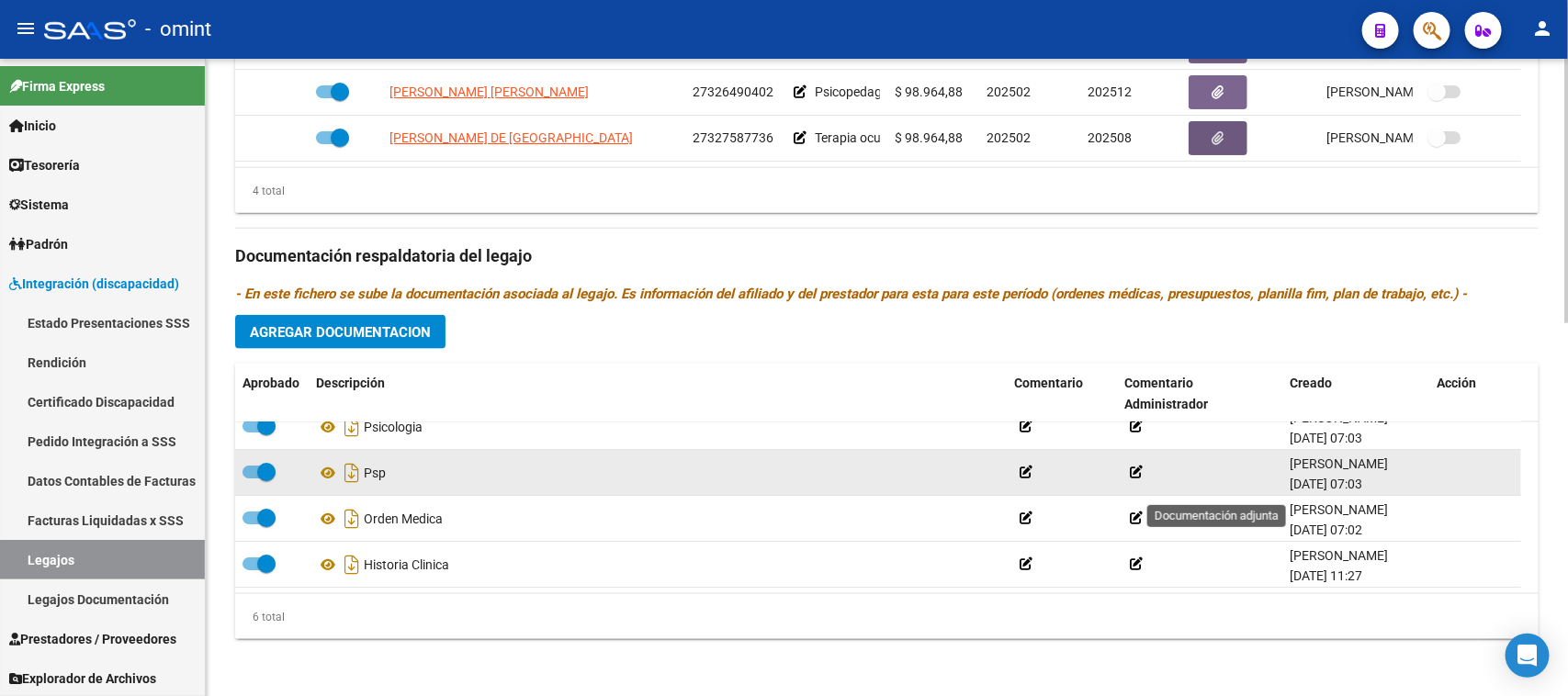
click at [257, 470] on span at bounding box center [266, 472] width 18 height 18
click at [252, 479] on input "checkbox" at bounding box center [251, 479] width 1 height 1
checkbox input "false"
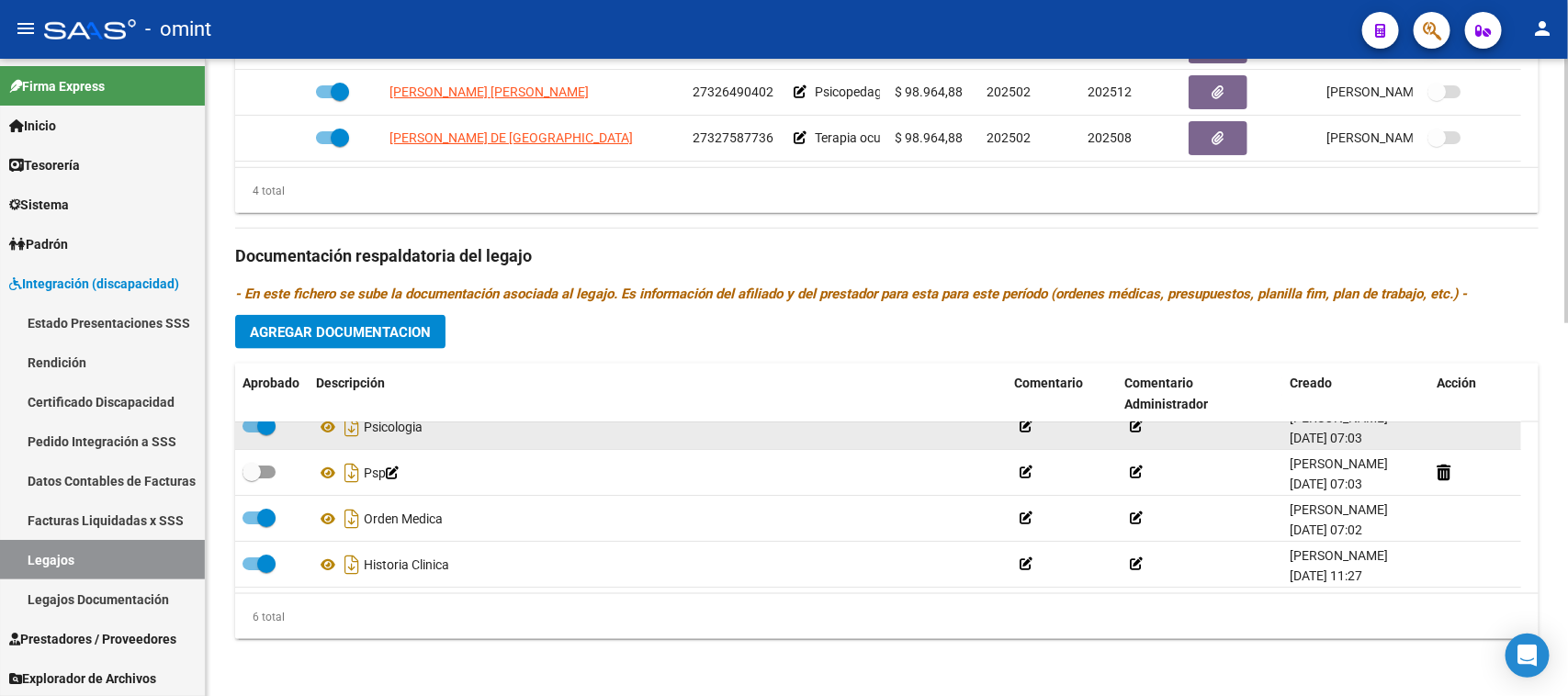
click at [258, 430] on span at bounding box center [266, 426] width 18 height 18
click at [252, 432] on input "checkbox" at bounding box center [251, 432] width 1 height 1
checkbox input "false"
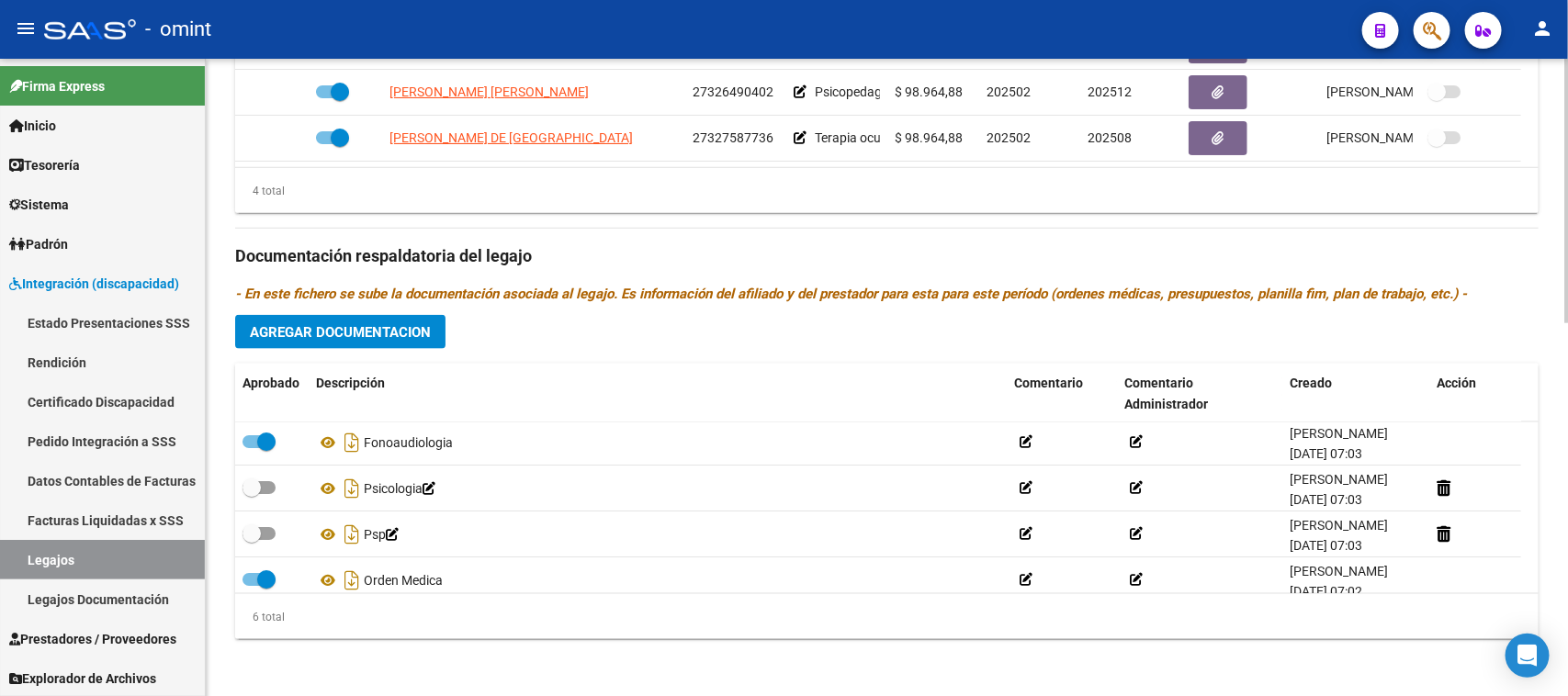
scroll to position [0, 0]
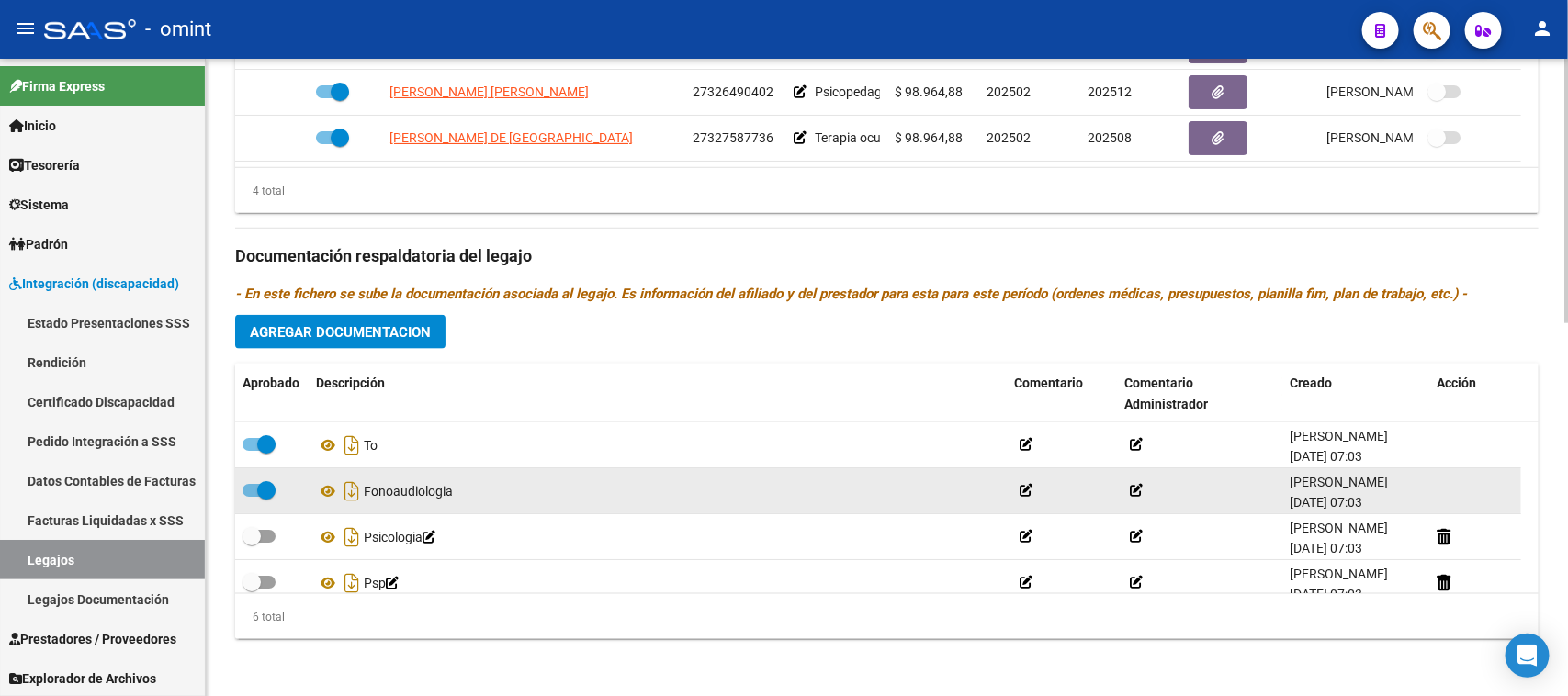
click at [257, 481] on span at bounding box center [266, 490] width 18 height 18
click at [252, 497] on input "checkbox" at bounding box center [251, 497] width 1 height 1
checkbox input "false"
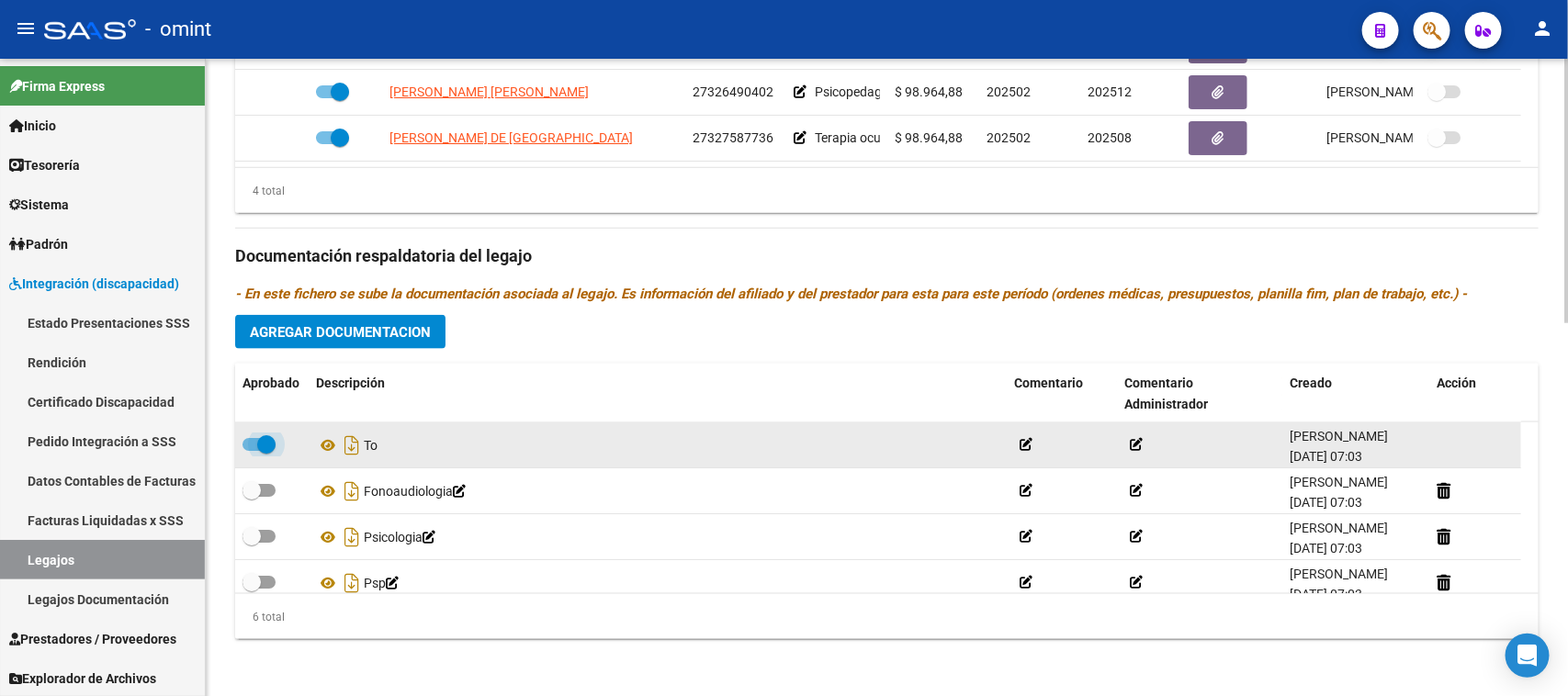
click at [246, 441] on span at bounding box center [259, 444] width 33 height 13
click at [251, 451] on input "checkbox" at bounding box center [251, 451] width 1 height 1
checkbox input "false"
click at [1439, 443] on icon at bounding box center [1444, 445] width 14 height 18
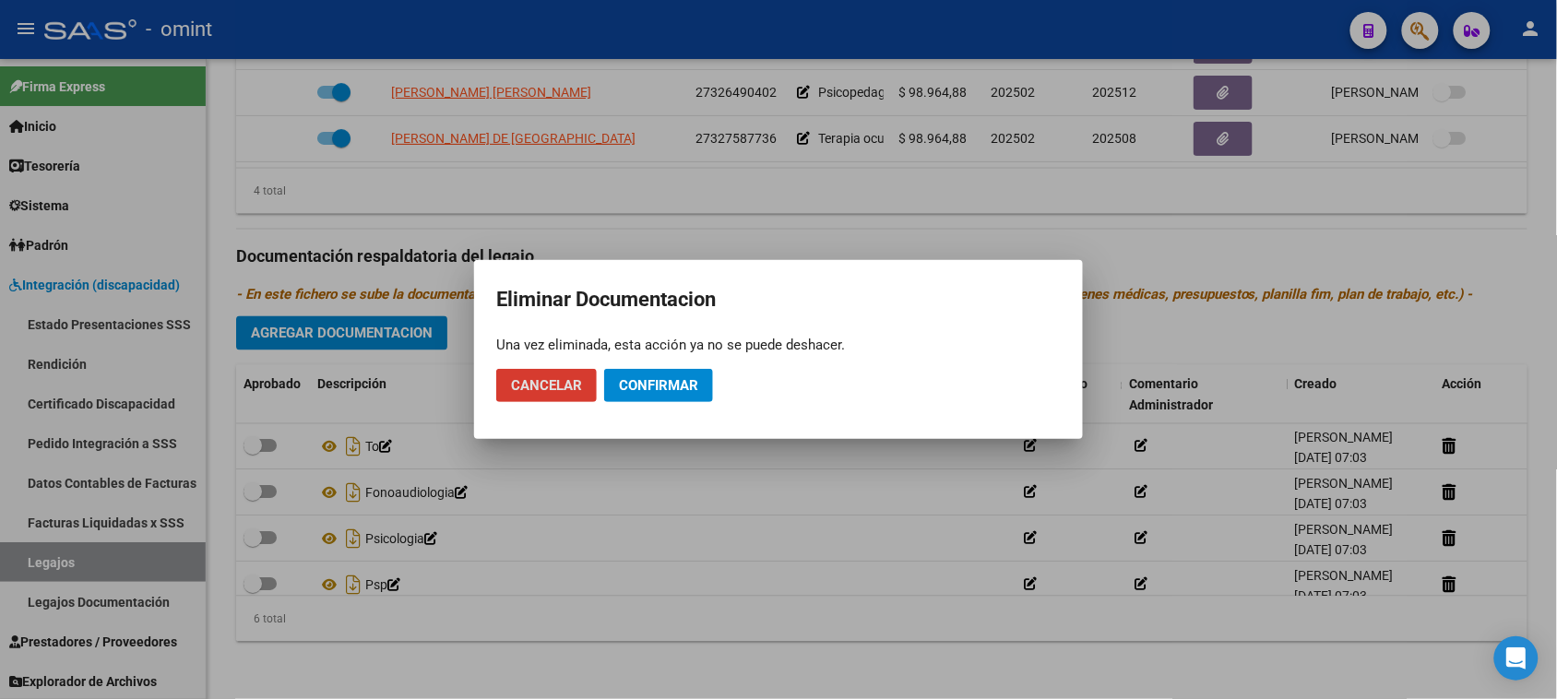
click at [671, 387] on span "Confirmar" at bounding box center [658, 385] width 79 height 17
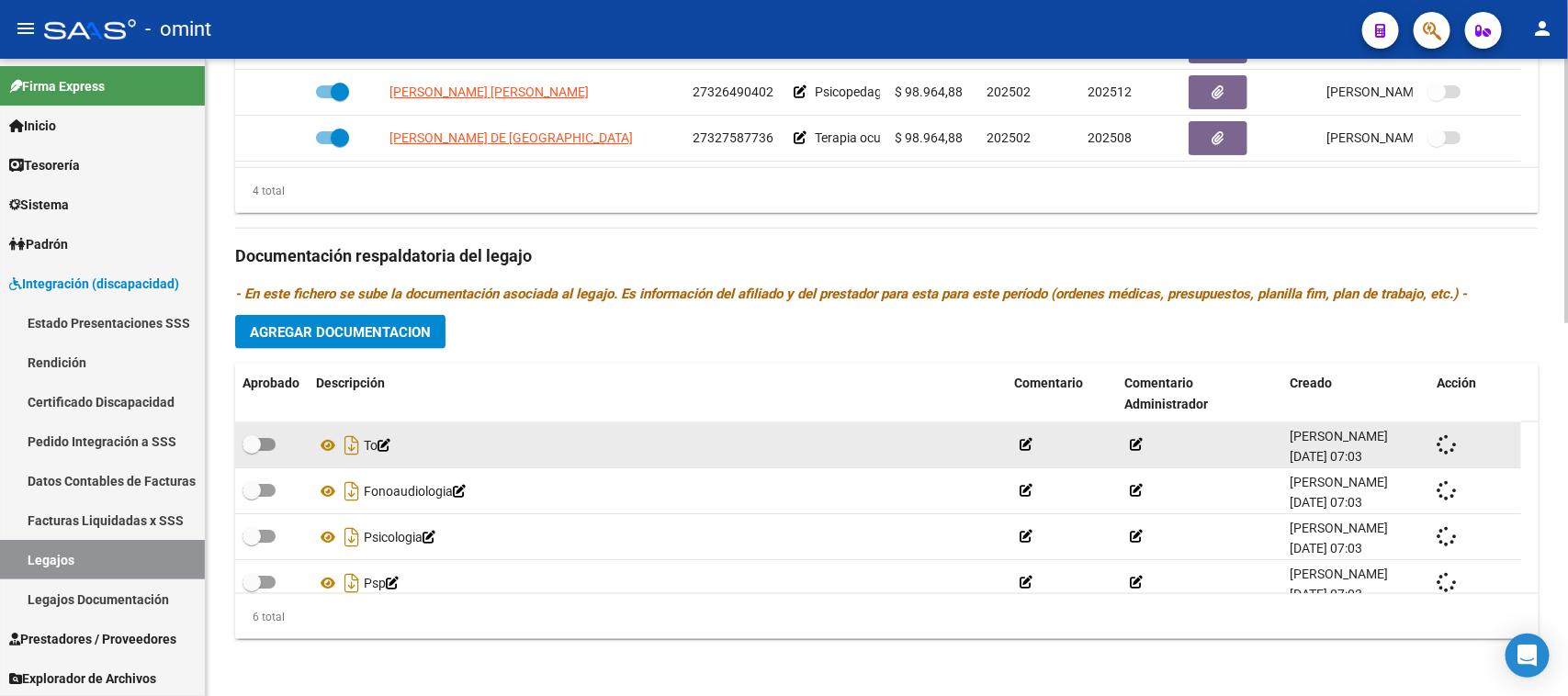
checkbox input "true"
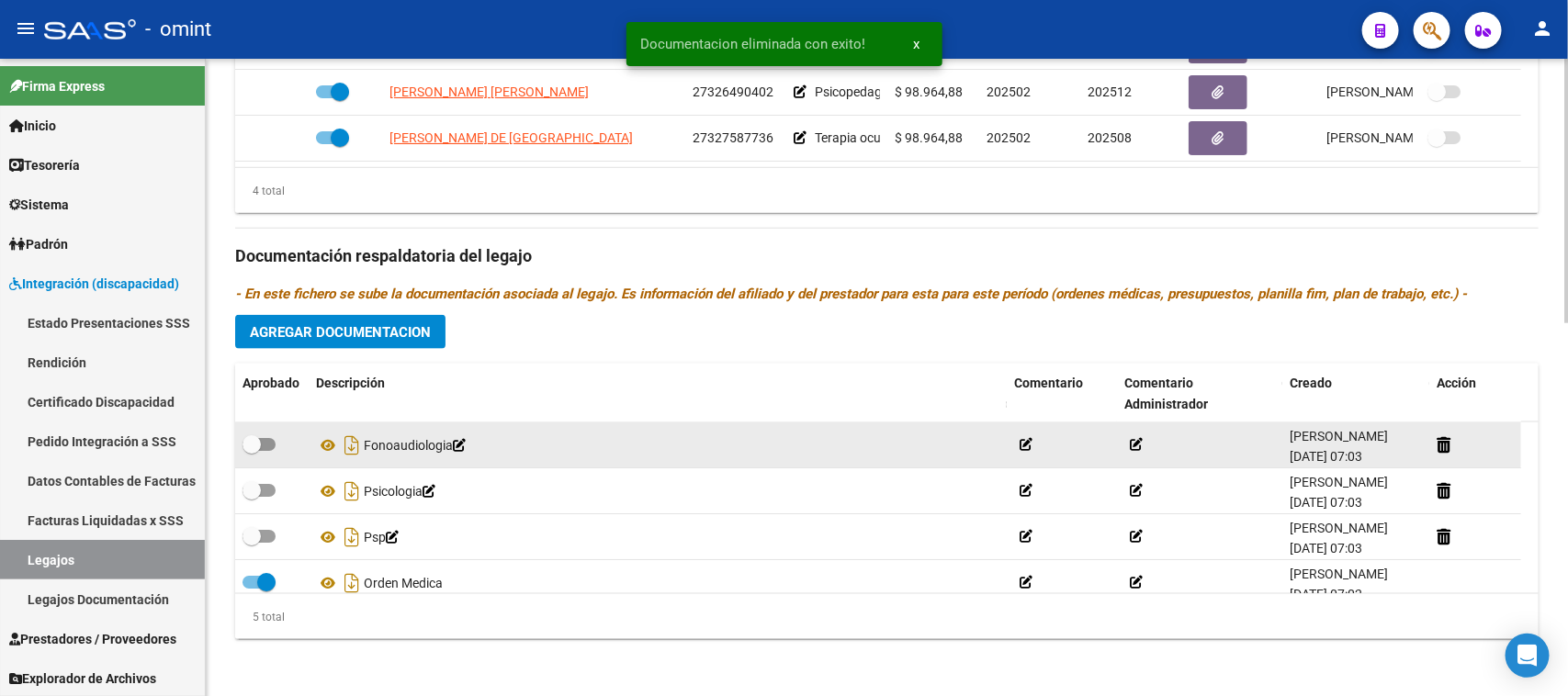
click at [1452, 445] on div at bounding box center [1474, 444] width 77 height 21
click at [1444, 442] on icon at bounding box center [1444, 445] width 14 height 18
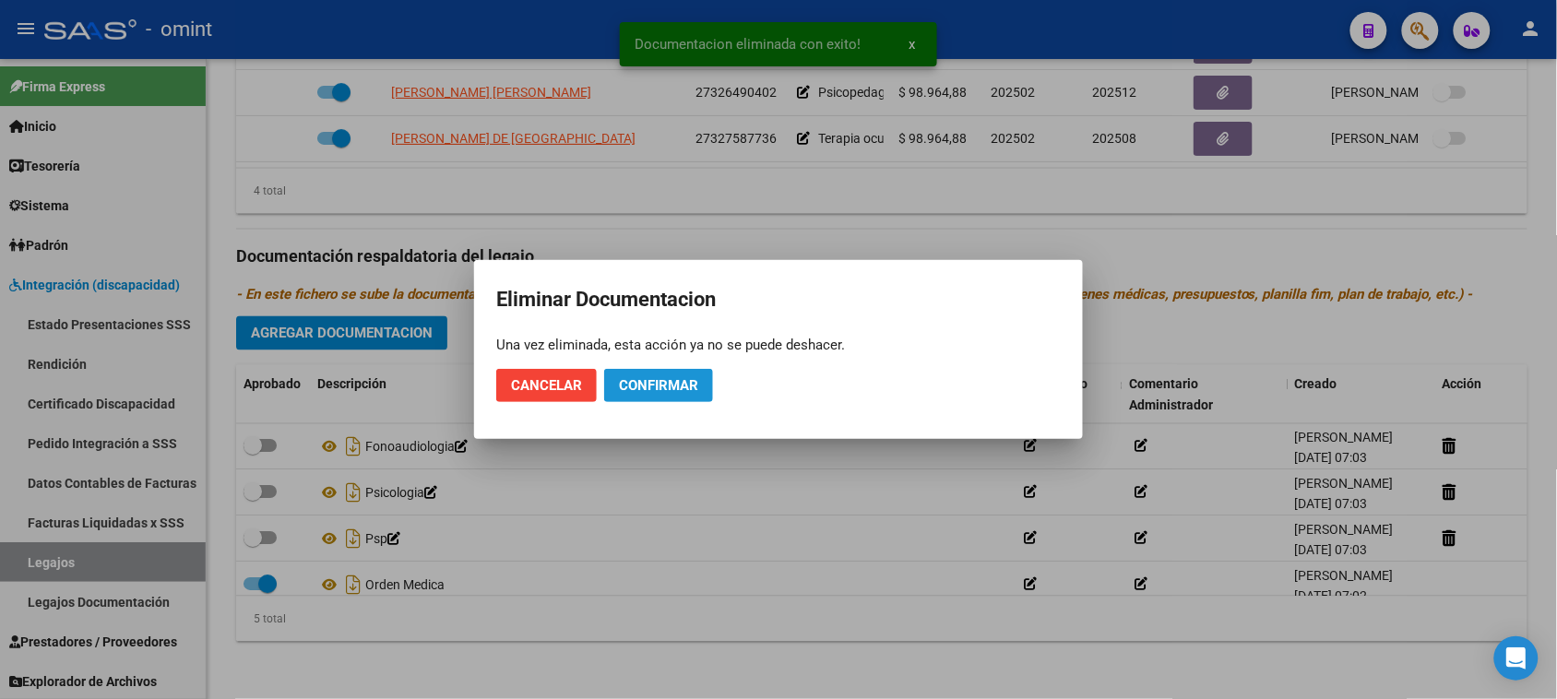
click at [639, 383] on span "Confirmar" at bounding box center [658, 385] width 79 height 17
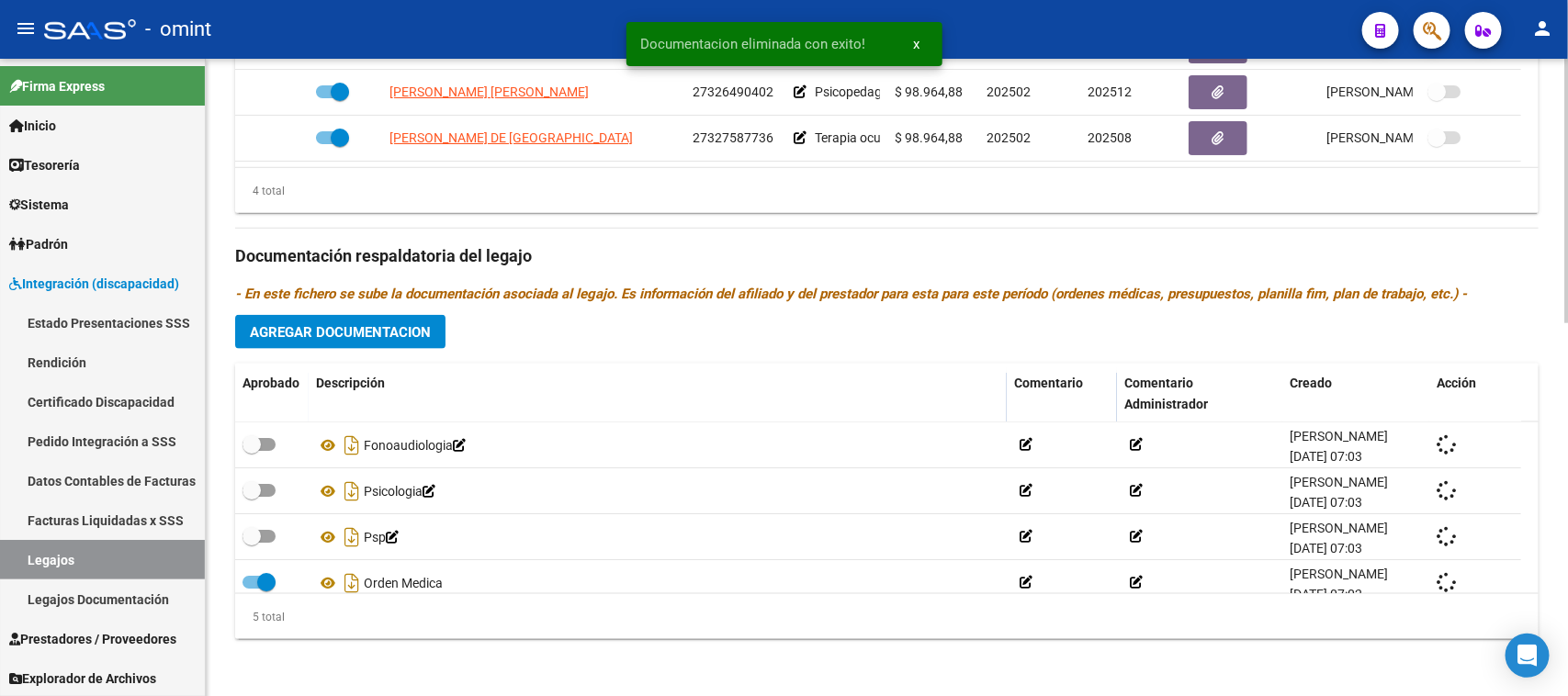
checkbox input "true"
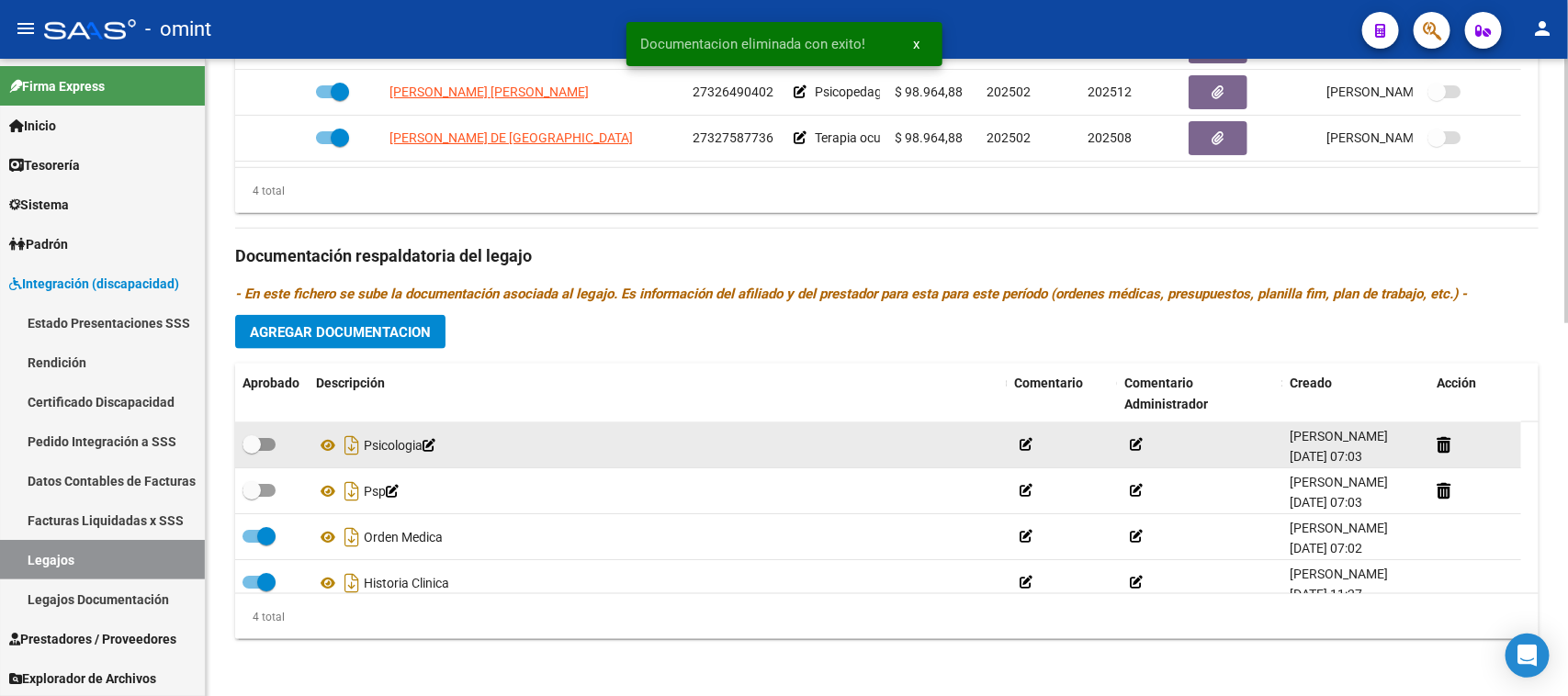
click at [1434, 437] on datatable-body-cell at bounding box center [1474, 444] width 92 height 45
click at [1439, 436] on icon at bounding box center [1444, 445] width 14 height 18
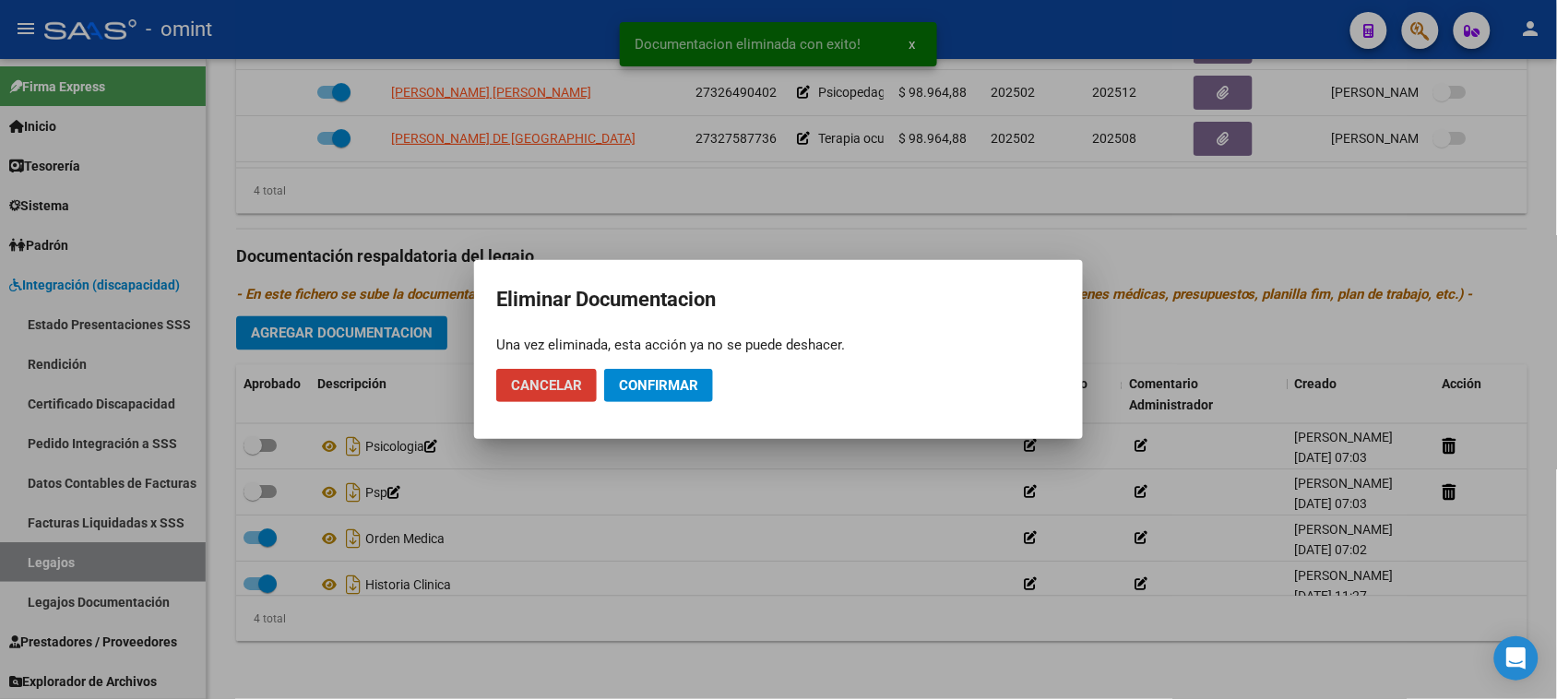
click at [702, 384] on button "Confirmar" at bounding box center [658, 385] width 109 height 33
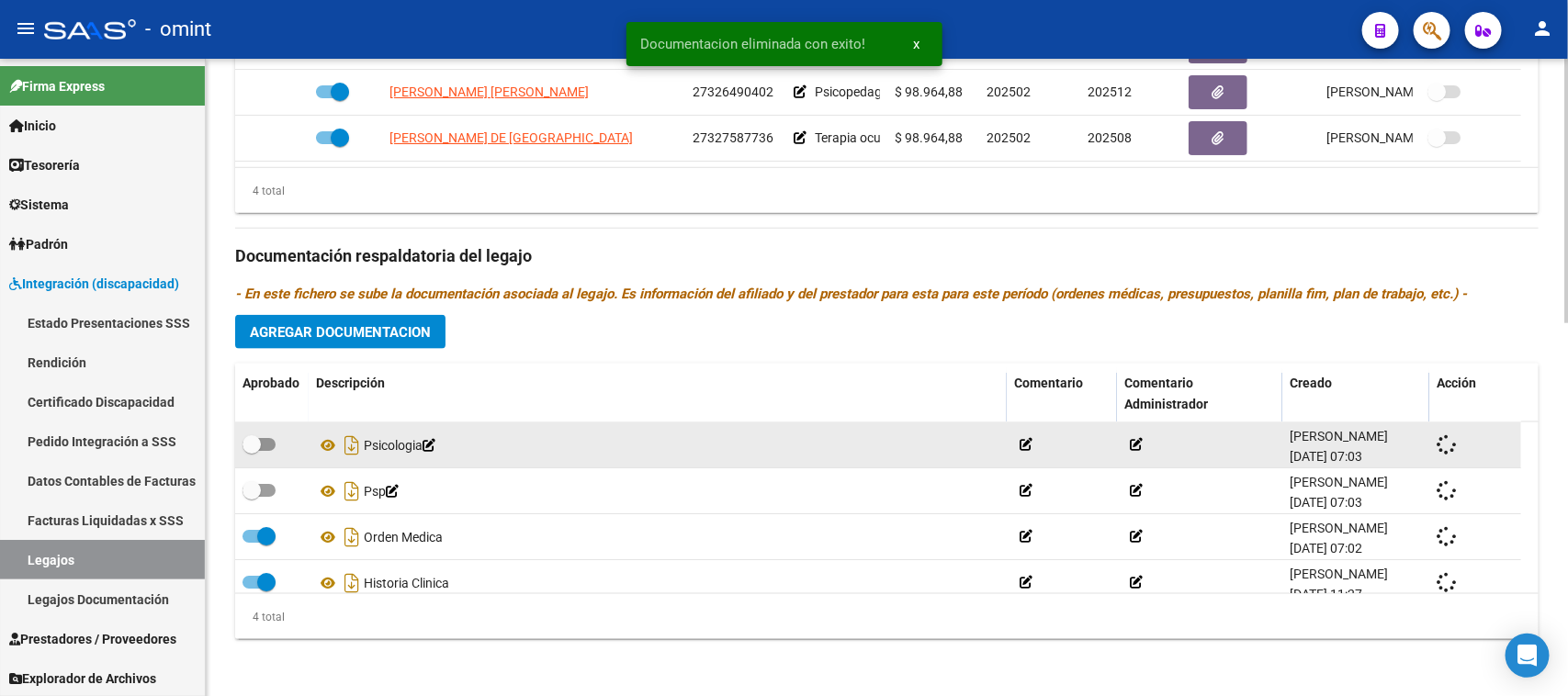
checkbox input "true"
click at [1453, 438] on div at bounding box center [1474, 444] width 77 height 21
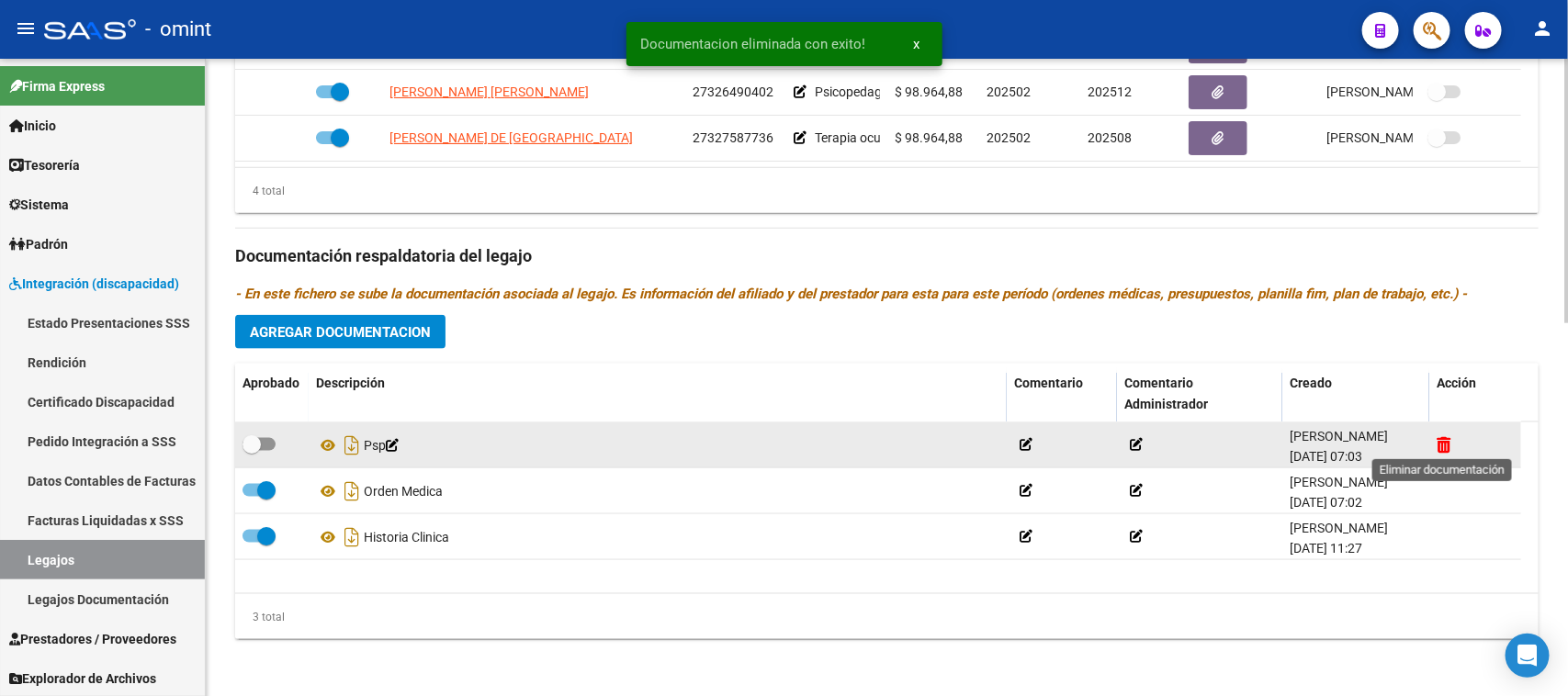
click at [1439, 439] on icon at bounding box center [1444, 445] width 14 height 18
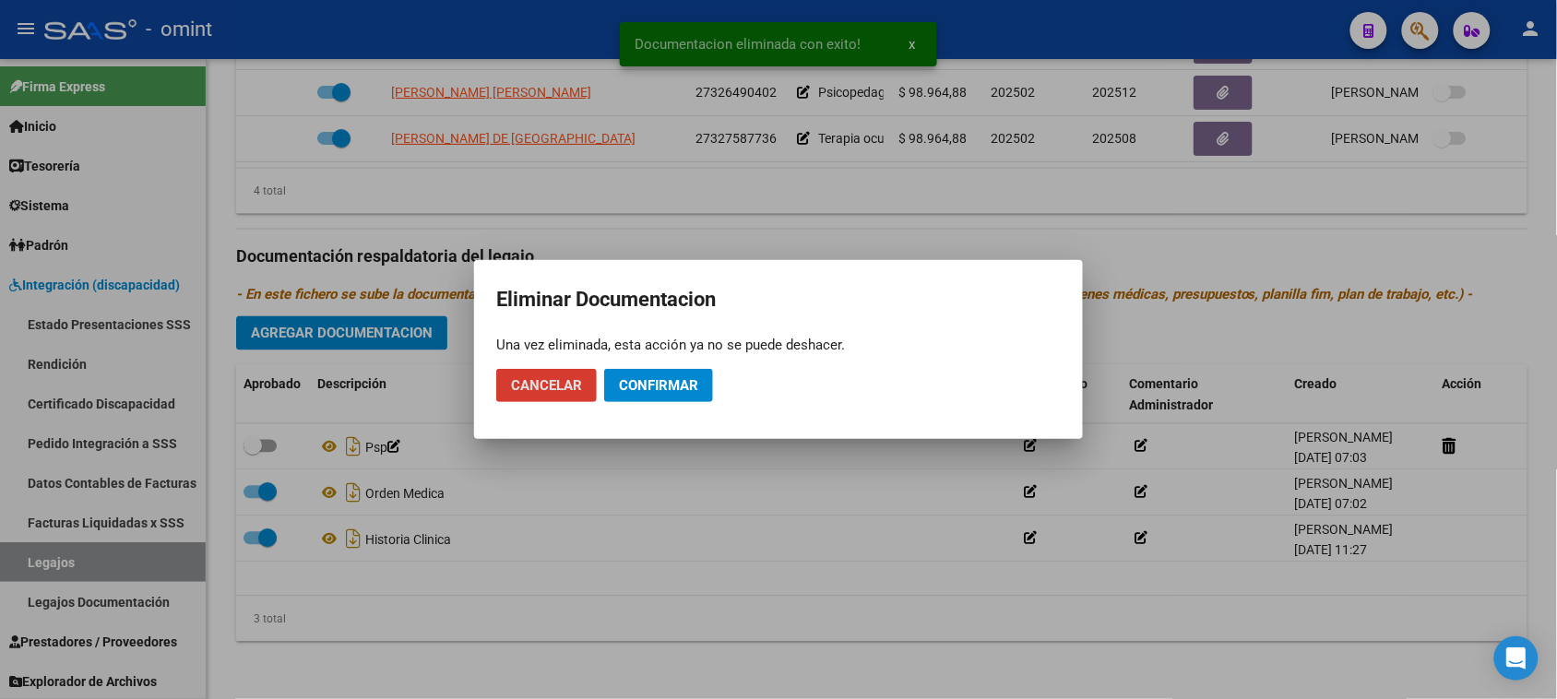
click at [652, 388] on span "Confirmar" at bounding box center [658, 385] width 79 height 17
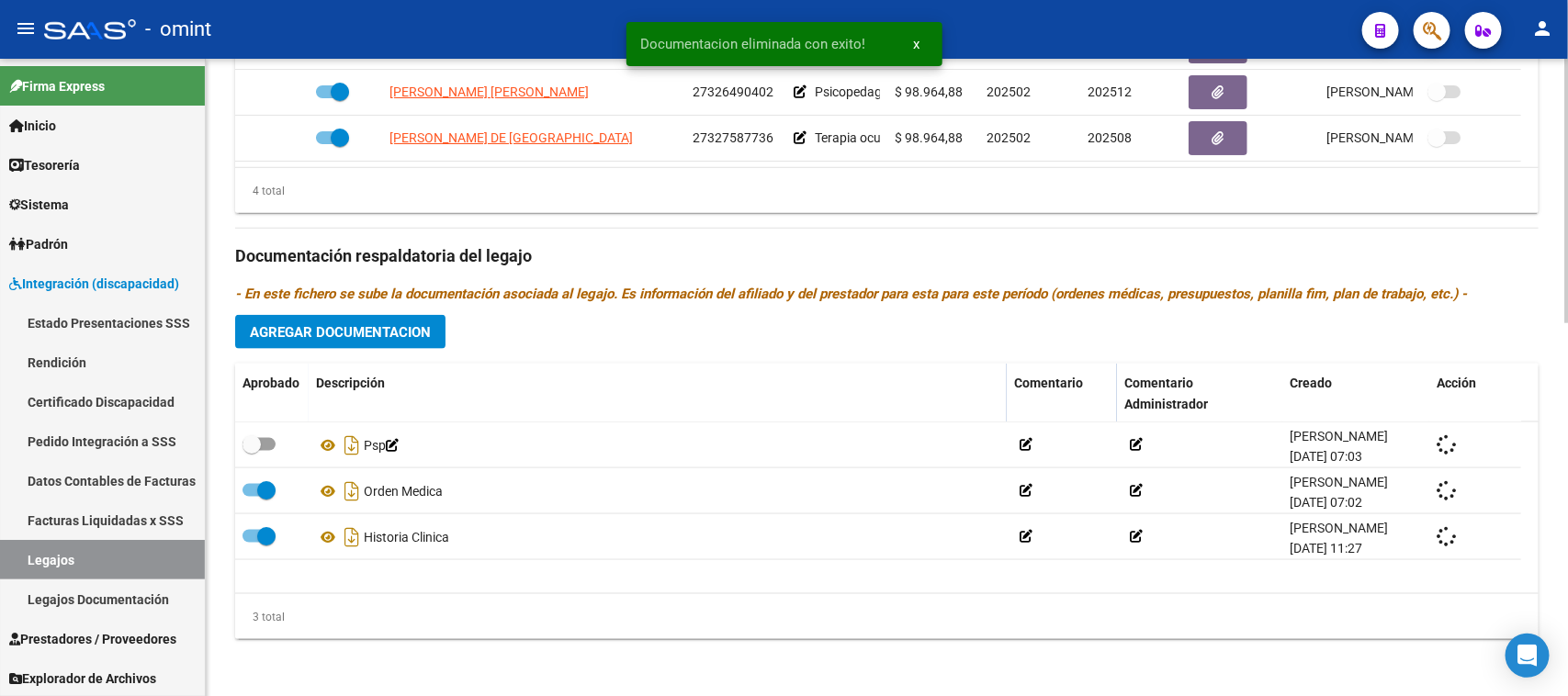
checkbox input "true"
click at [373, 322] on button "Agregar Documentacion" at bounding box center [339, 332] width 210 height 34
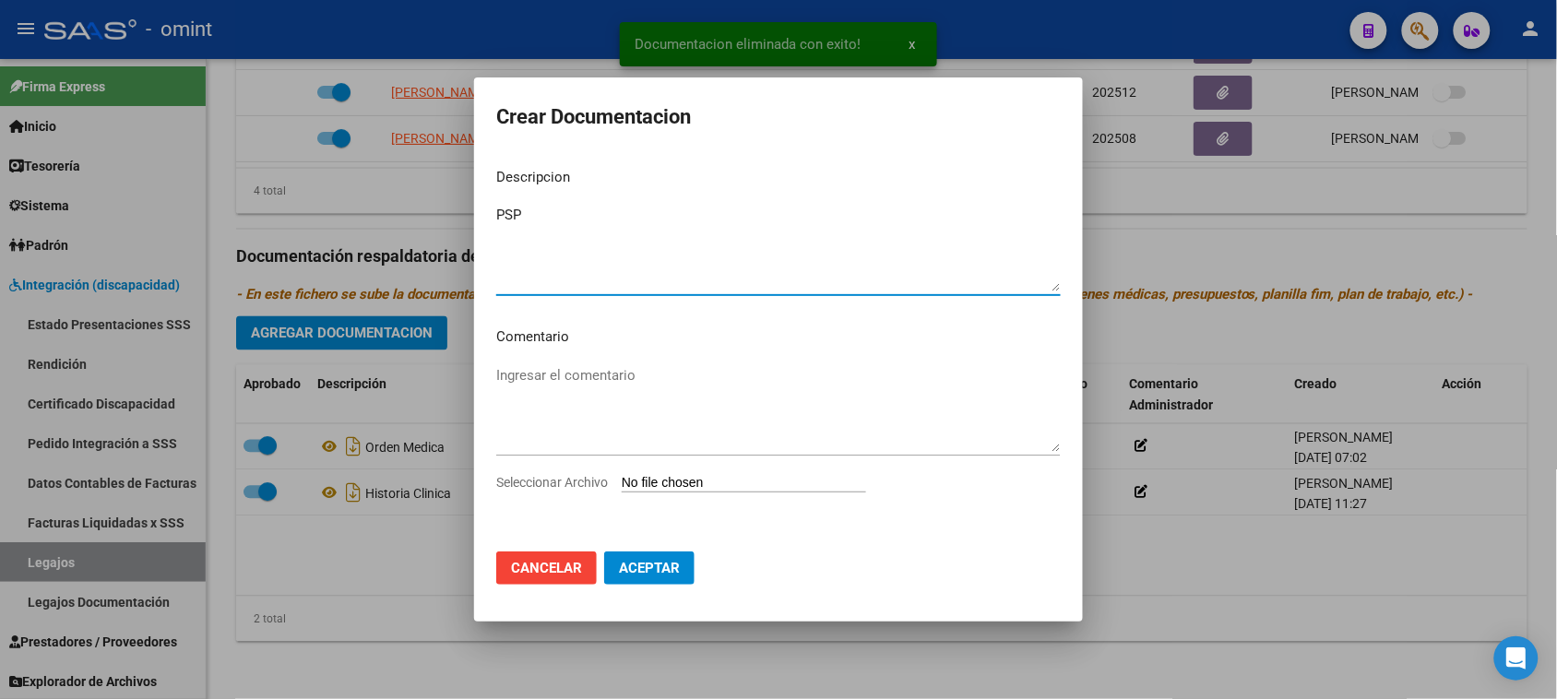
type textarea "PSP"
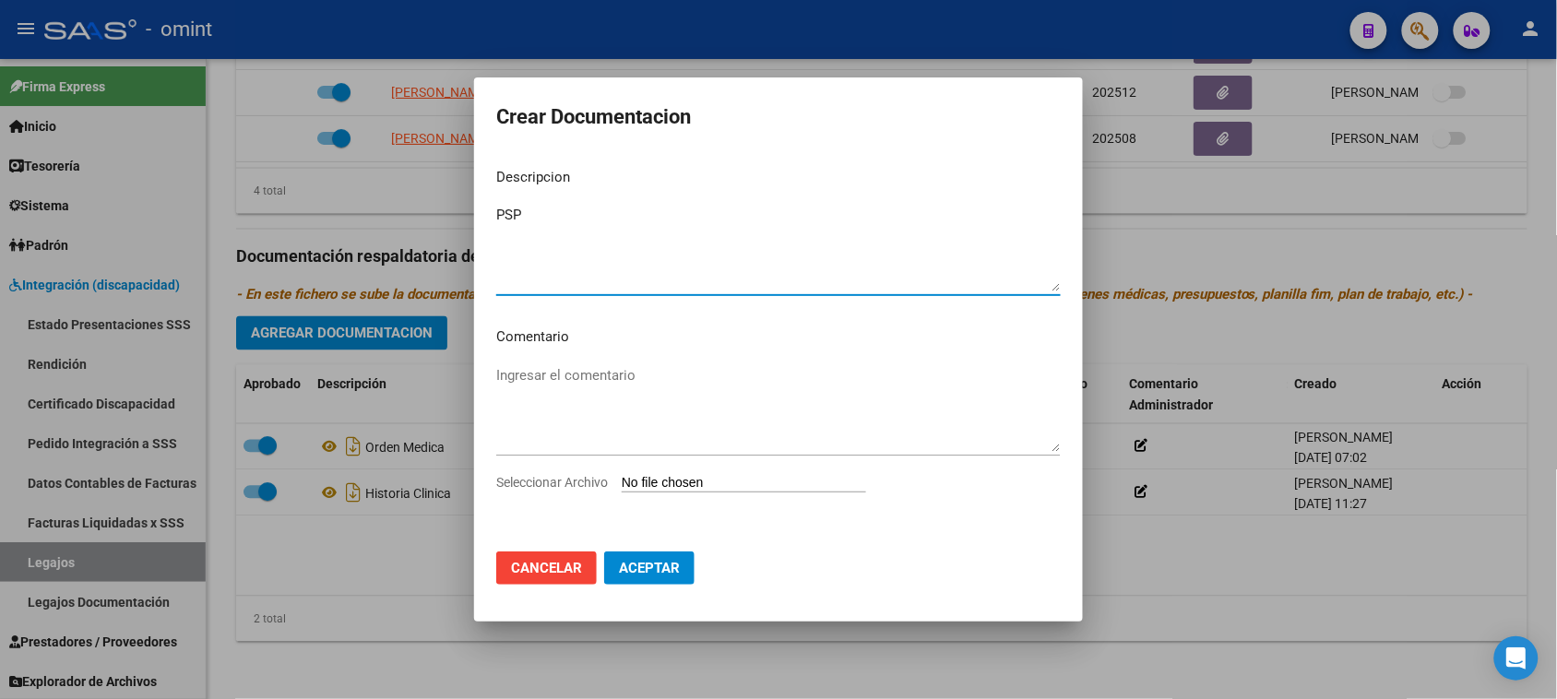
type input "C:\fakepath\PSP-1-7.pdf"
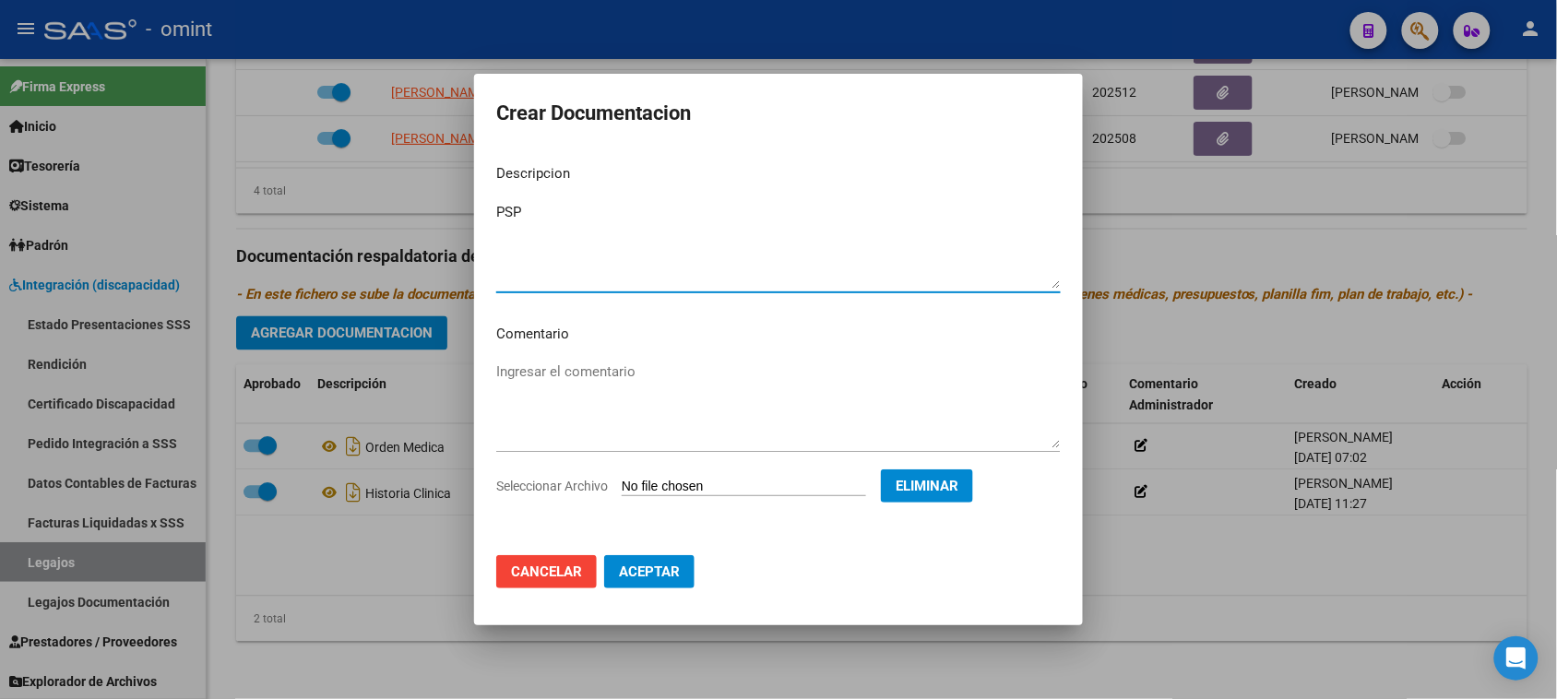
click at [648, 578] on span "Aceptar" at bounding box center [649, 572] width 61 height 17
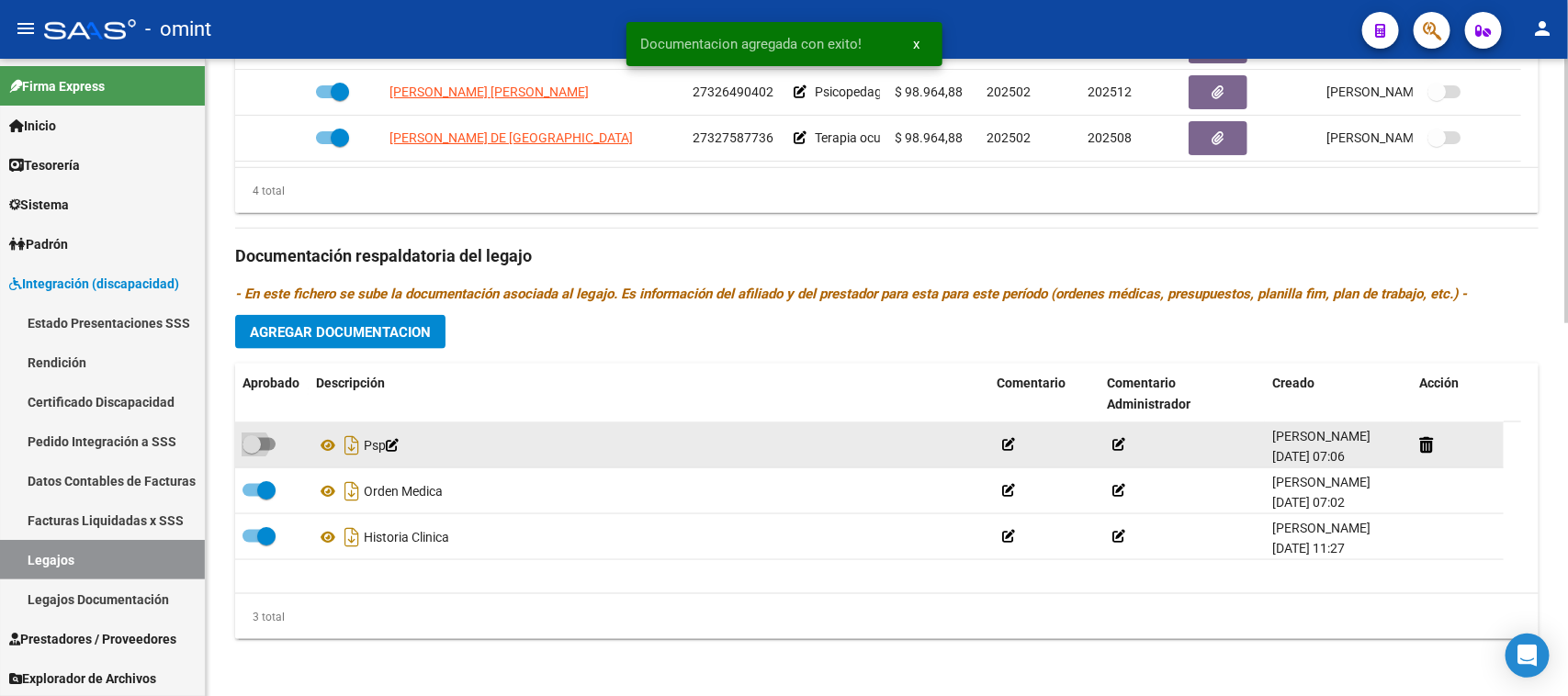
click at [253, 444] on span at bounding box center [252, 444] width 18 height 18
click at [252, 451] on input "checkbox" at bounding box center [251, 451] width 1 height 1
checkbox input "true"
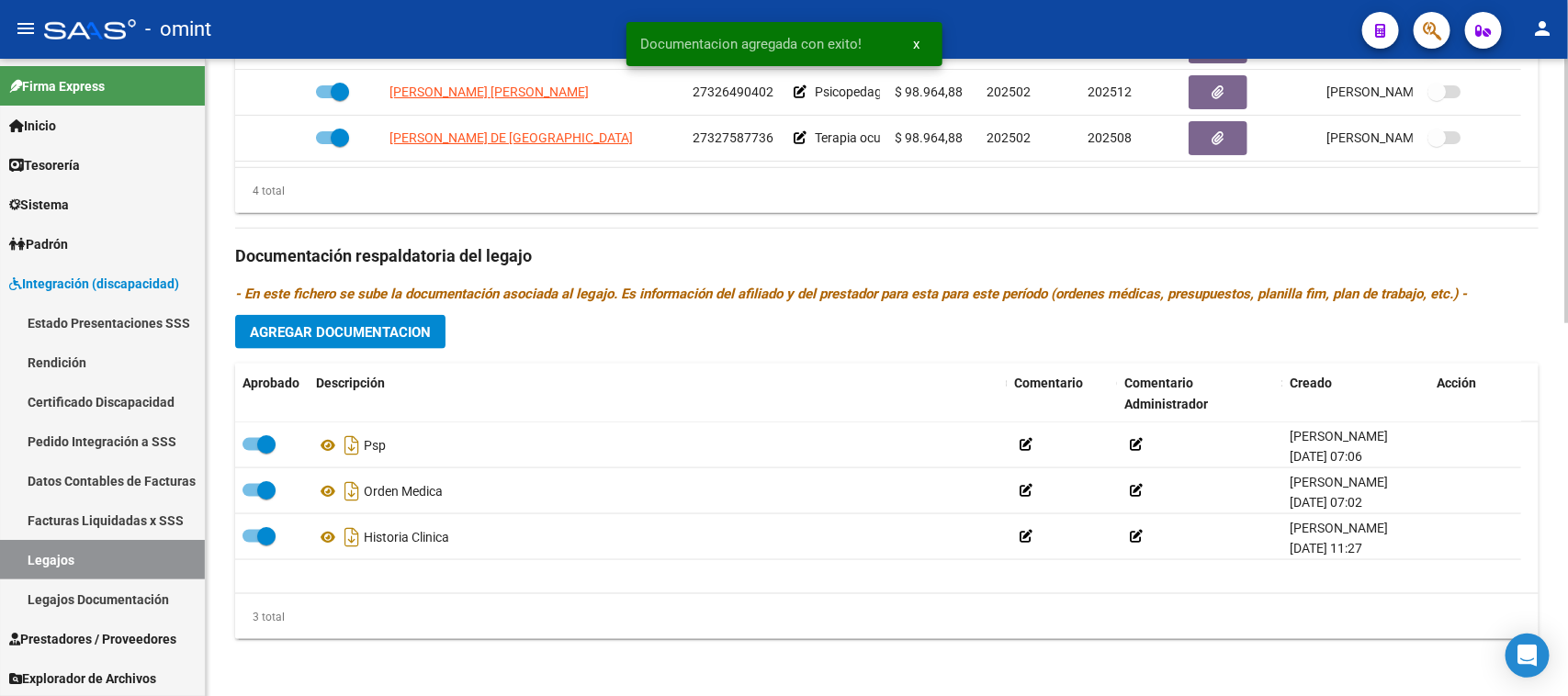
click at [355, 314] on div "Prestadores asociados al legajo Agregar Prestador Aprobado Prestador CUIT Comen…" at bounding box center [886, 244] width 1303 height 820
click at [355, 315] on button "Agregar Documentacion" at bounding box center [339, 332] width 210 height 34
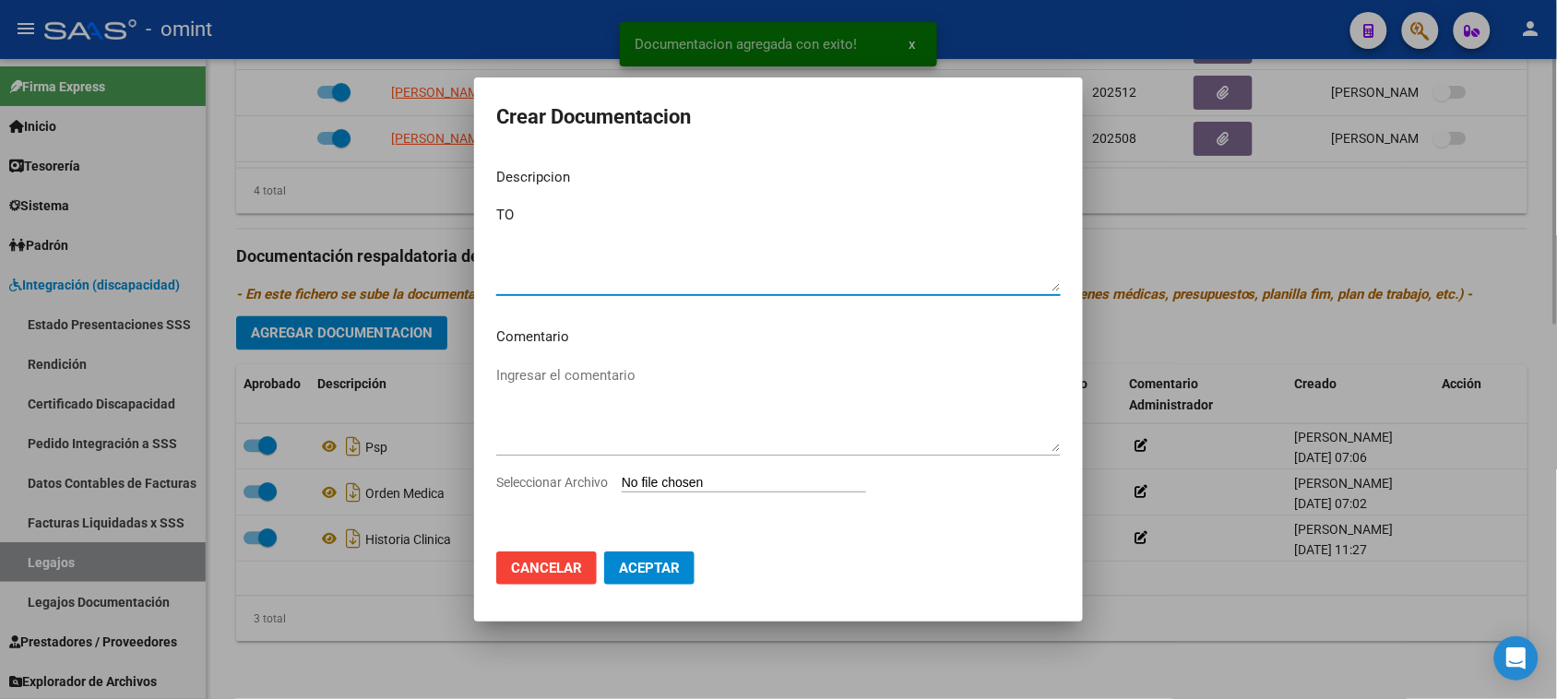
type textarea "TO"
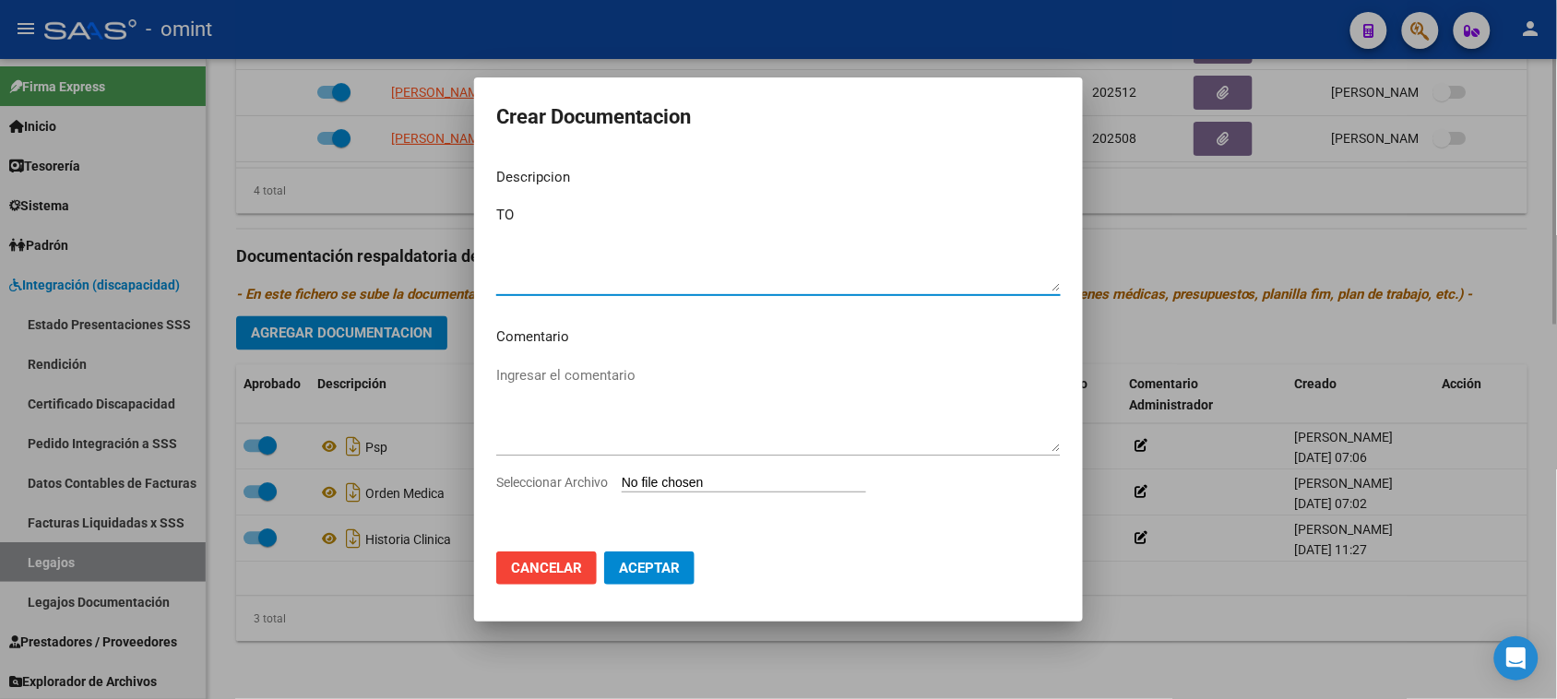
type input "C:\fakepath\TO-1-6.pdf"
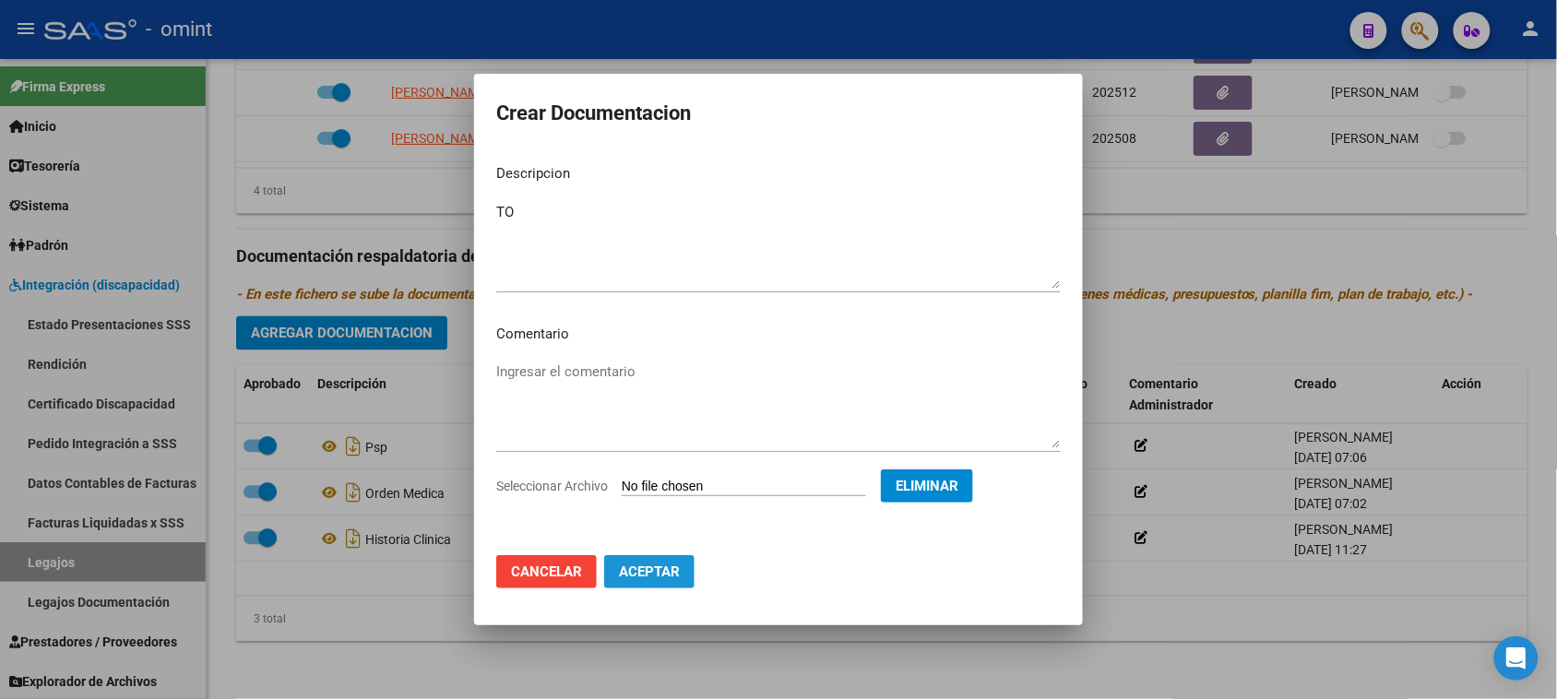
click at [660, 587] on button "Aceptar" at bounding box center [649, 571] width 90 height 33
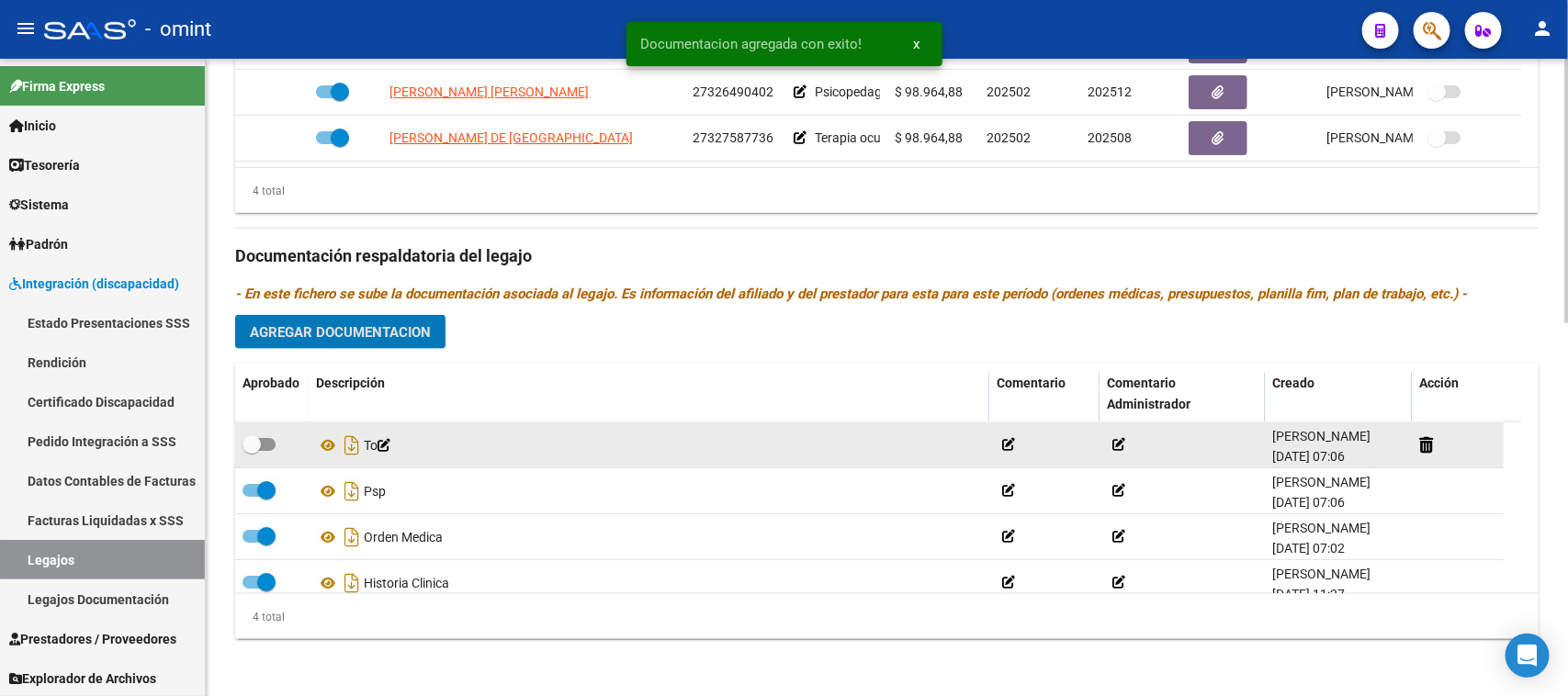
drag, startPoint x: 276, startPoint y: 457, endPoint x: 272, endPoint y: 446, distance: 11.7
click at [273, 456] on datatable-body-cell at bounding box center [272, 444] width 74 height 45
click at [272, 443] on span at bounding box center [259, 444] width 33 height 13
click at [252, 451] on input "checkbox" at bounding box center [251, 451] width 1 height 1
checkbox input "true"
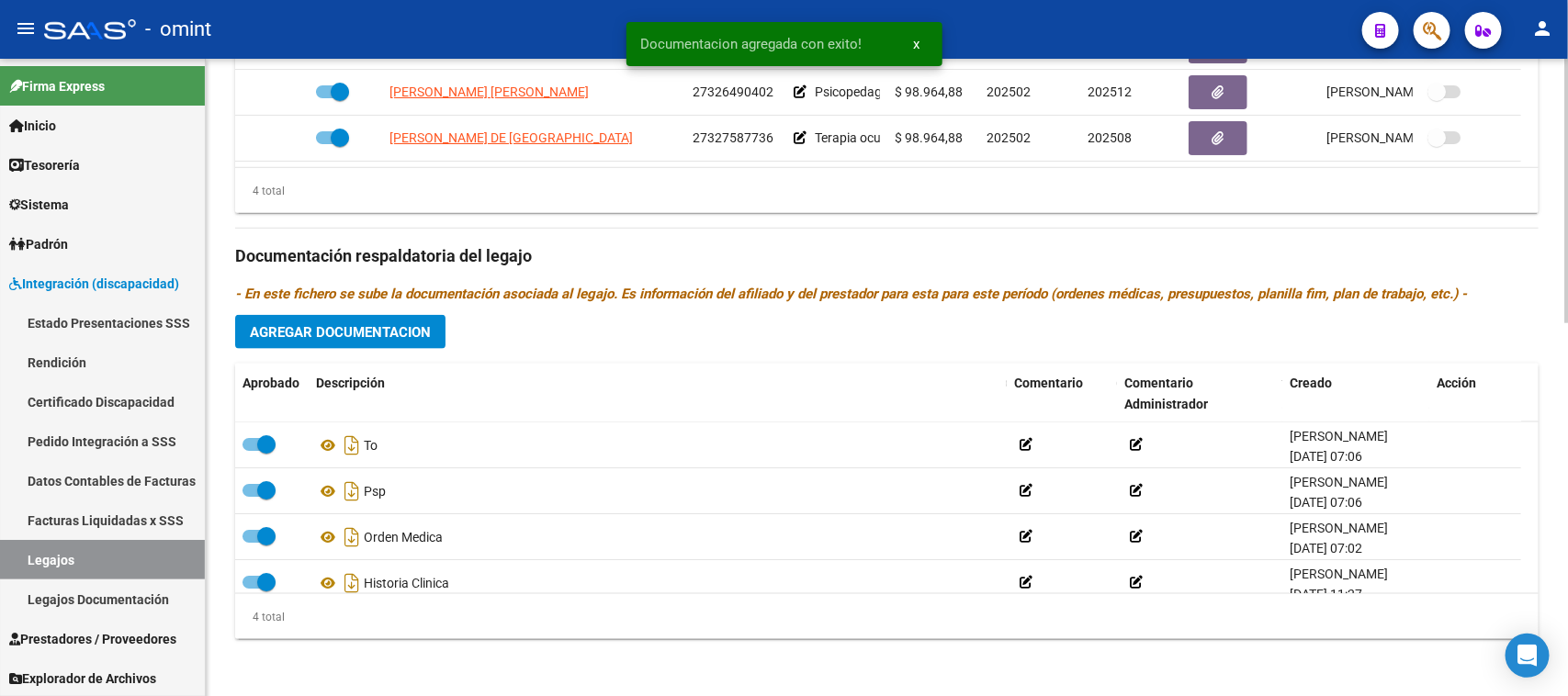
click at [333, 329] on span "Agregar Documentacion" at bounding box center [340, 333] width 181 height 17
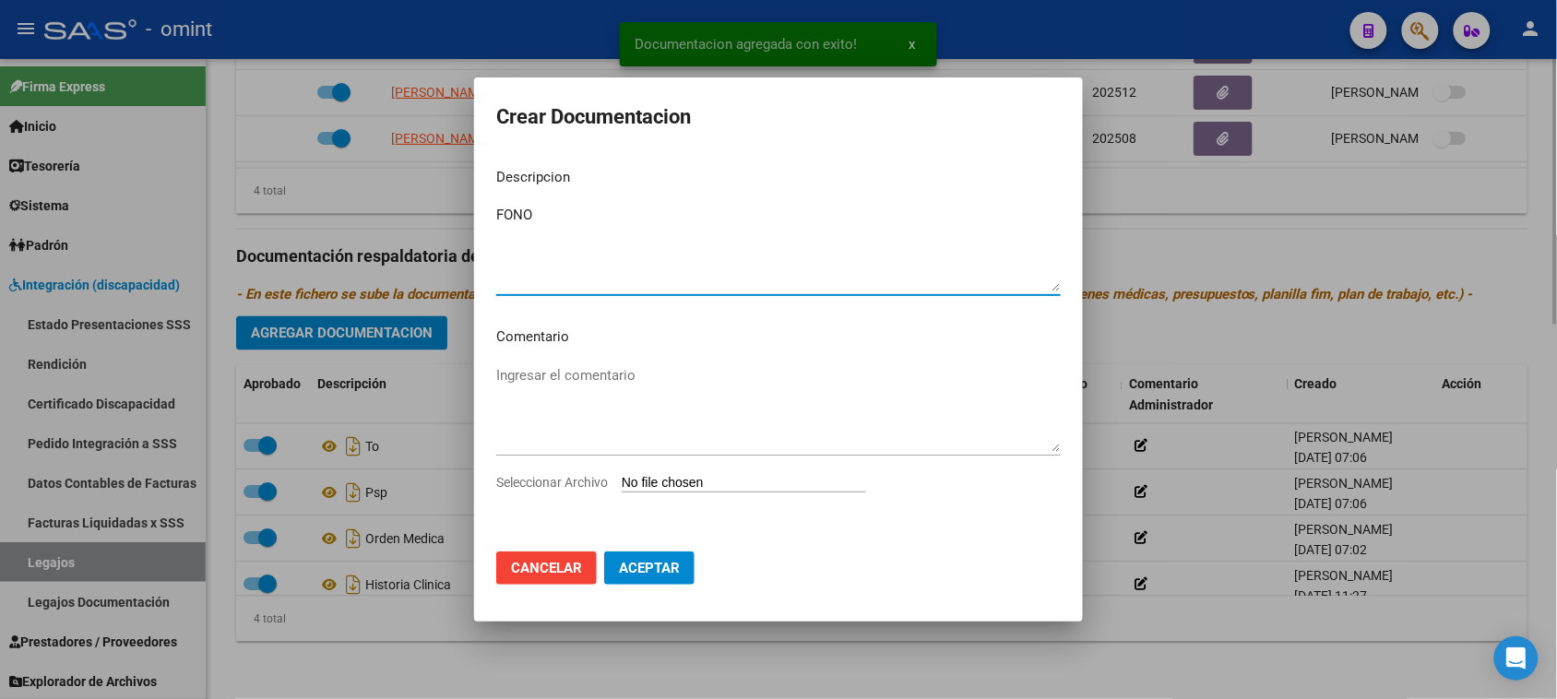
type textarea "FONO"
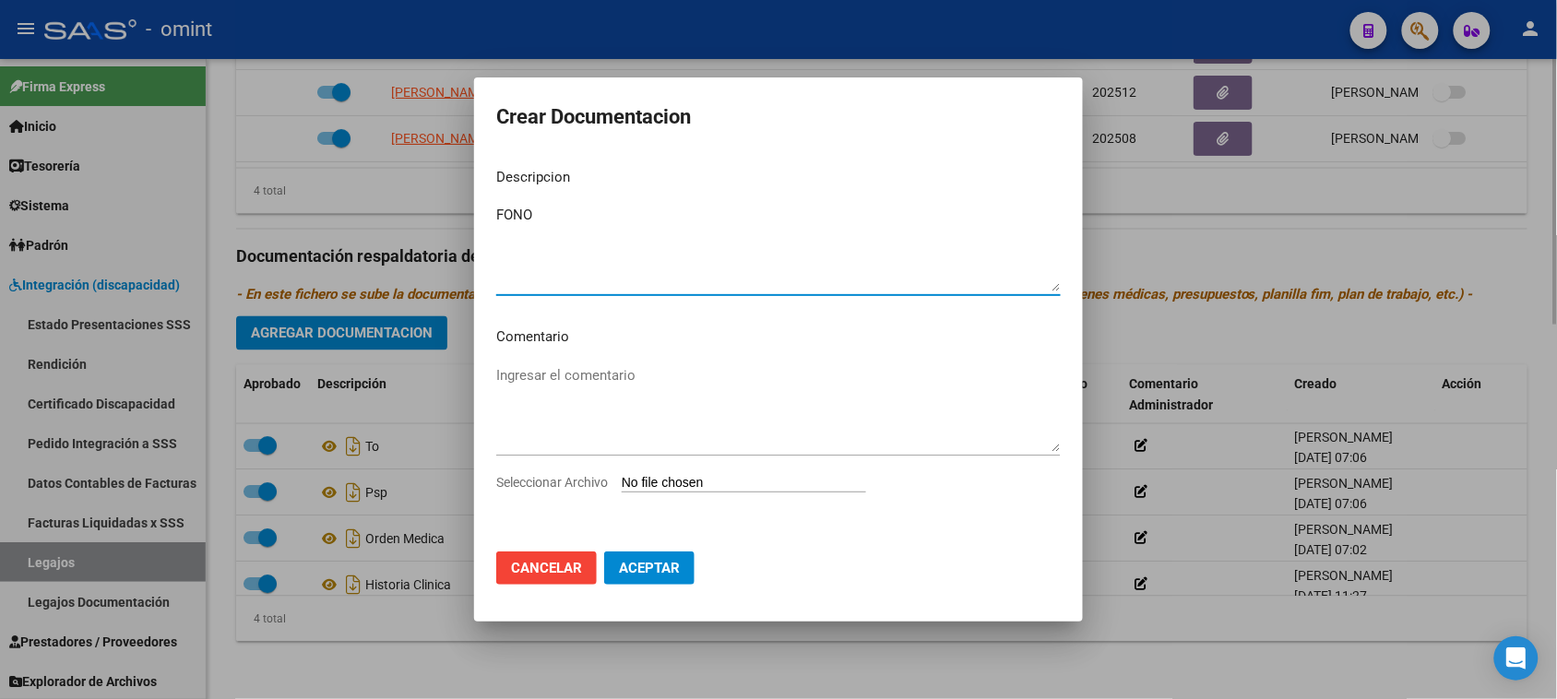
type input "C:\fakepath\FONO-1-5.pdf"
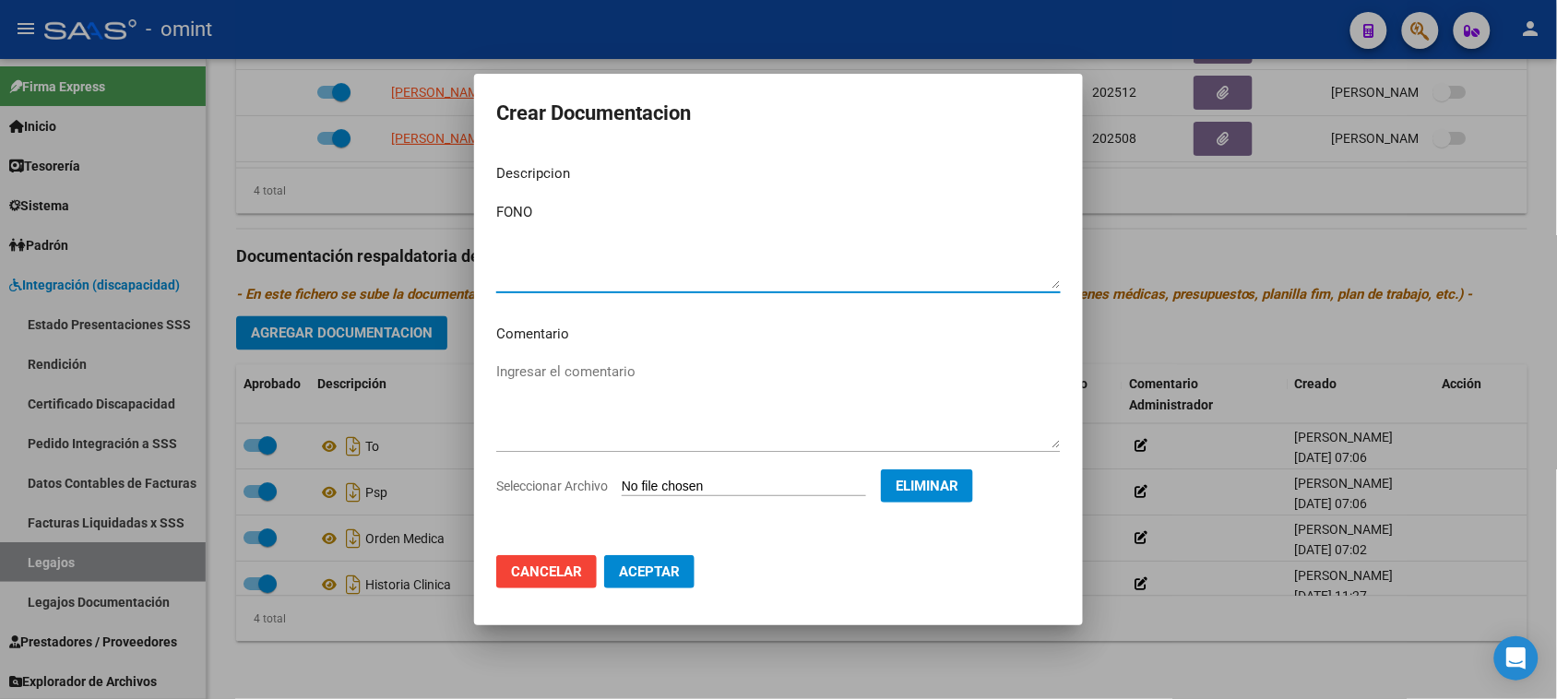
click at [661, 574] on span "Aceptar" at bounding box center [649, 572] width 61 height 17
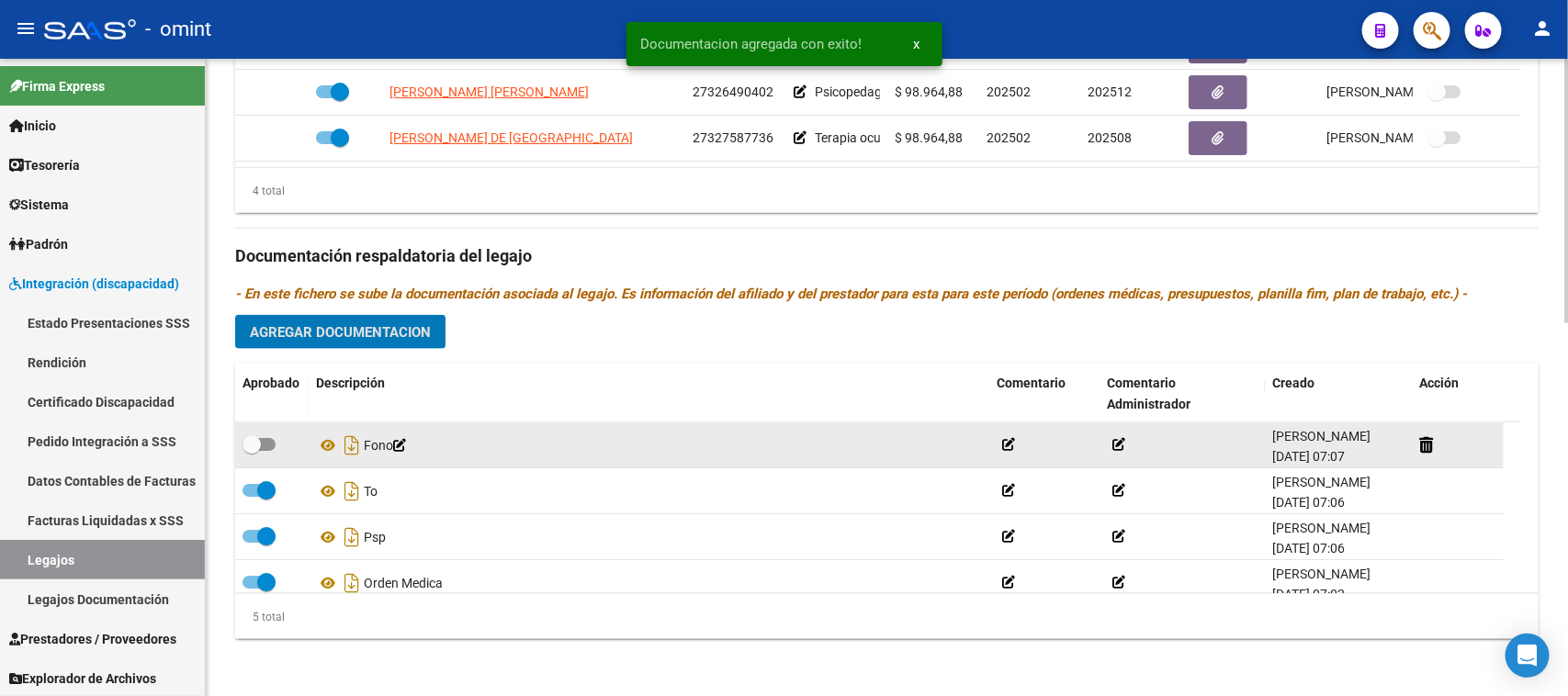
click at [264, 438] on span at bounding box center [259, 444] width 33 height 13
click at [252, 451] on input "checkbox" at bounding box center [251, 451] width 1 height 1
checkbox input "true"
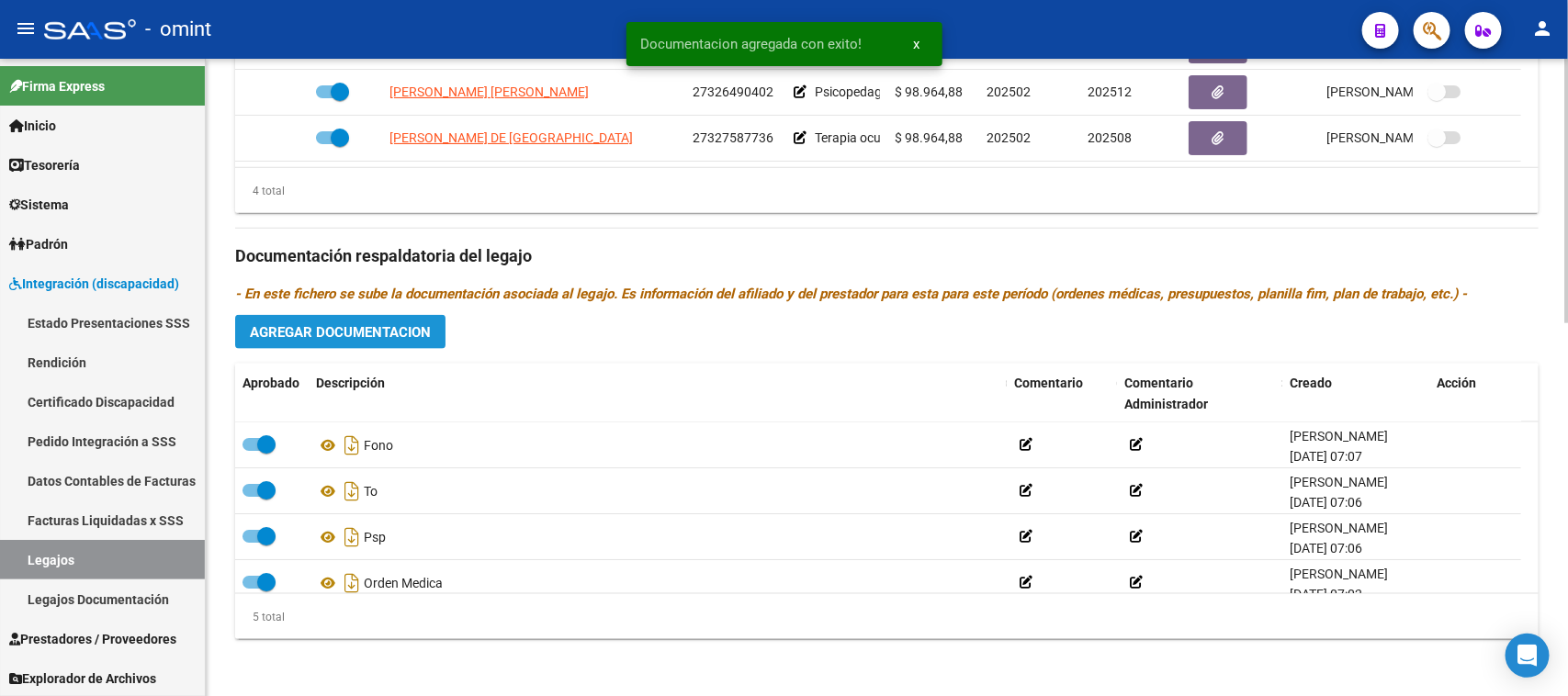
click at [411, 332] on span "Agregar Documentacion" at bounding box center [340, 333] width 181 height 17
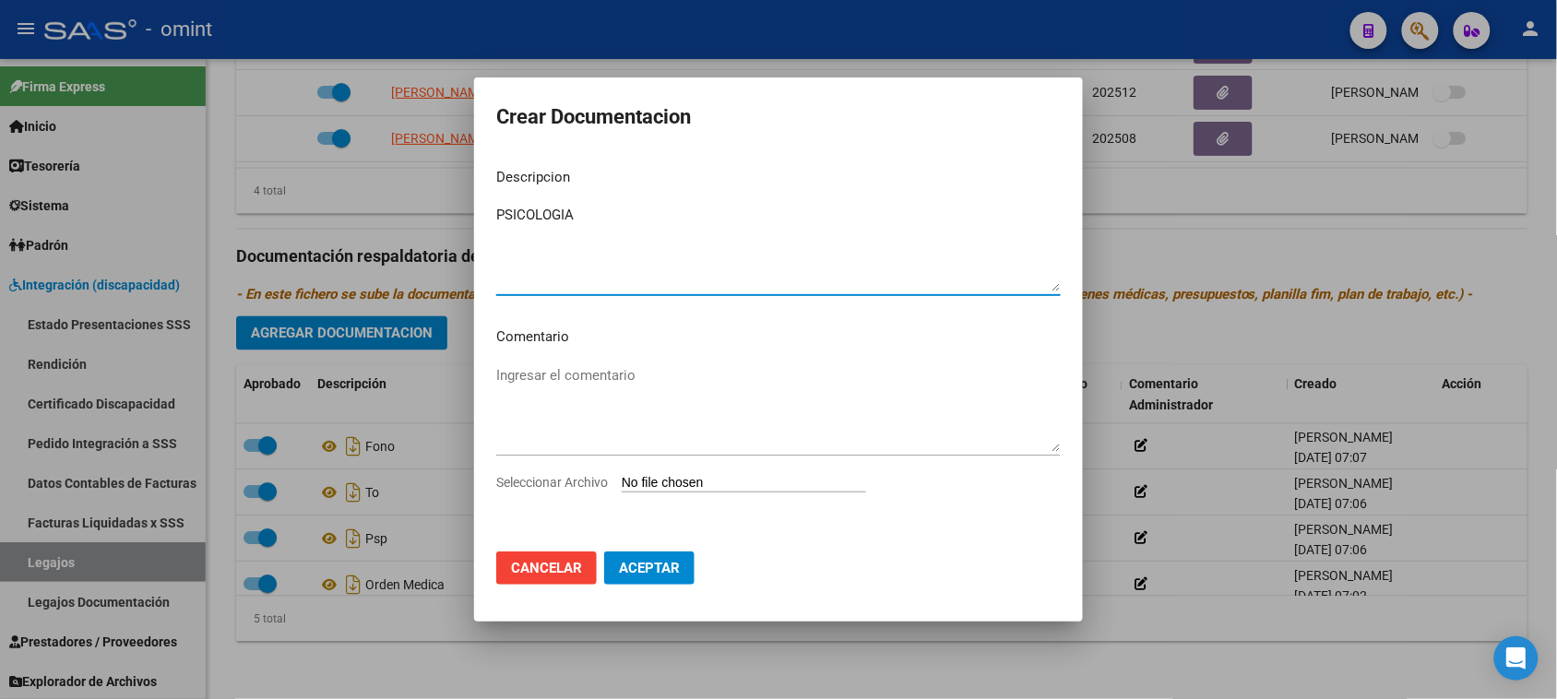
type textarea "PSICOLOGIA"
type input "C:\fakepath\PSICOLOGIA-1-7.pdf"
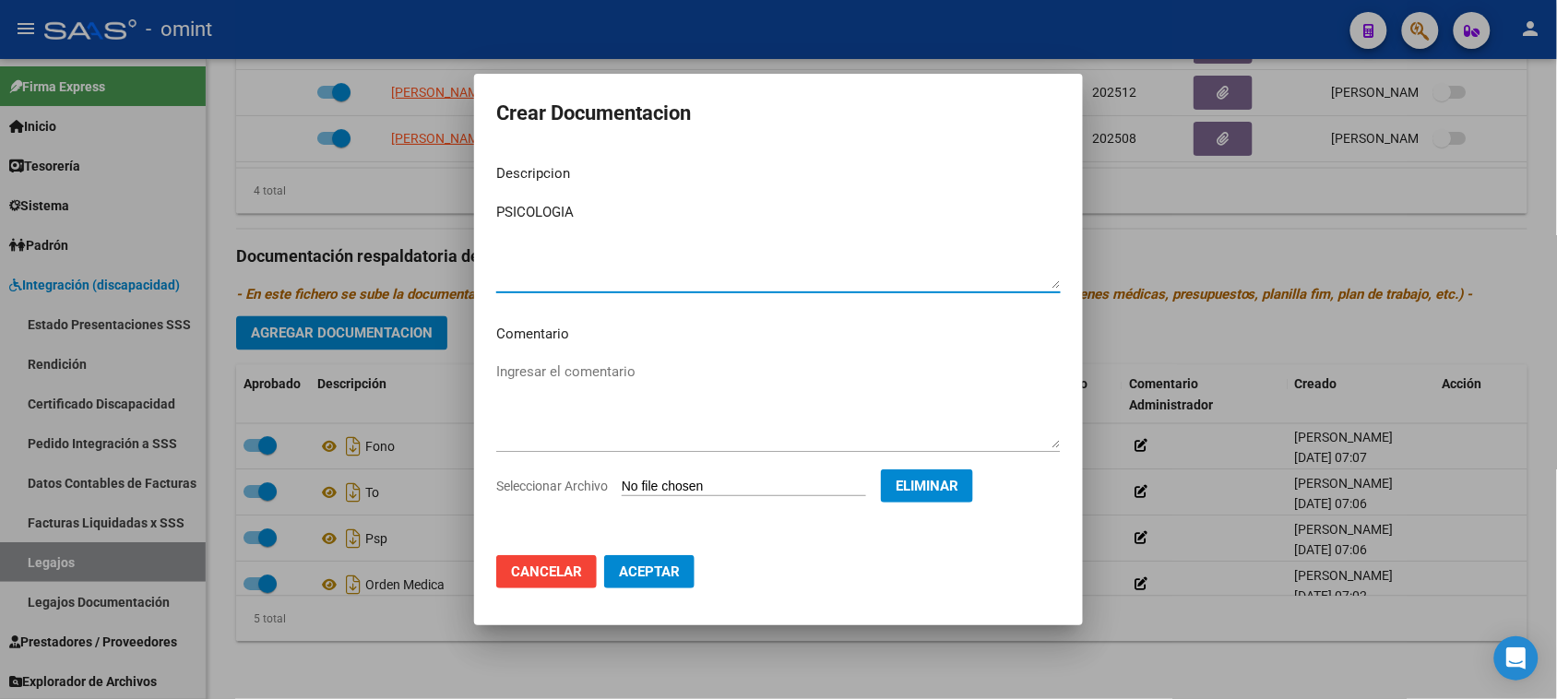
click at [653, 578] on span "Aceptar" at bounding box center [649, 572] width 61 height 17
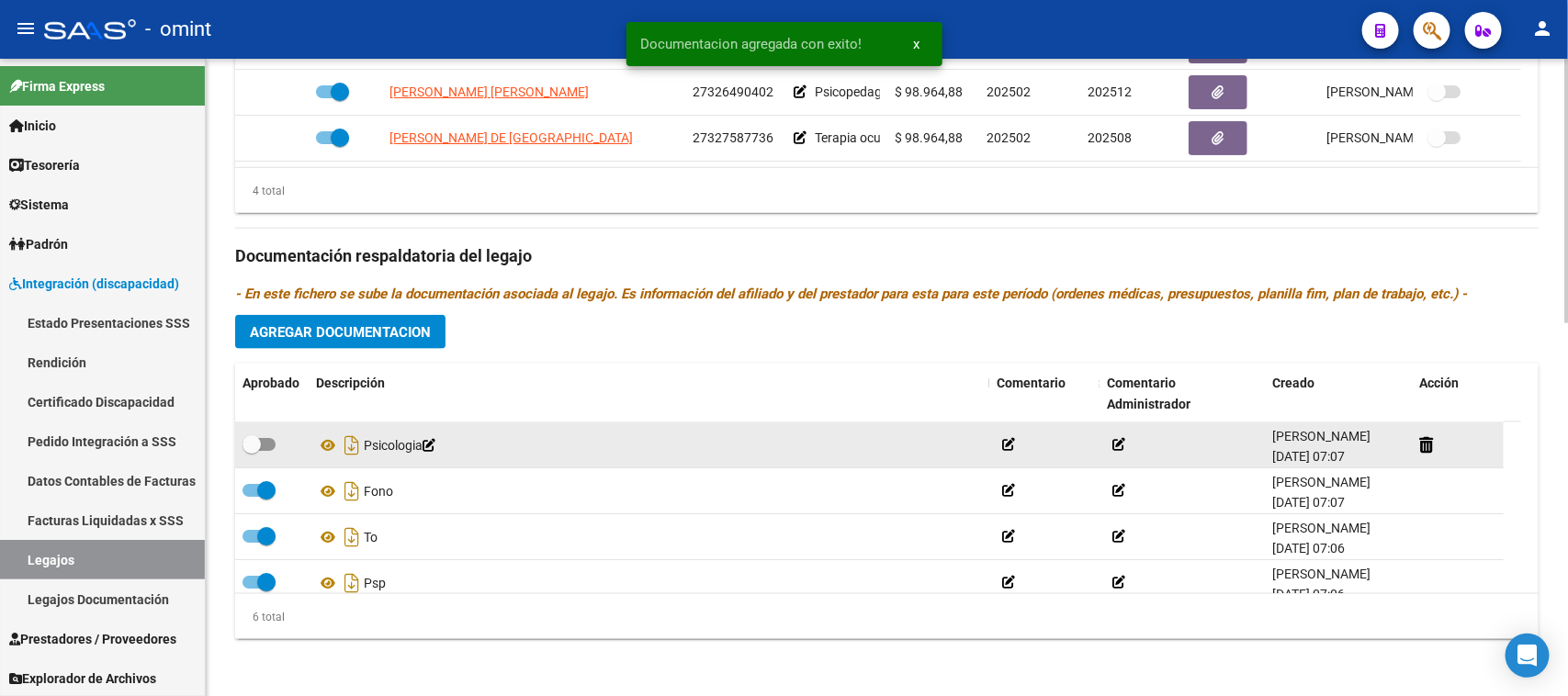
click at [255, 438] on span at bounding box center [252, 444] width 18 height 18
click at [252, 451] on input "checkbox" at bounding box center [251, 451] width 1 height 1
checkbox input "true"
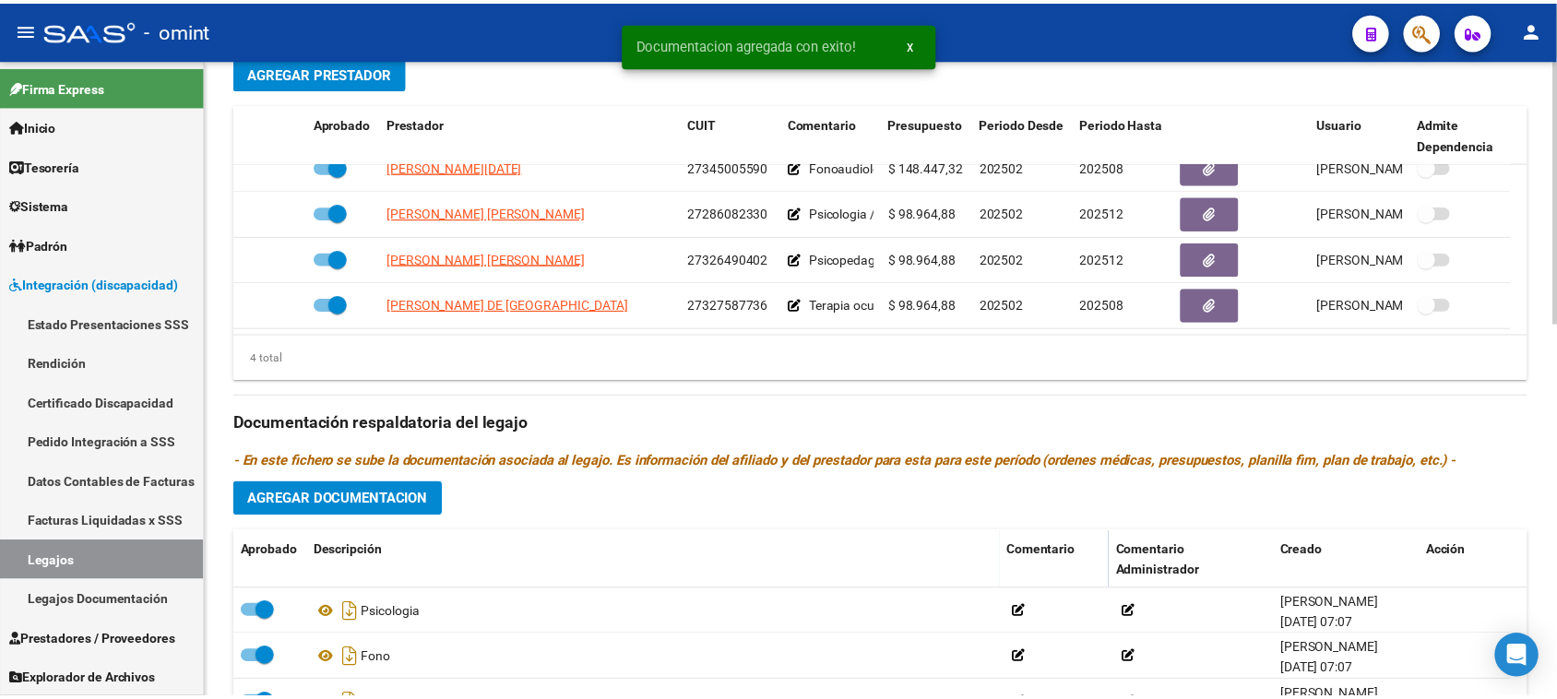
scroll to position [559, 0]
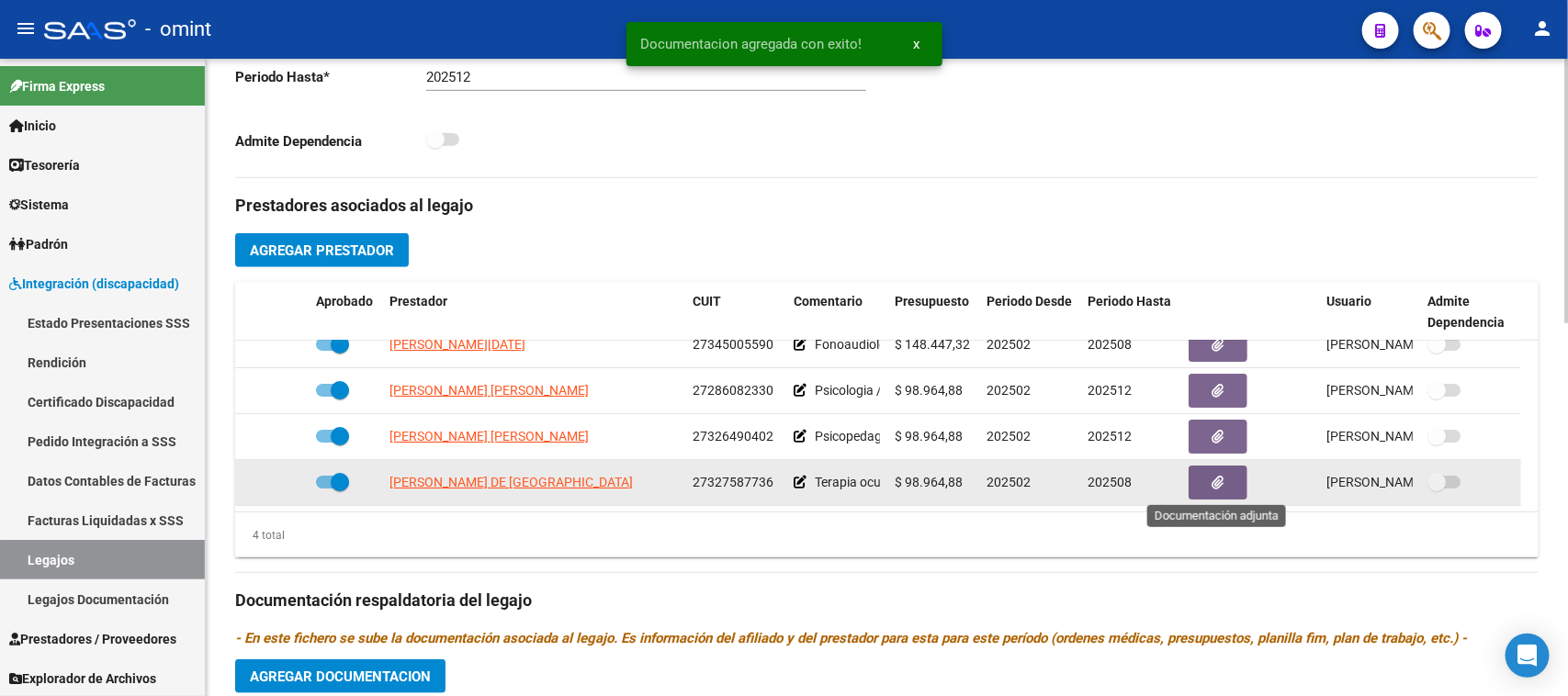
click at [1196, 470] on button "button" at bounding box center [1218, 483] width 59 height 34
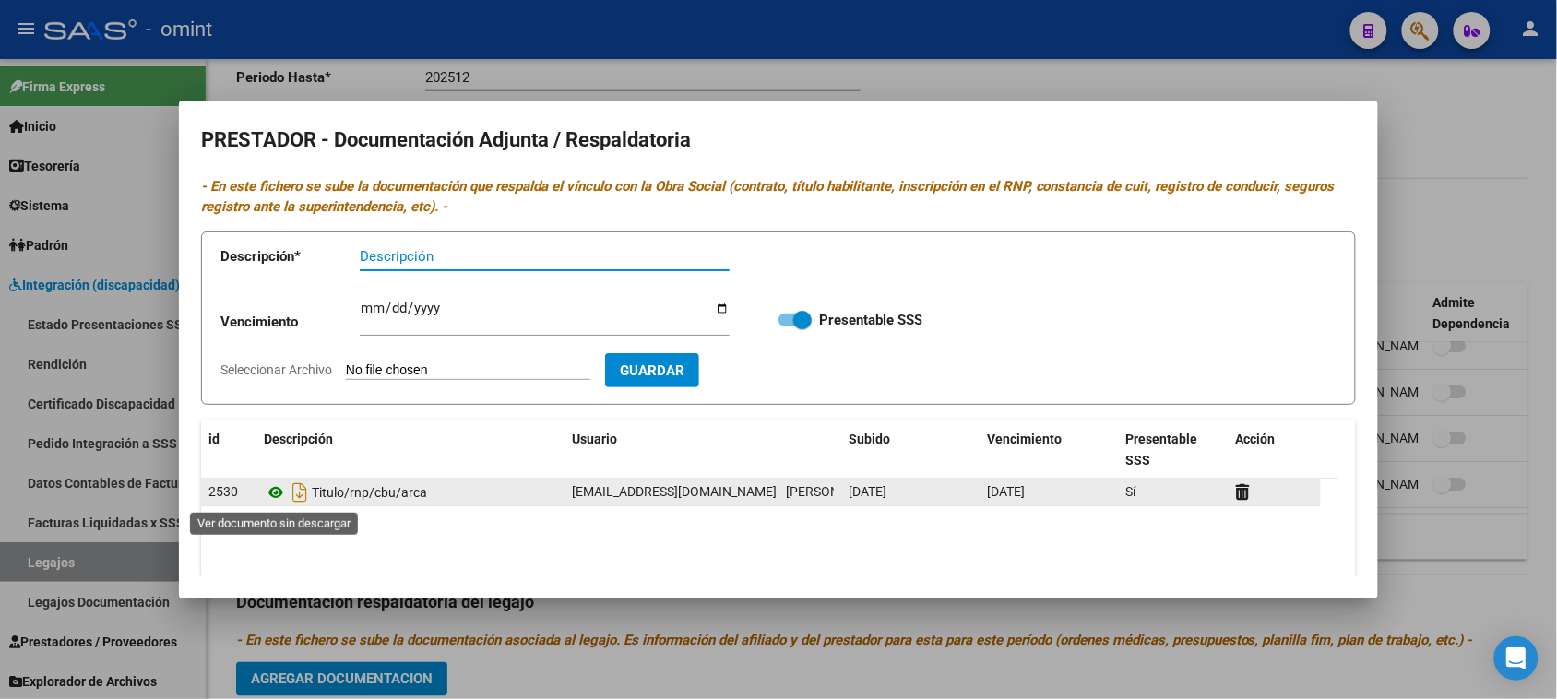
click at [268, 492] on icon at bounding box center [276, 493] width 24 height 22
